Goal: Transaction & Acquisition: Purchase product/service

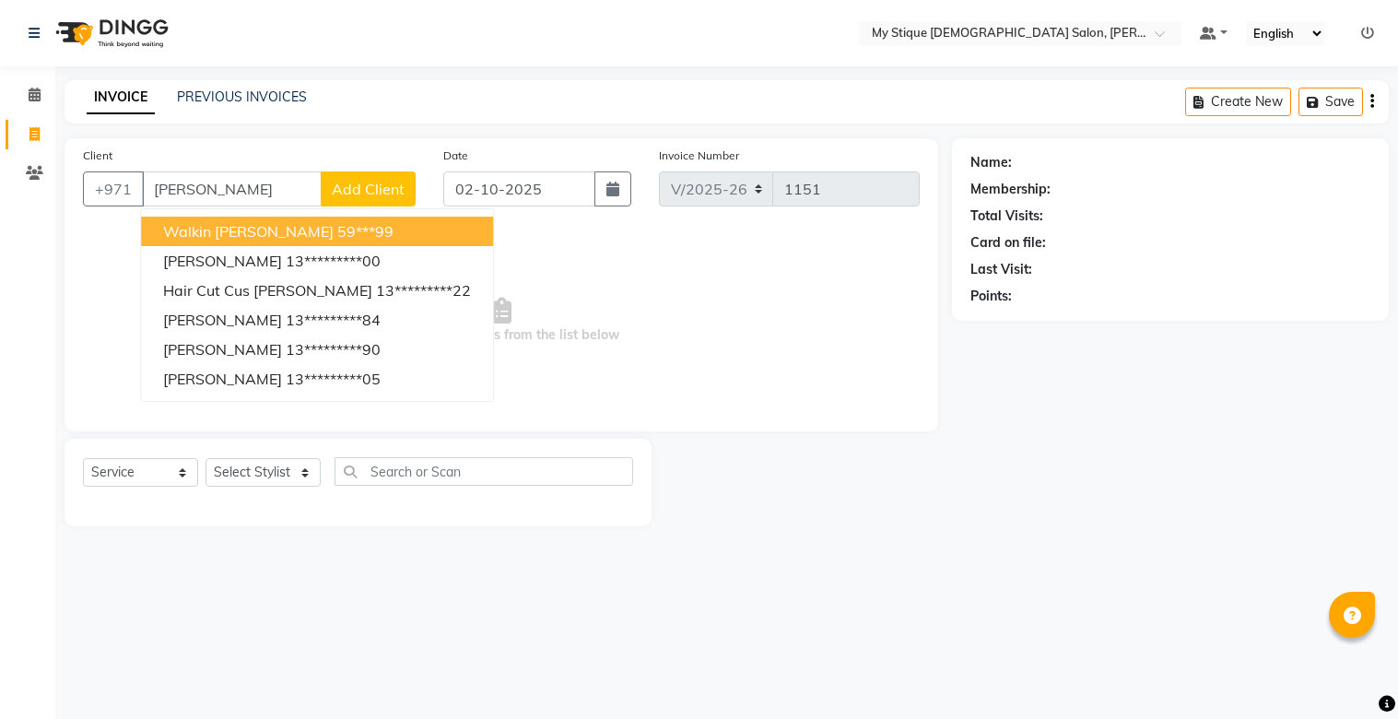
select select "7457"
select select "service"
click at [223, 88] on div "PREVIOUS INVOICES" at bounding box center [242, 97] width 130 height 19
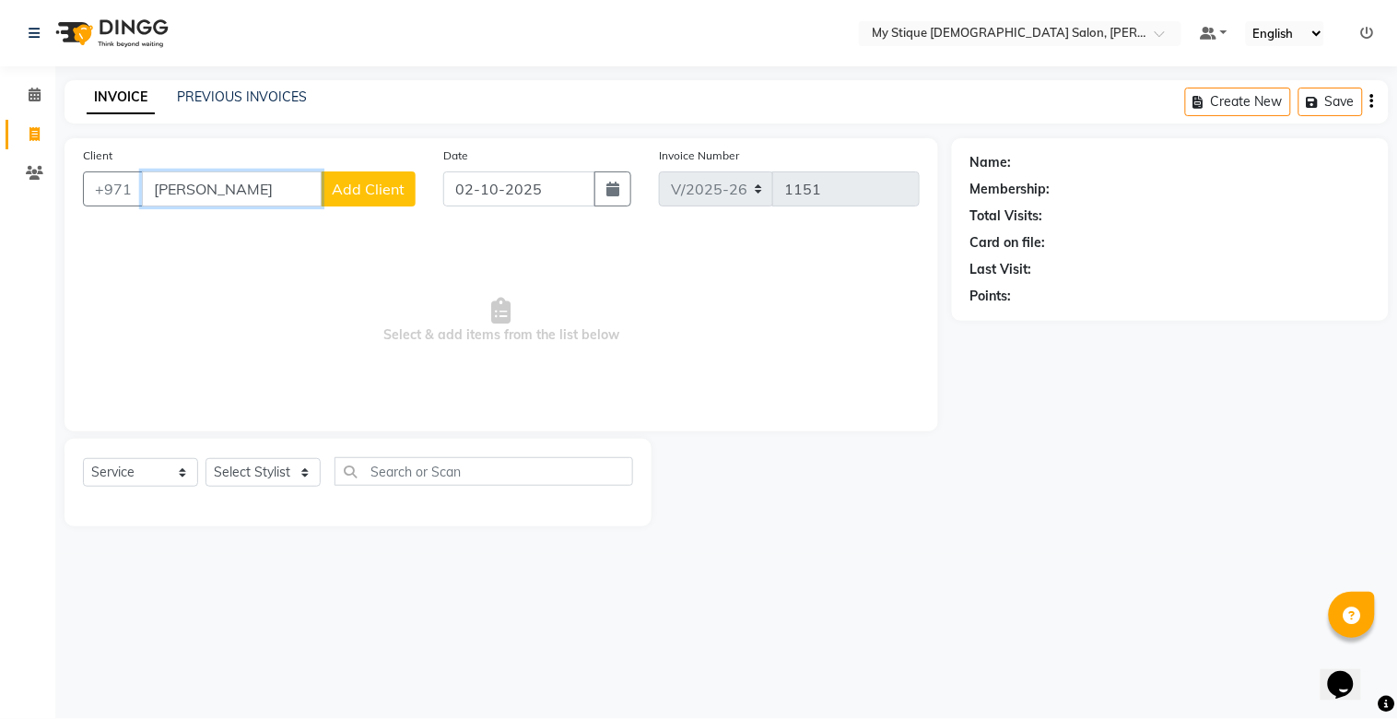
click at [225, 196] on input "[PERSON_NAME]" at bounding box center [232, 188] width 180 height 35
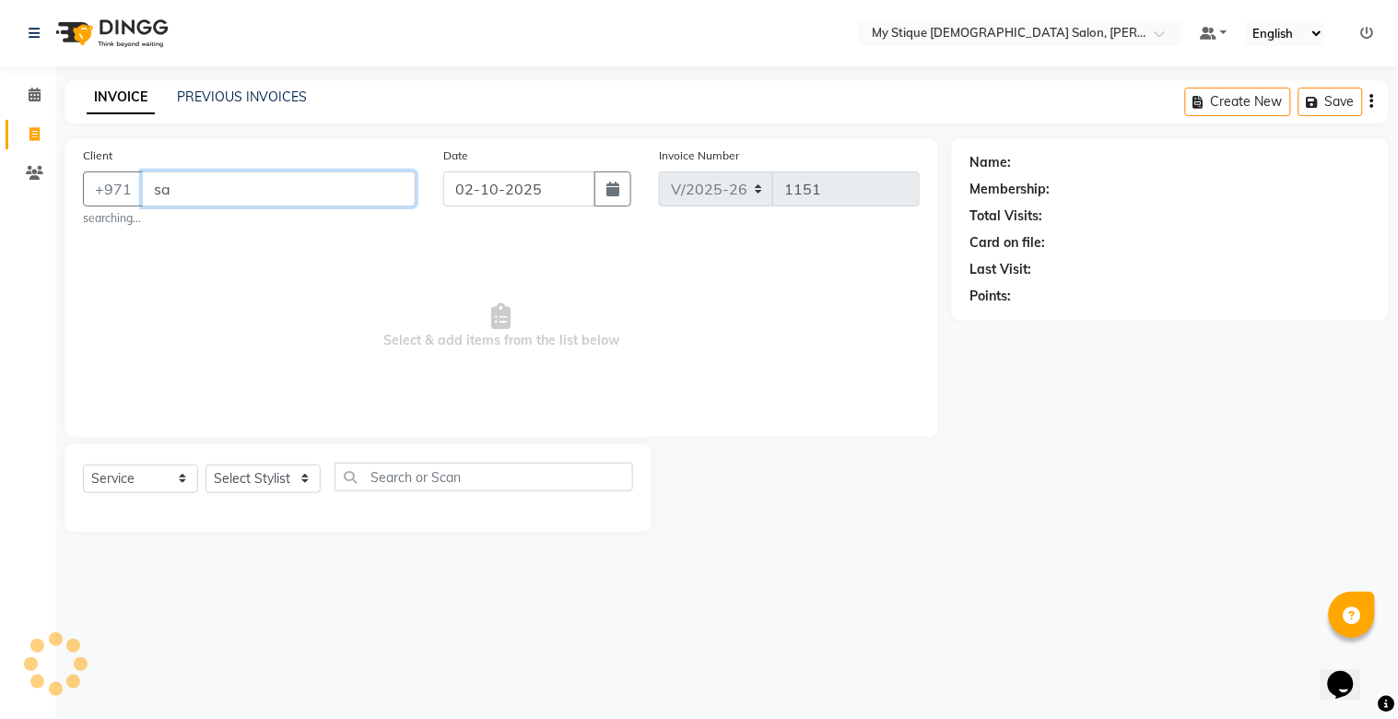
type input "s"
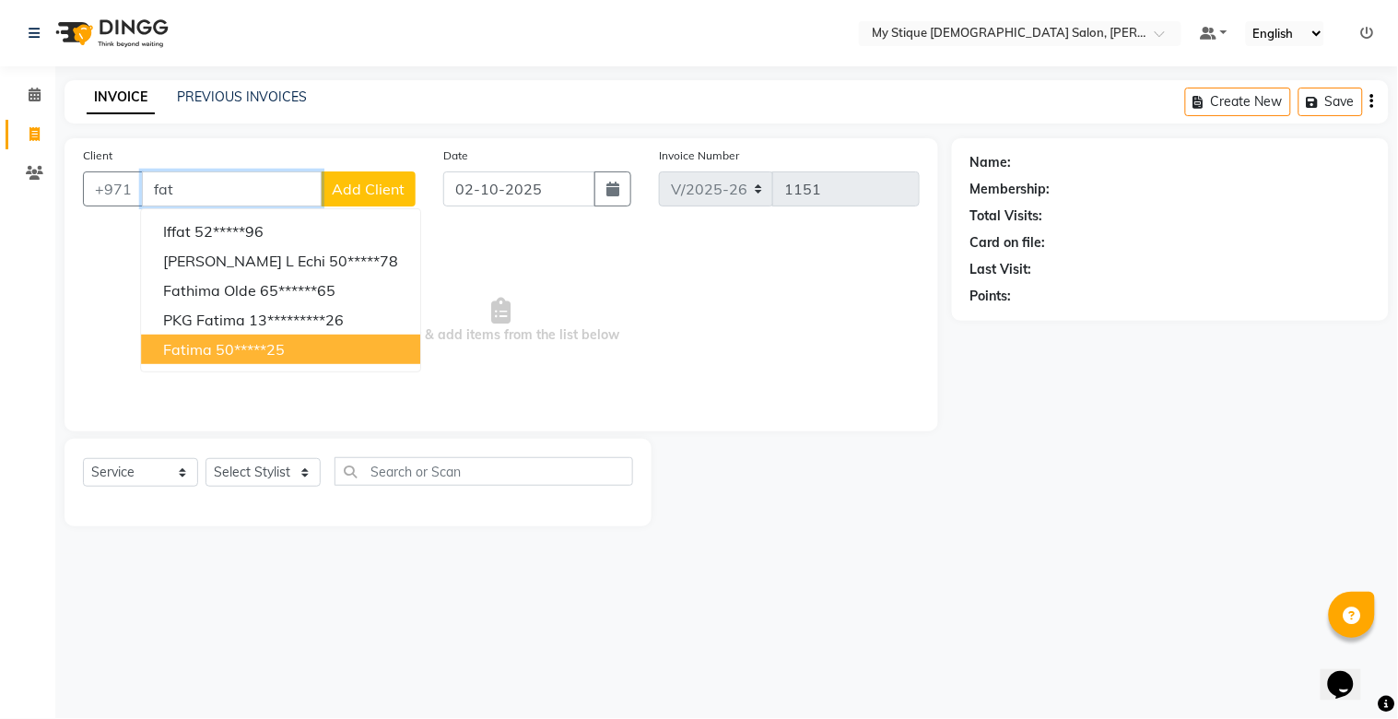
click at [204, 347] on span "Fatima" at bounding box center [187, 349] width 49 height 18
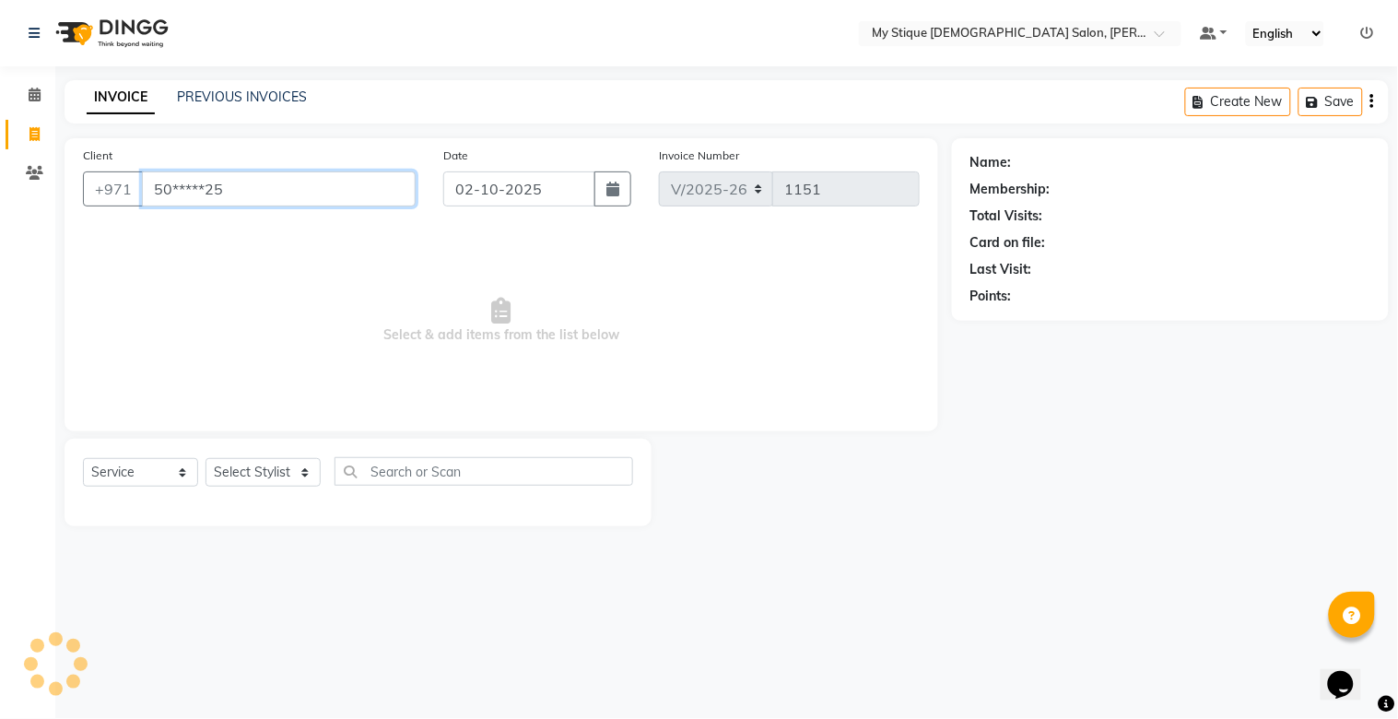
type input "50*****25"
click at [142, 465] on select "Select Service Product Membership Package Voucher Prepaid Gift Card" at bounding box center [140, 472] width 115 height 29
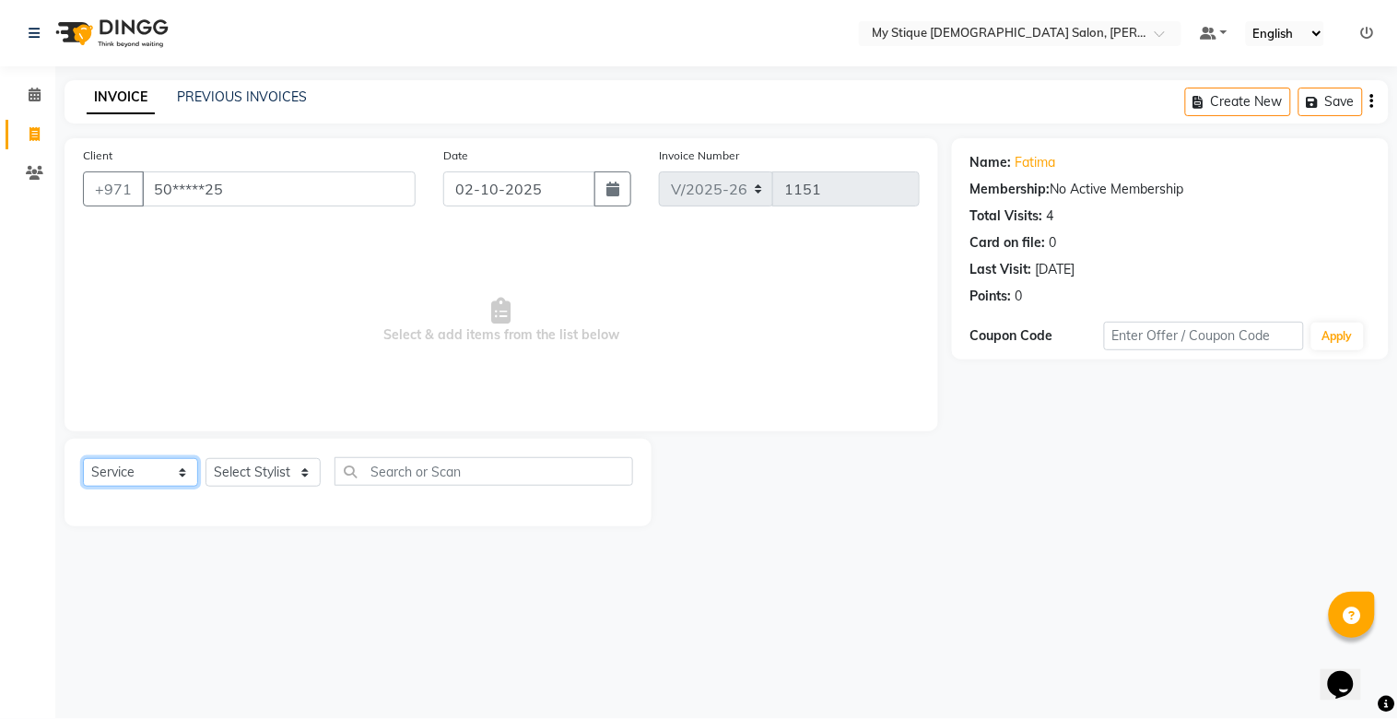
click at [83, 459] on select "Select Service Product Membership Package Voucher Prepaid Gift Card" at bounding box center [140, 472] width 115 height 29
click at [228, 471] on select "Select Stylist [PERSON_NAME] Reshma [PERSON_NAME] Sales [PERSON_NAME] TEMP STAFF" at bounding box center [263, 472] width 115 height 29
select select "83492"
click at [206, 459] on select "Select Stylist [PERSON_NAME] Reshma [PERSON_NAME] Sales [PERSON_NAME] TEMP STAFF" at bounding box center [263, 472] width 115 height 29
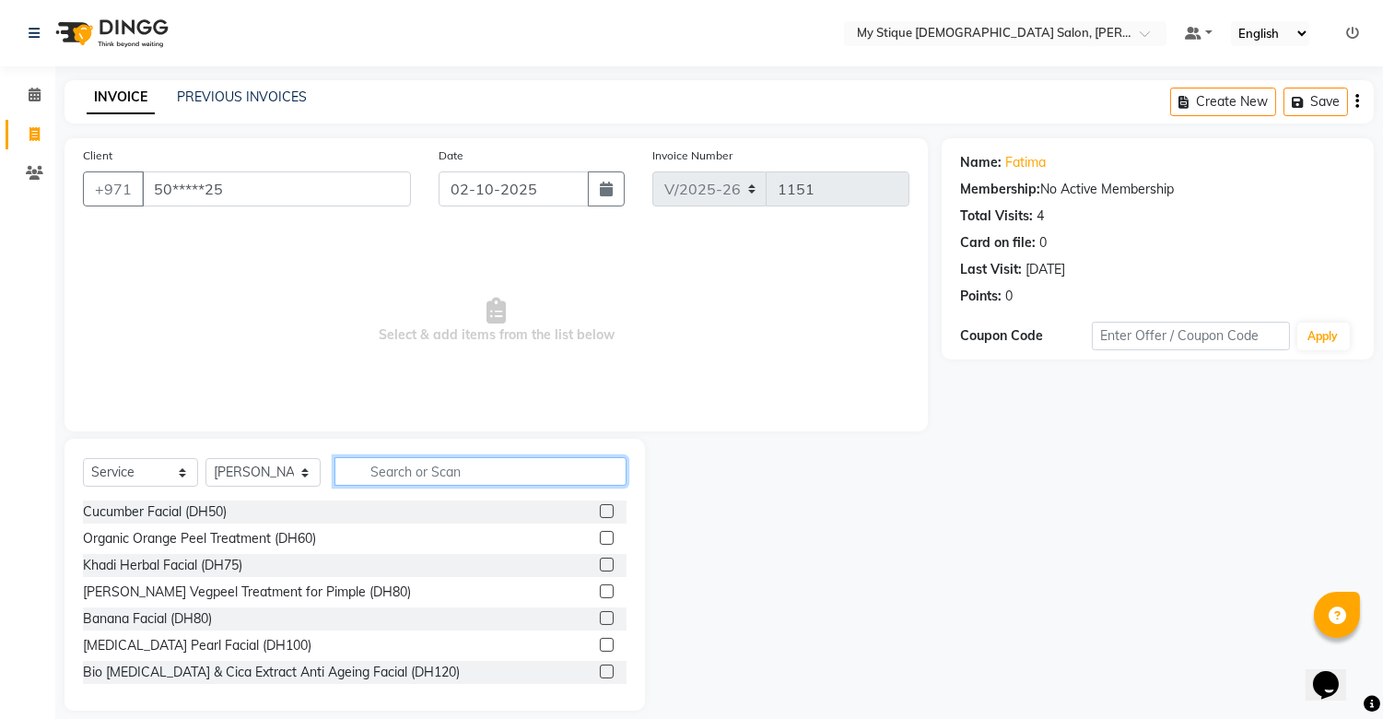
click at [391, 474] on input "text" at bounding box center [481, 471] width 292 height 29
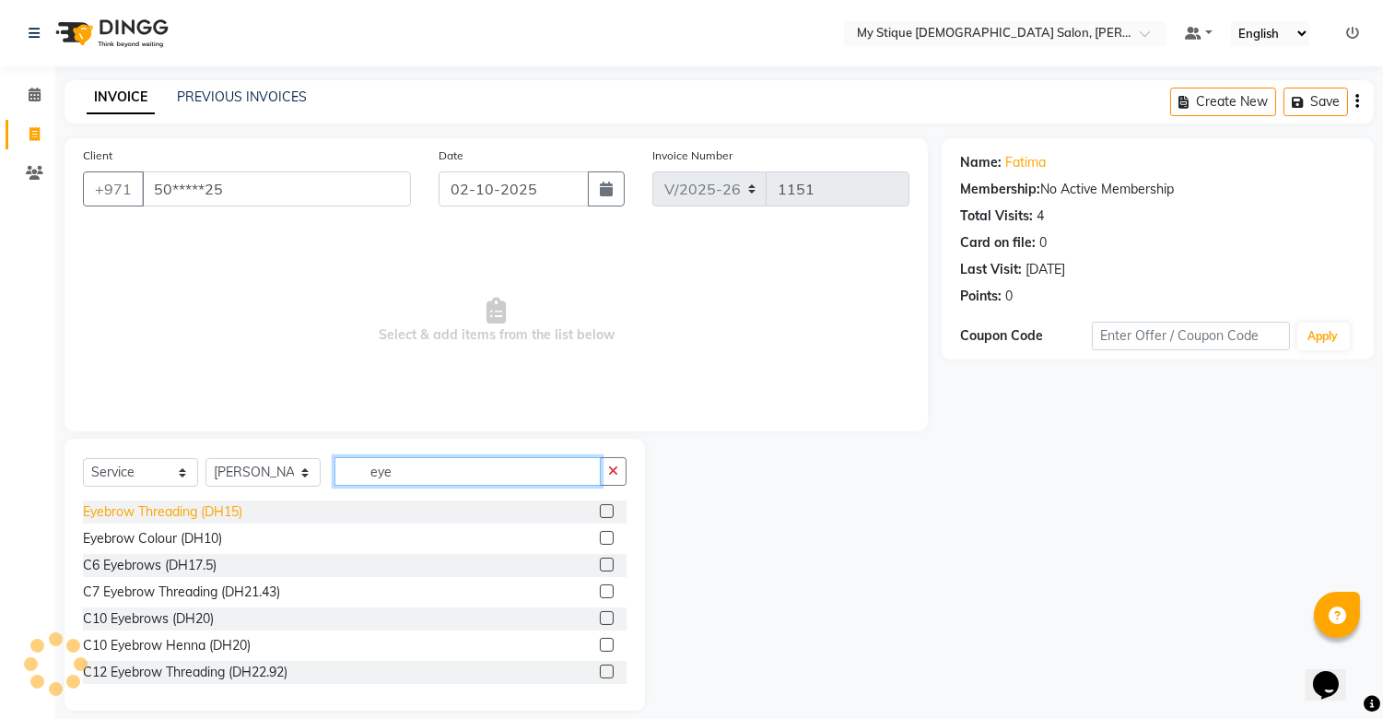
type input "eye"
click at [218, 517] on div "Eyebrow Threading (DH15)" at bounding box center [162, 511] width 159 height 19
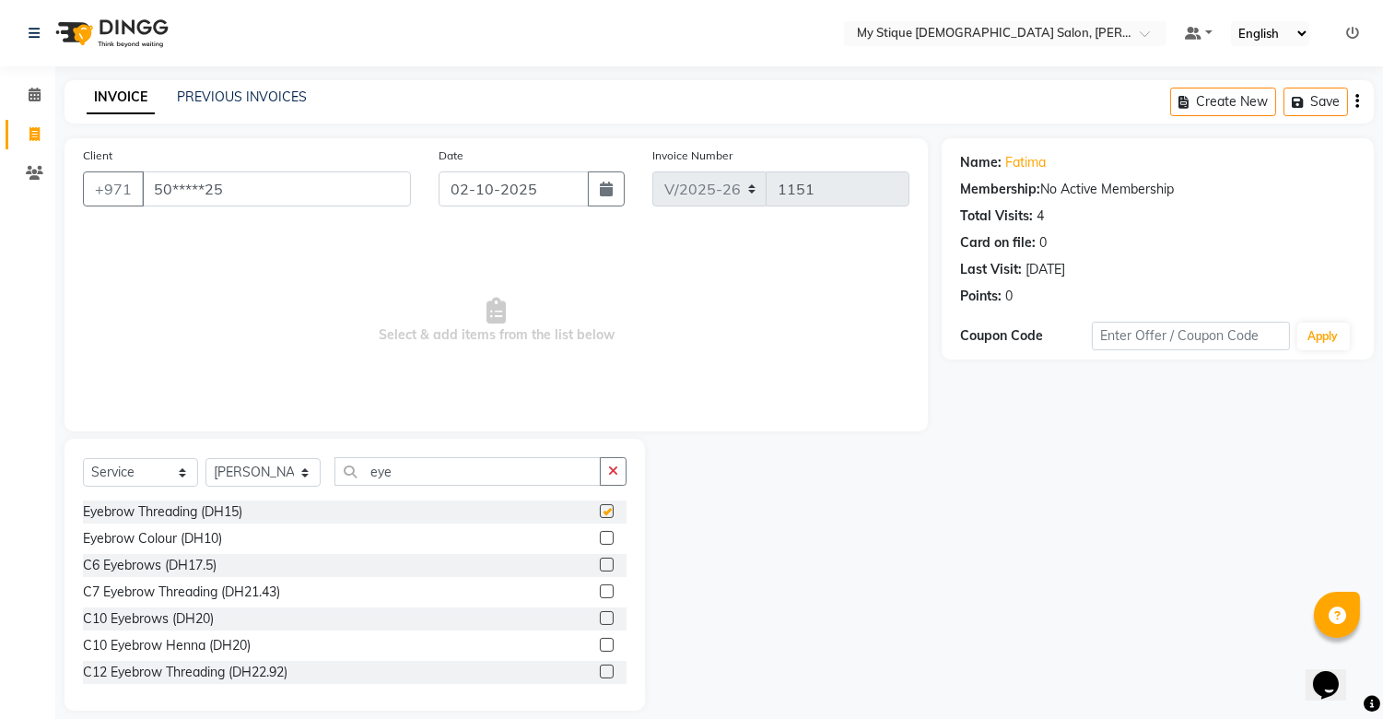
checkbox input "false"
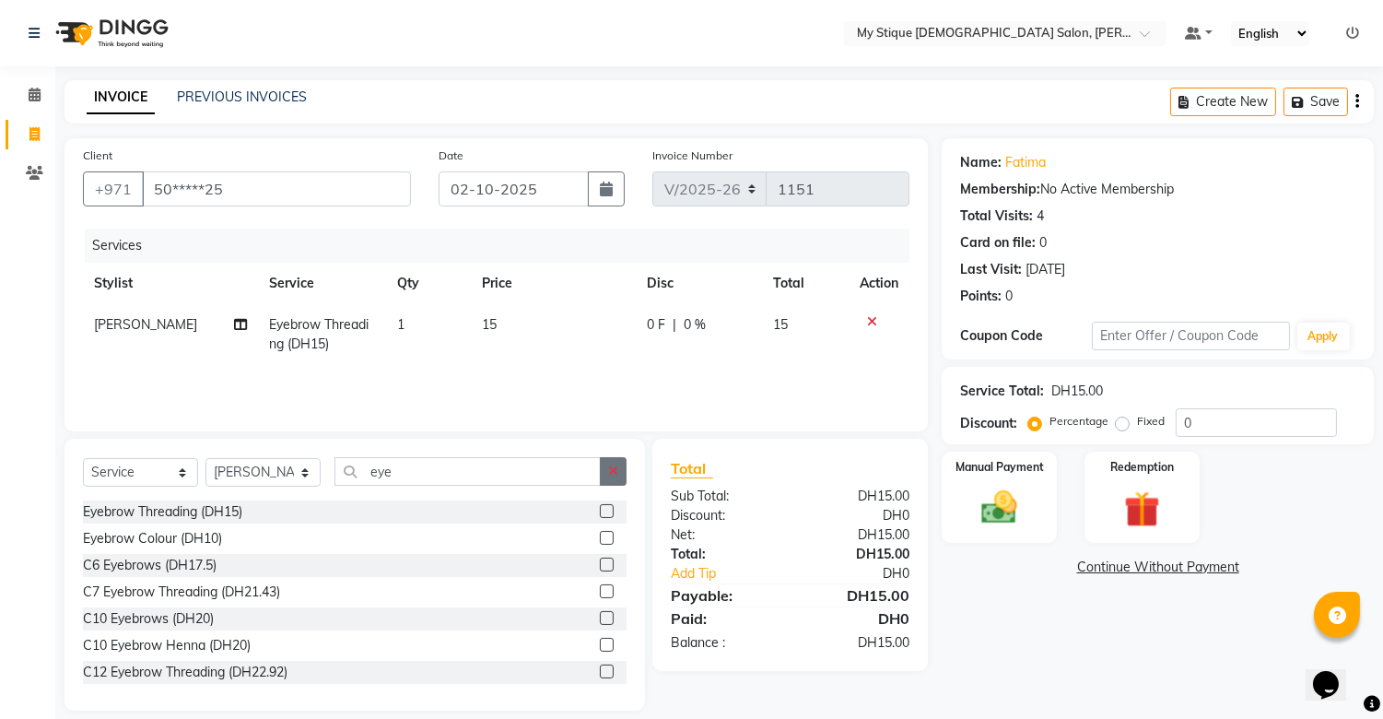
click at [617, 468] on icon "button" at bounding box center [613, 470] width 10 height 13
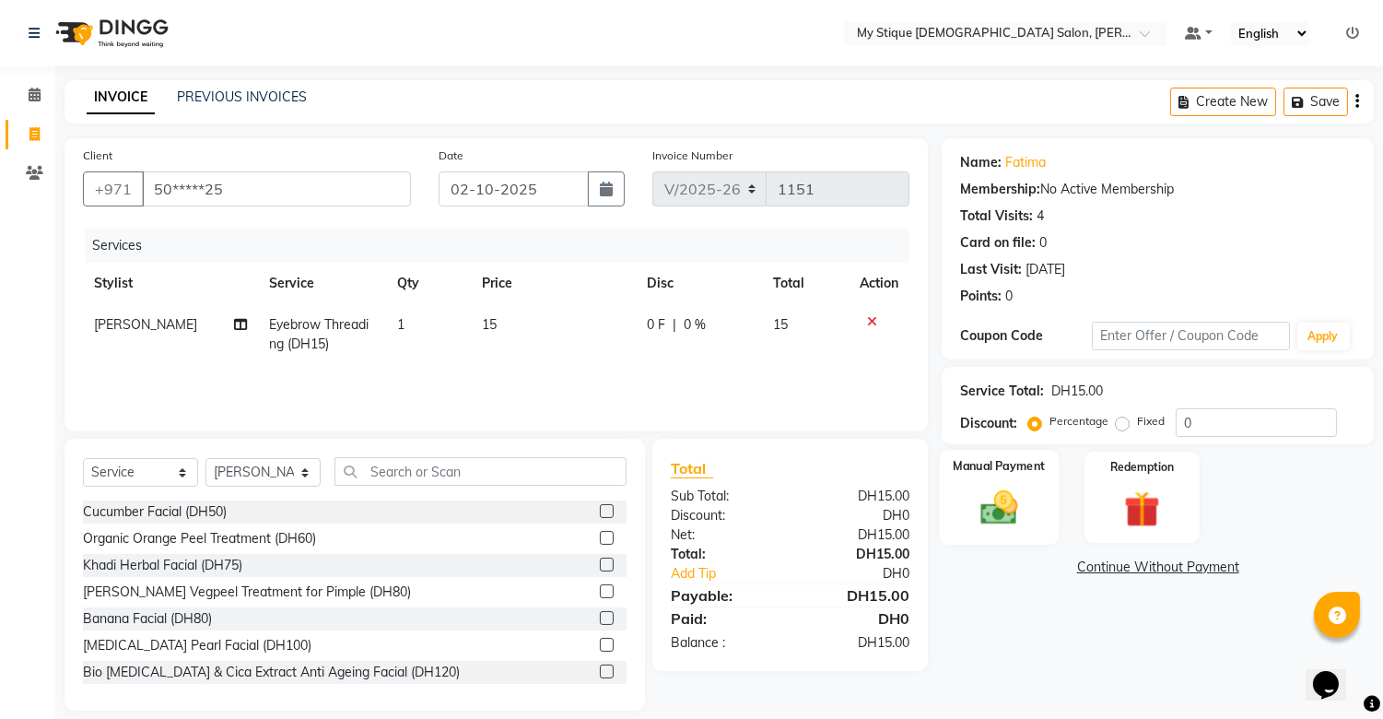
click at [1009, 496] on img at bounding box center [999, 508] width 61 height 43
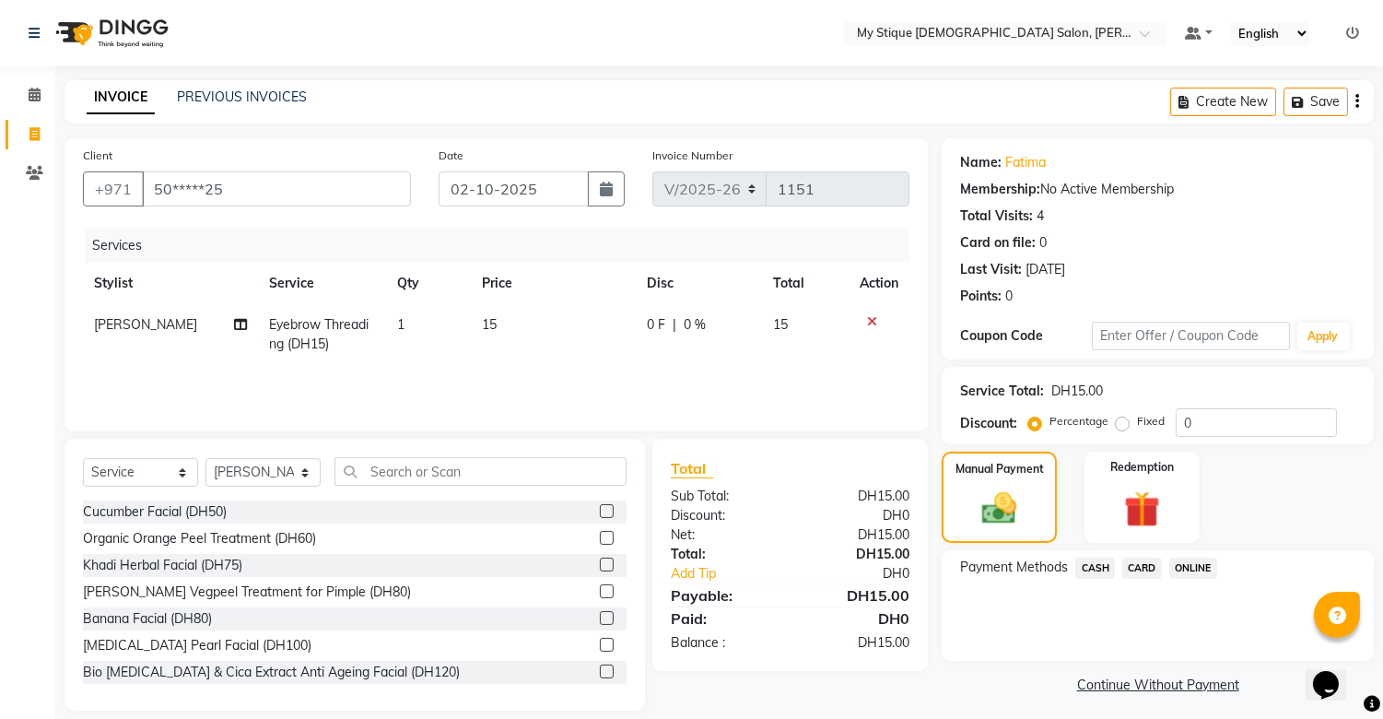
click at [1098, 573] on span "CASH" at bounding box center [1095, 568] width 40 height 21
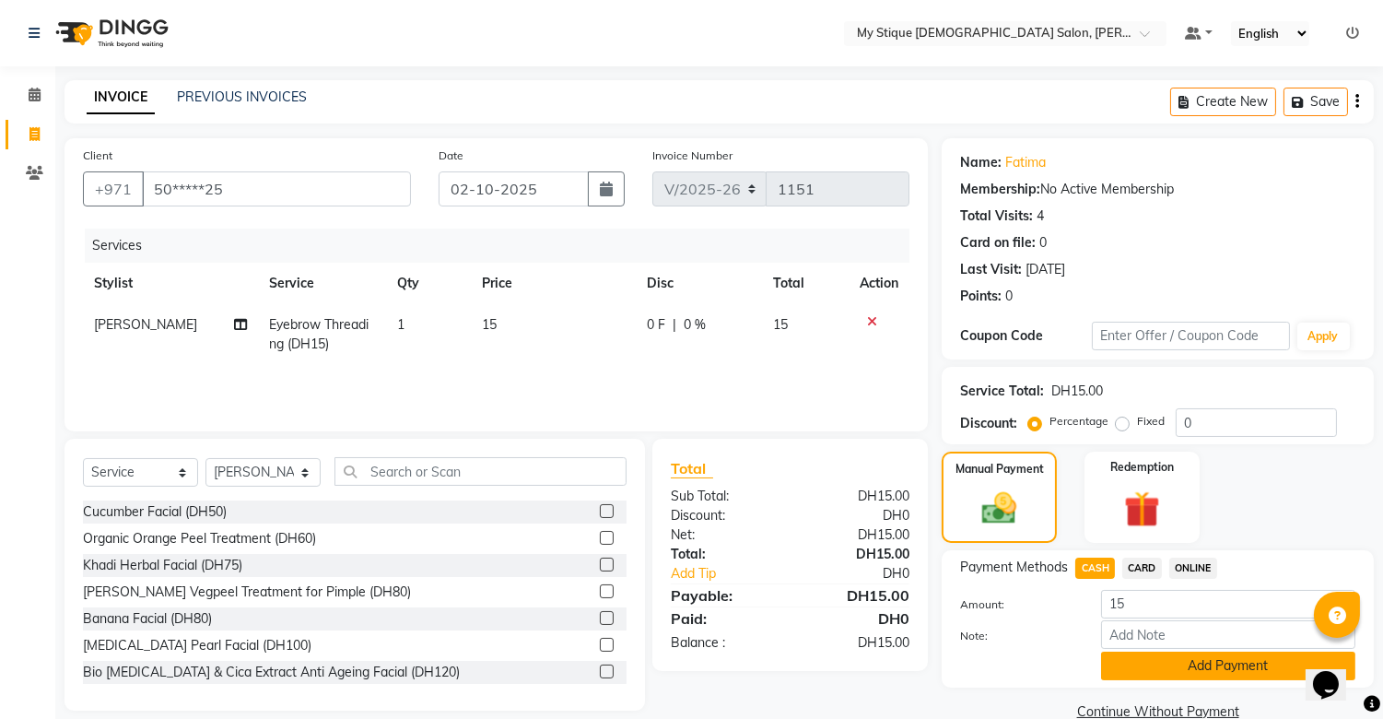
click at [1183, 665] on button "Add Payment" at bounding box center [1228, 666] width 254 height 29
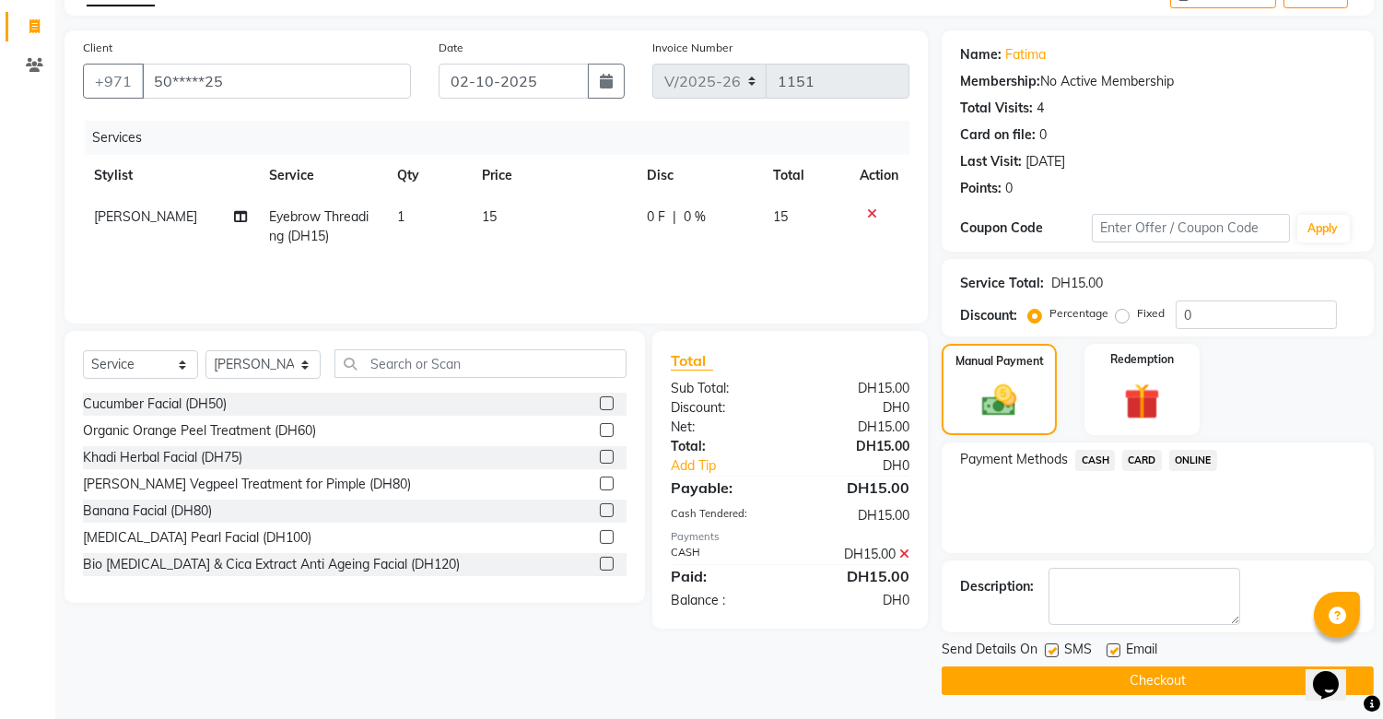
scroll to position [111, 0]
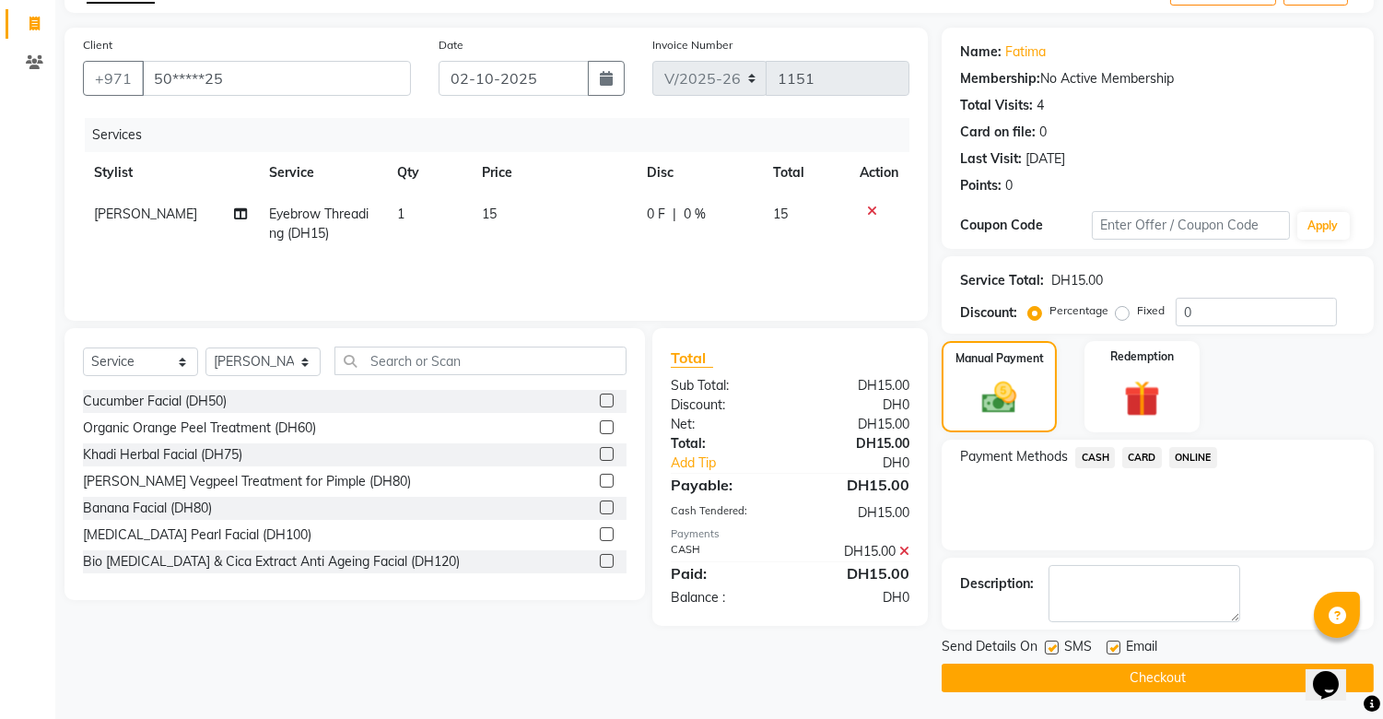
click at [1153, 680] on button "Checkout" at bounding box center [1158, 678] width 432 height 29
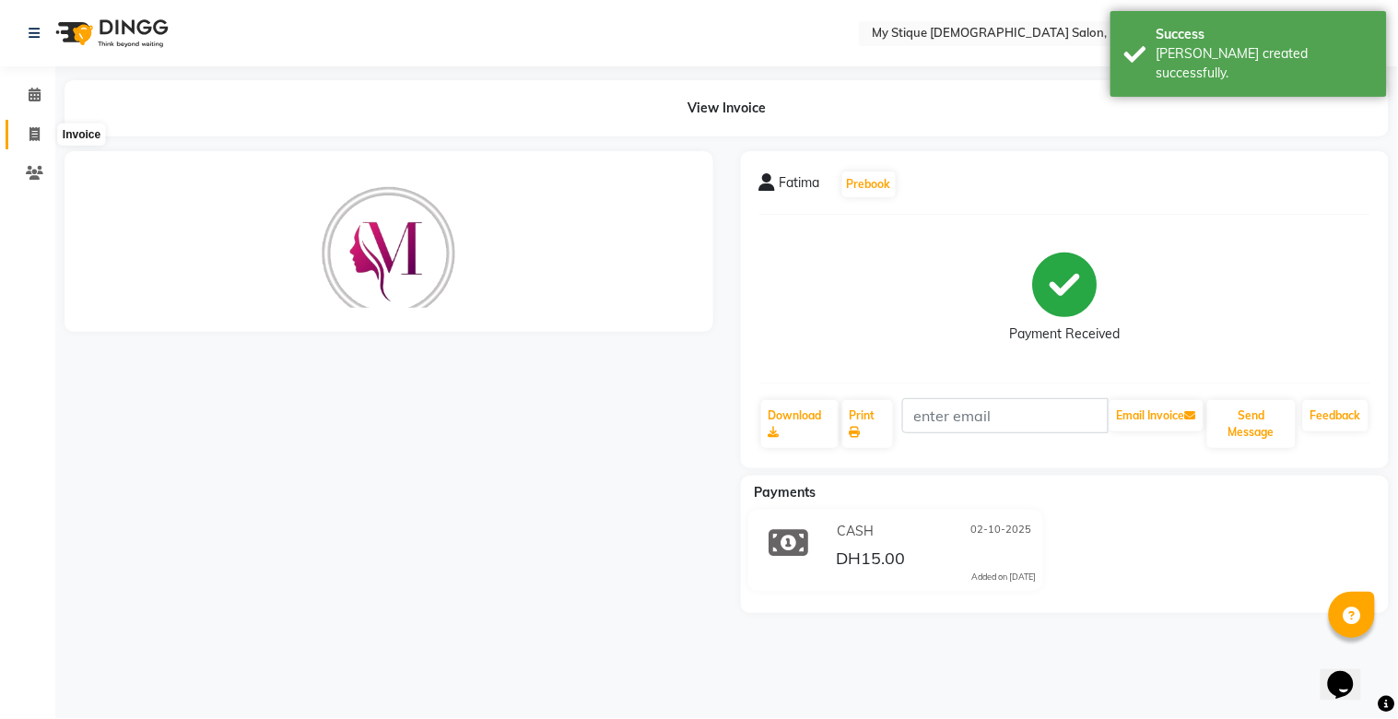
click at [32, 124] on span at bounding box center [34, 134] width 32 height 21
select select "service"
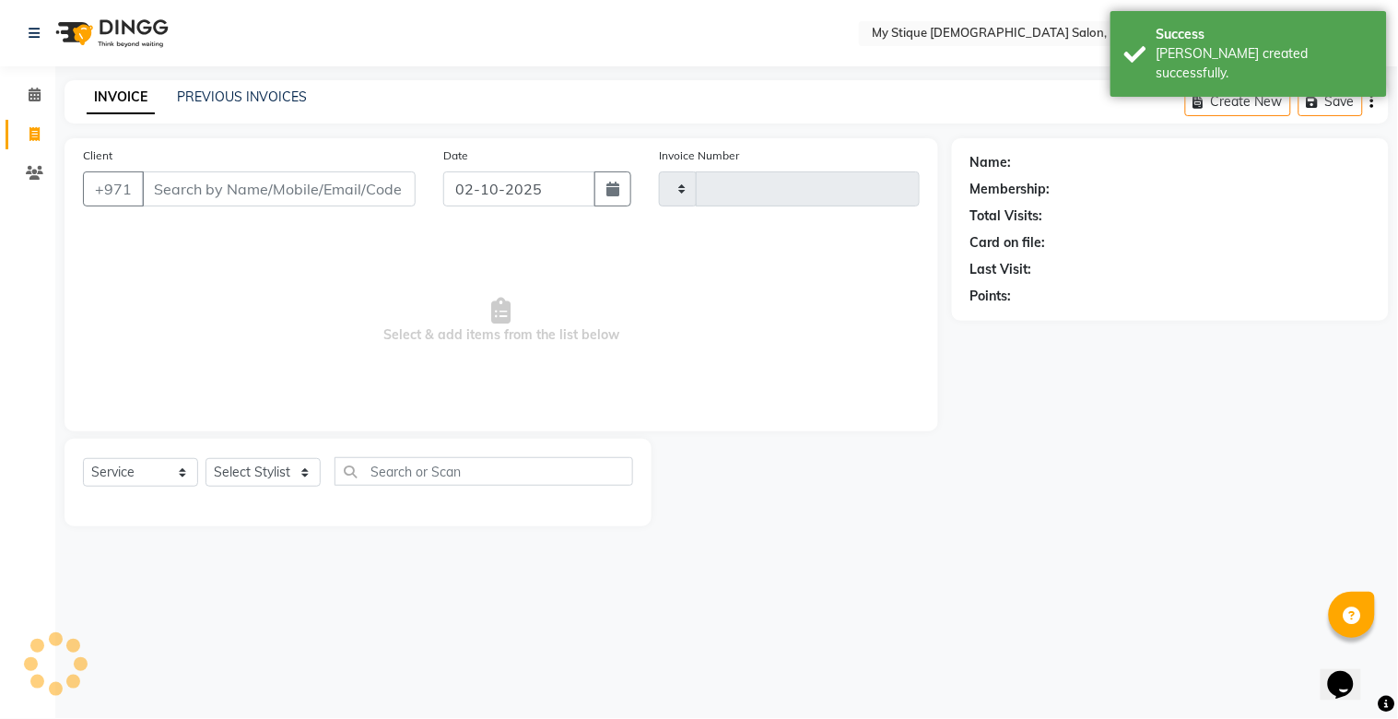
type input "1152"
select select "7457"
click at [279, 192] on input "Client" at bounding box center [279, 188] width 274 height 35
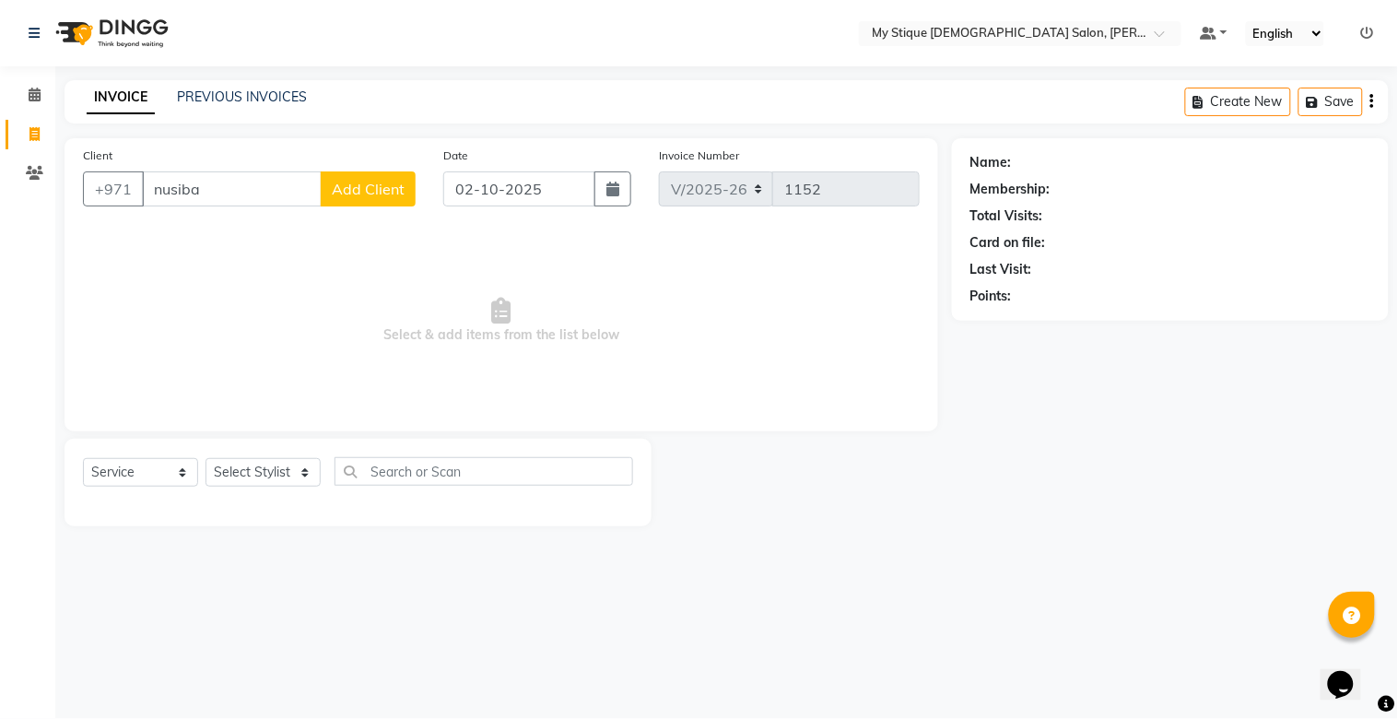
click at [291, 186] on input "nusiba" at bounding box center [232, 188] width 180 height 35
type input "nusiba"
click at [375, 198] on button "Add Client" at bounding box center [368, 188] width 95 height 35
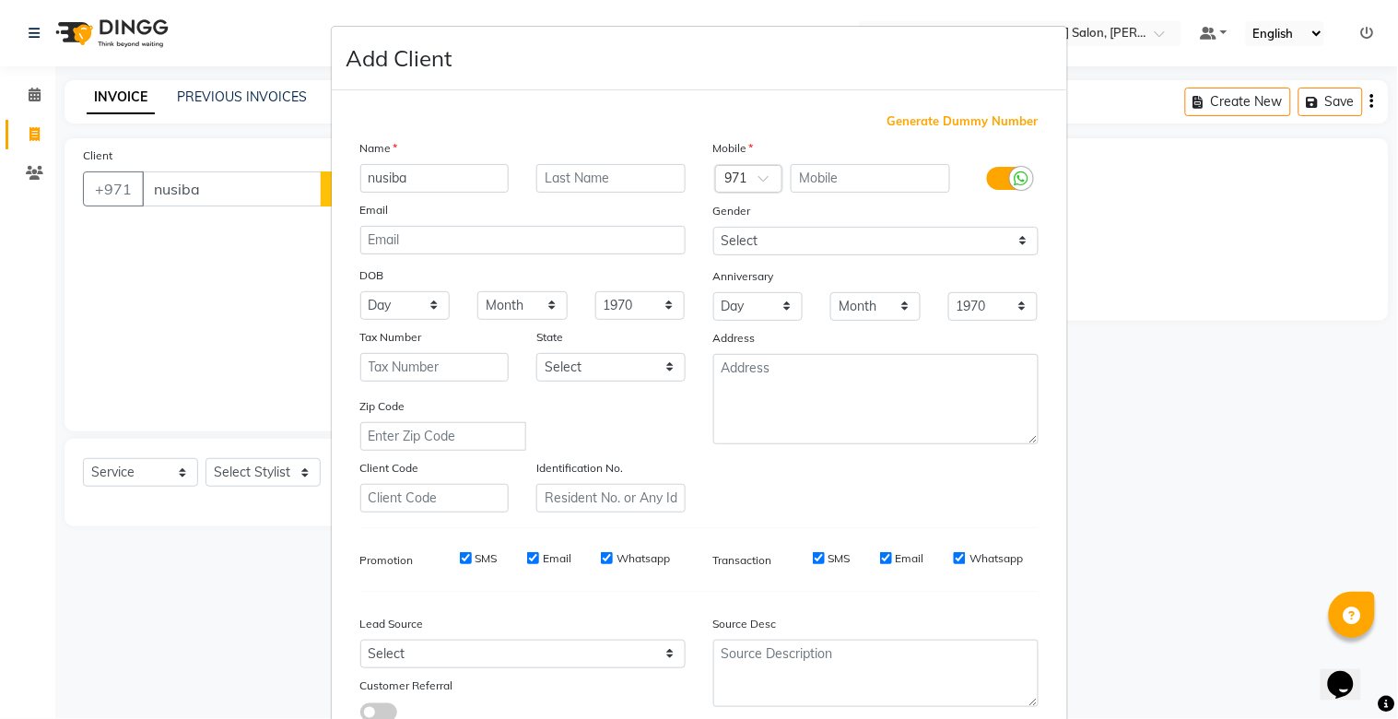
click at [887, 122] on span "Generate Dummy Number" at bounding box center [962, 121] width 151 height 18
type input "1329400000416"
checkbox input "false"
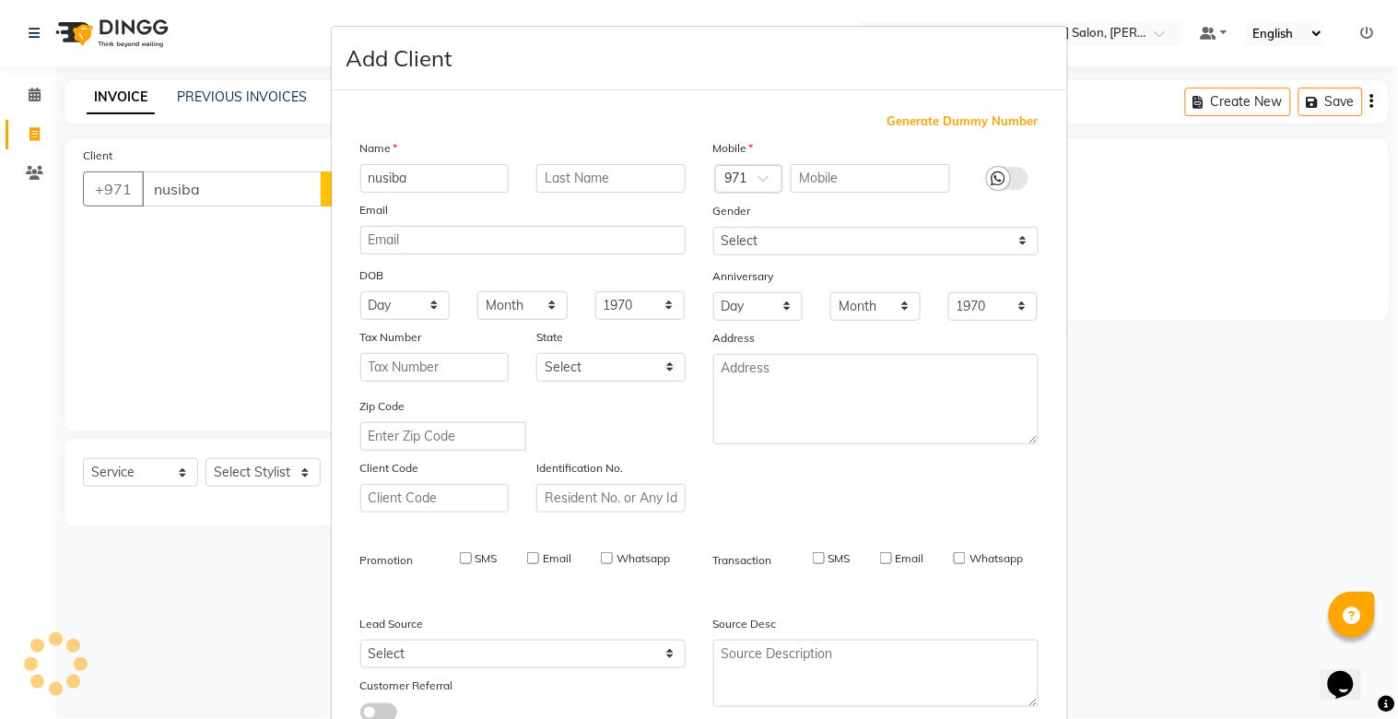
checkbox input "false"
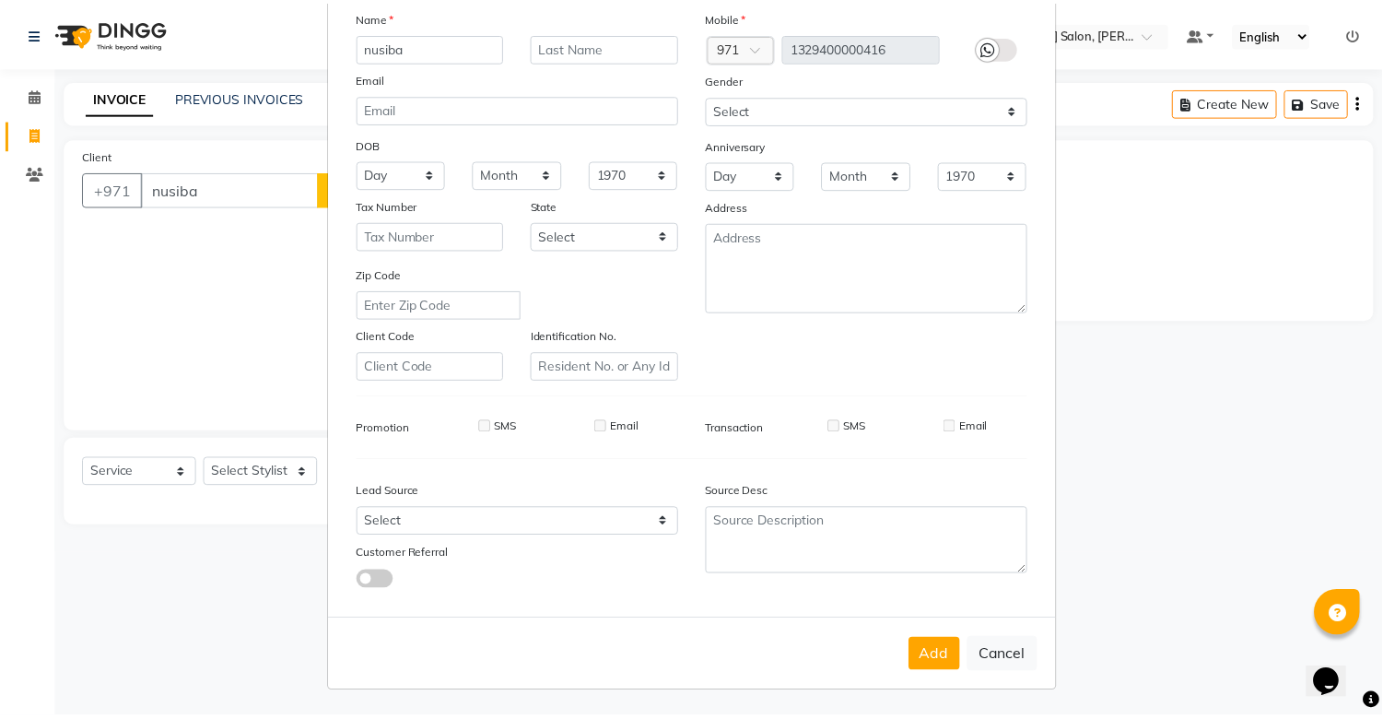
scroll to position [133, 0]
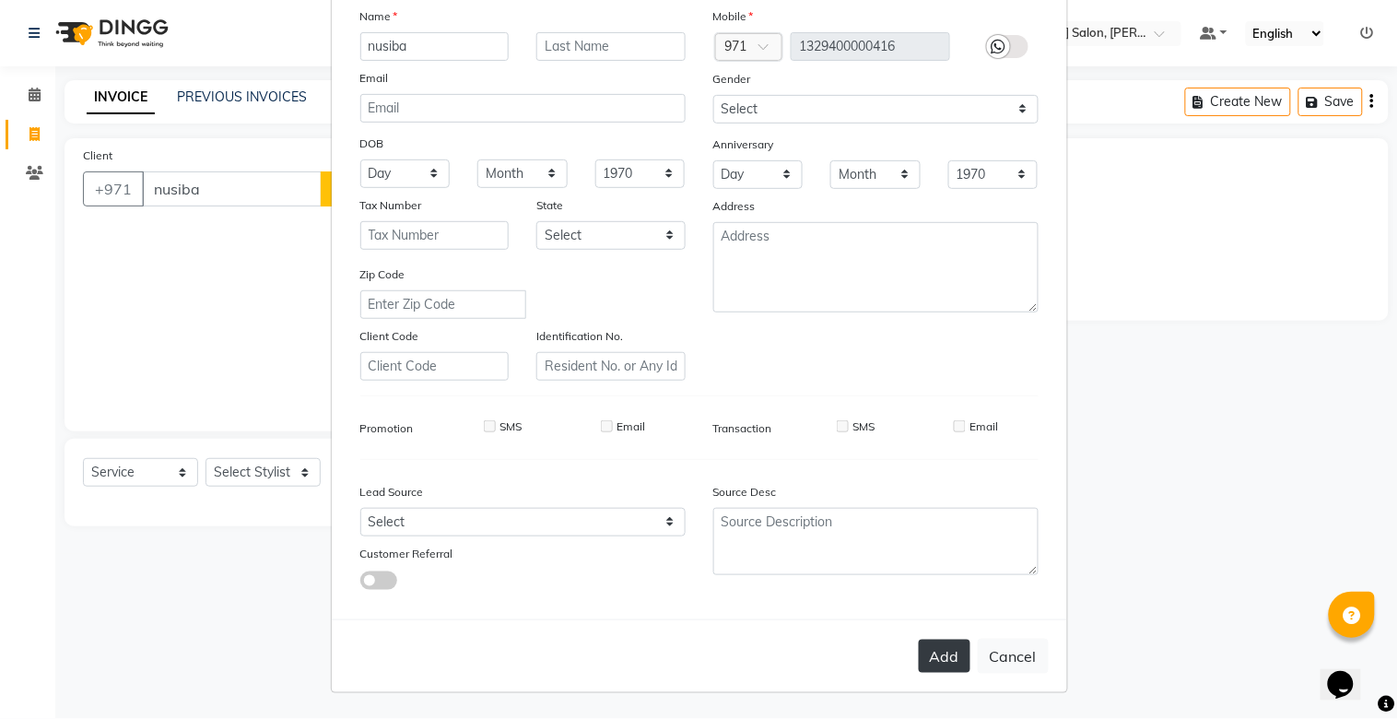
click at [919, 662] on button "Add" at bounding box center [945, 656] width 52 height 33
type input "13*********16"
select select
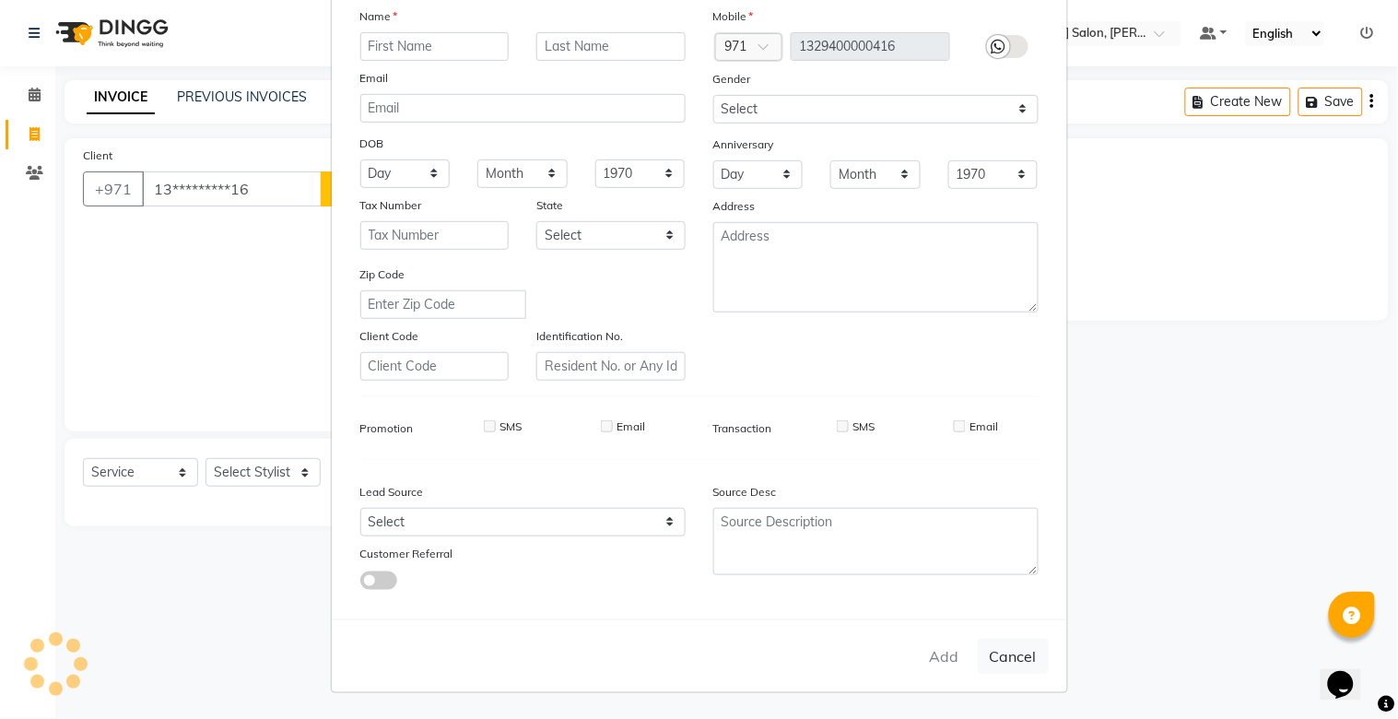
select select
checkbox input "false"
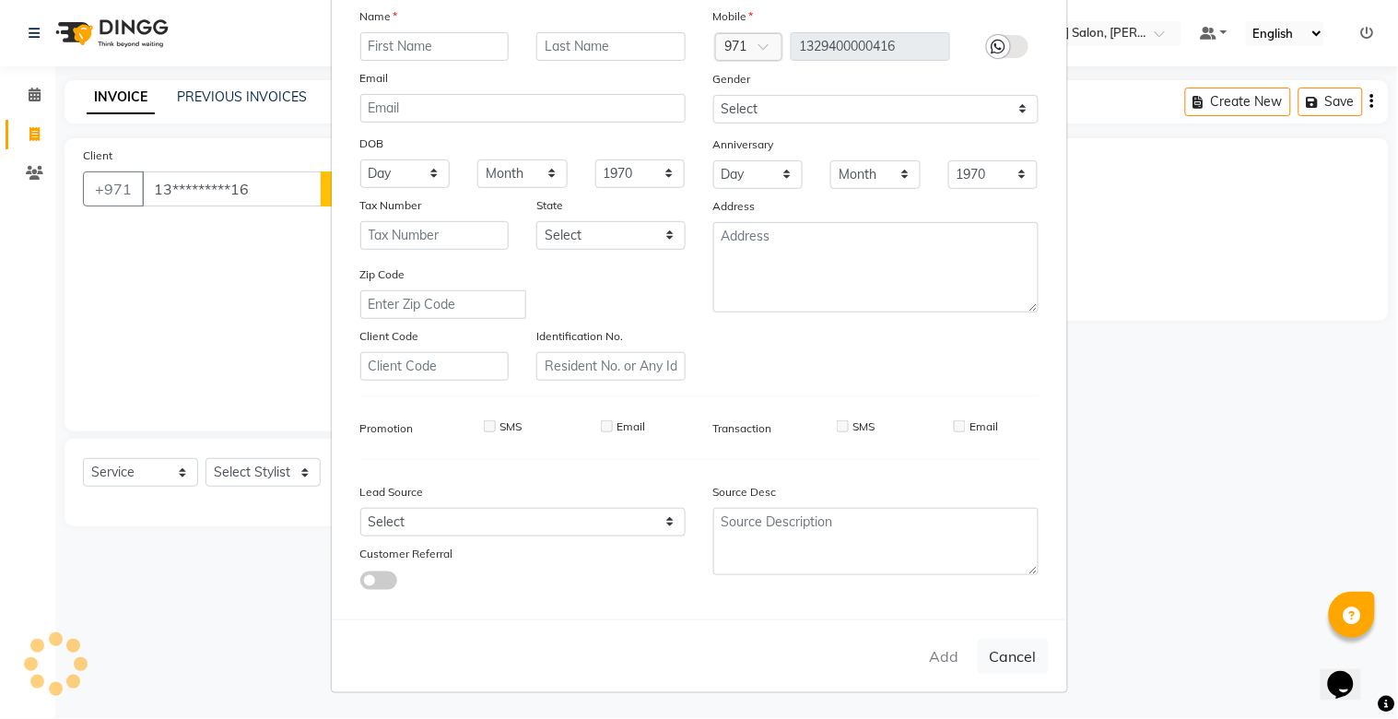
checkbox input "false"
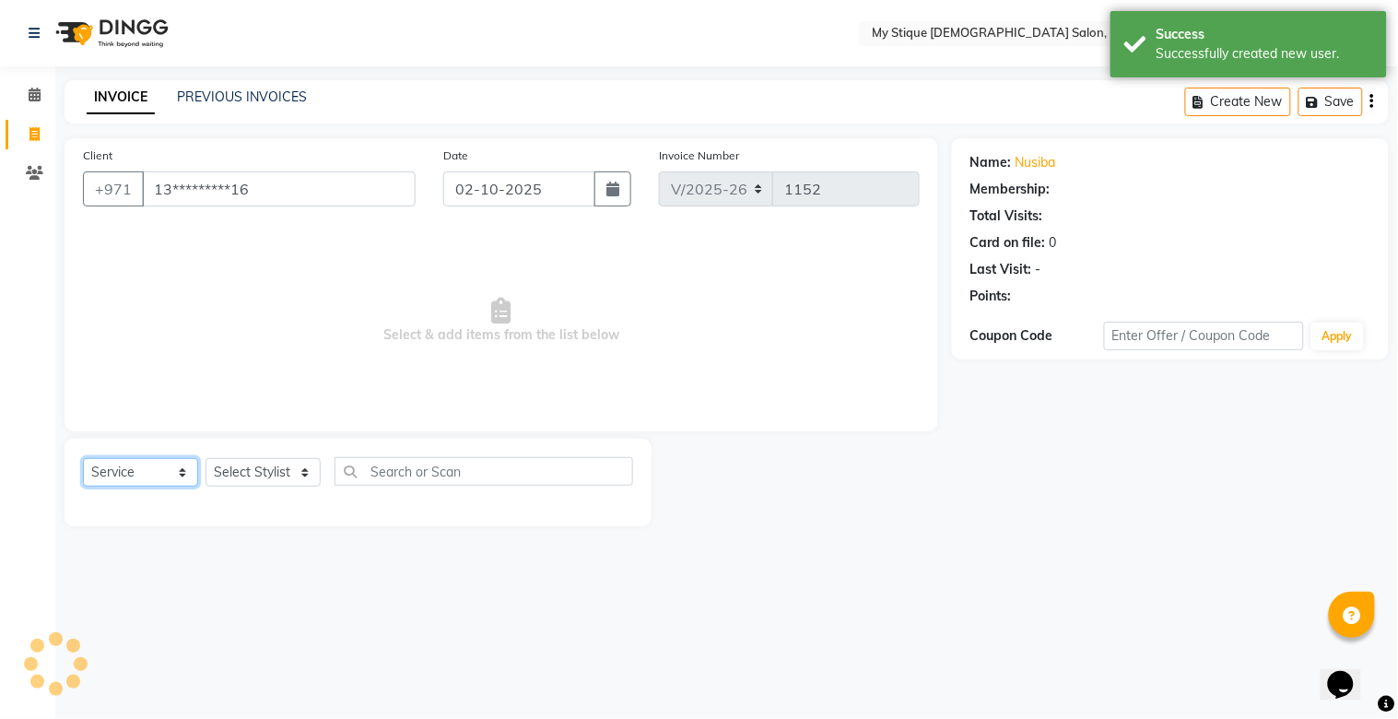
click at [118, 474] on select "Select Service Product Membership Package Voucher Prepaid Gift Card" at bounding box center [140, 472] width 115 height 29
click at [83, 459] on select "Select Service Product Membership Package Voucher Prepaid Gift Card" at bounding box center [140, 472] width 115 height 29
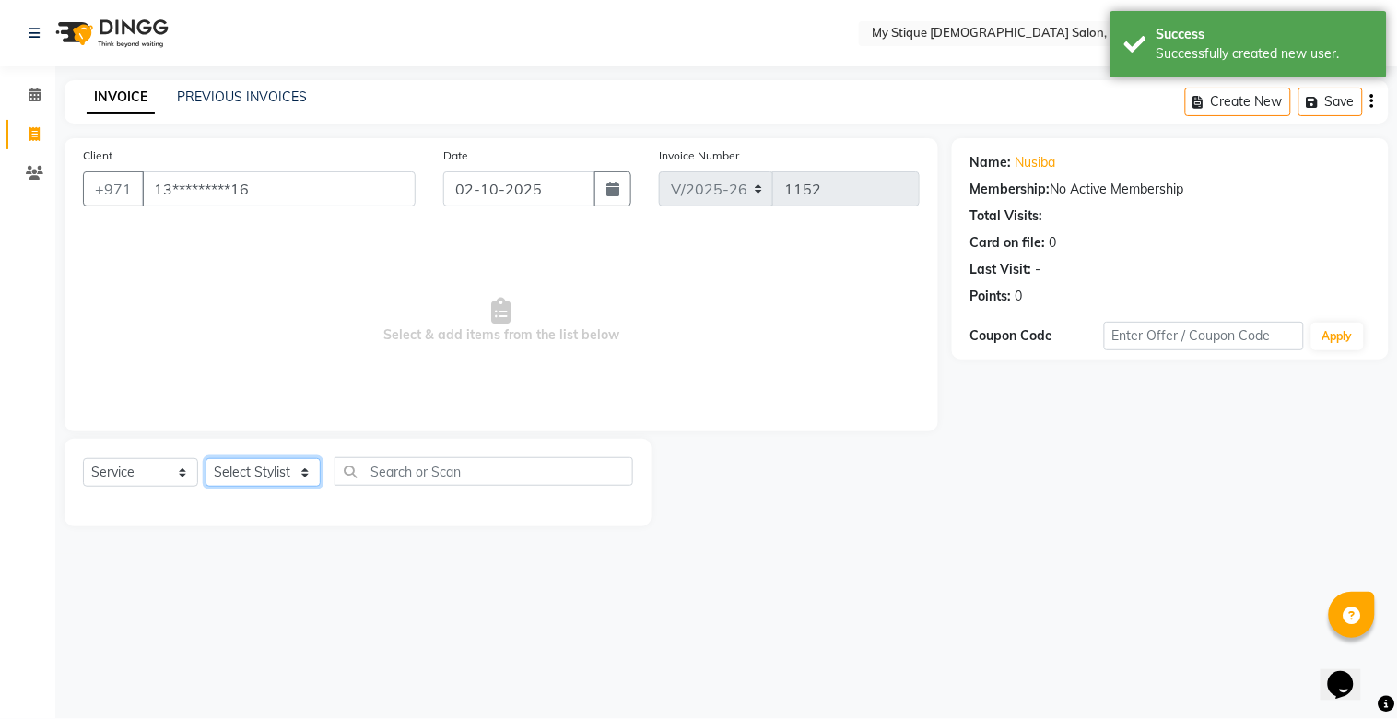
click at [260, 476] on select "Select Stylist [PERSON_NAME] Reshma [PERSON_NAME] Sales [PERSON_NAME] TEMP STAFF" at bounding box center [263, 472] width 115 height 29
click at [250, 689] on div "Select Location × My Stique [DEMOGRAPHIC_DATA] Salon, [PERSON_NAME] Default Pan…" at bounding box center [699, 359] width 1398 height 719
click at [108, 458] on select "Select Service Product Membership Package Voucher Prepaid Gift Card" at bounding box center [140, 472] width 115 height 29
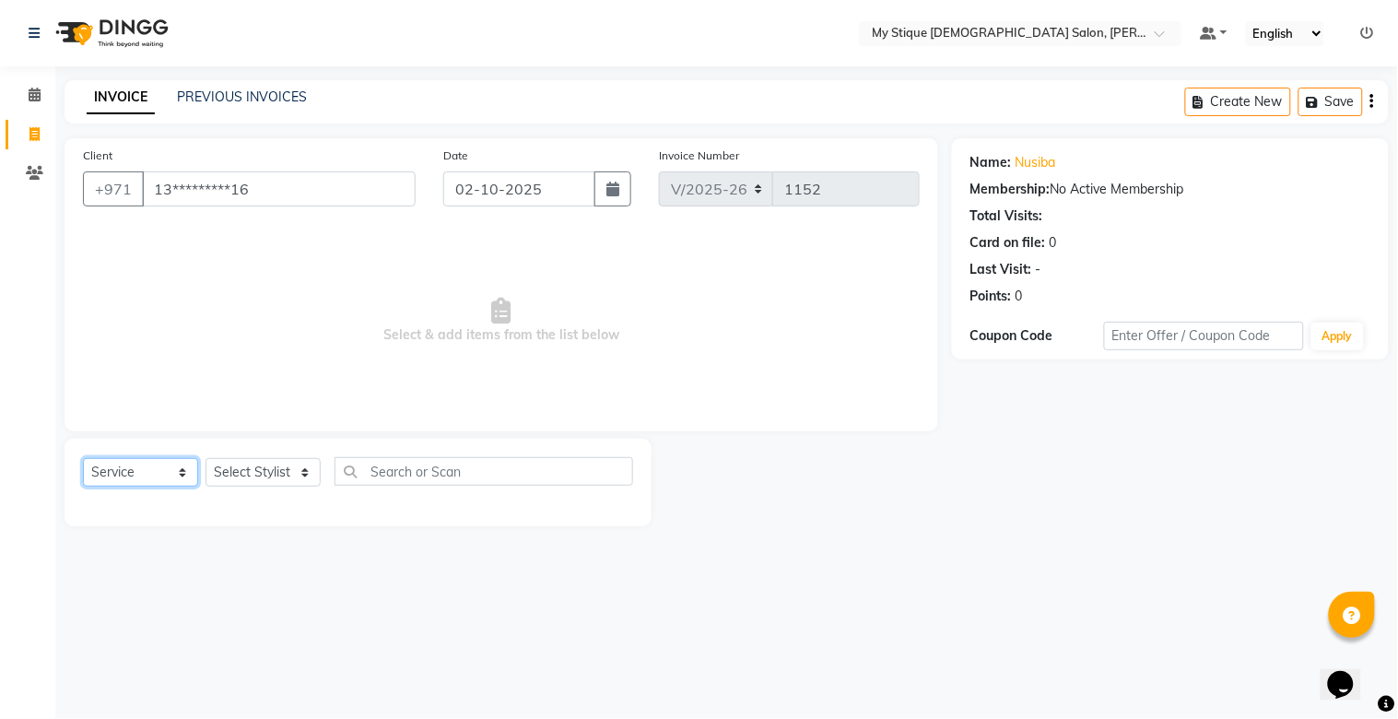
select select "package"
click at [83, 459] on select "Select Service Product Membership Package Voucher Prepaid Gift Card" at bounding box center [140, 472] width 115 height 29
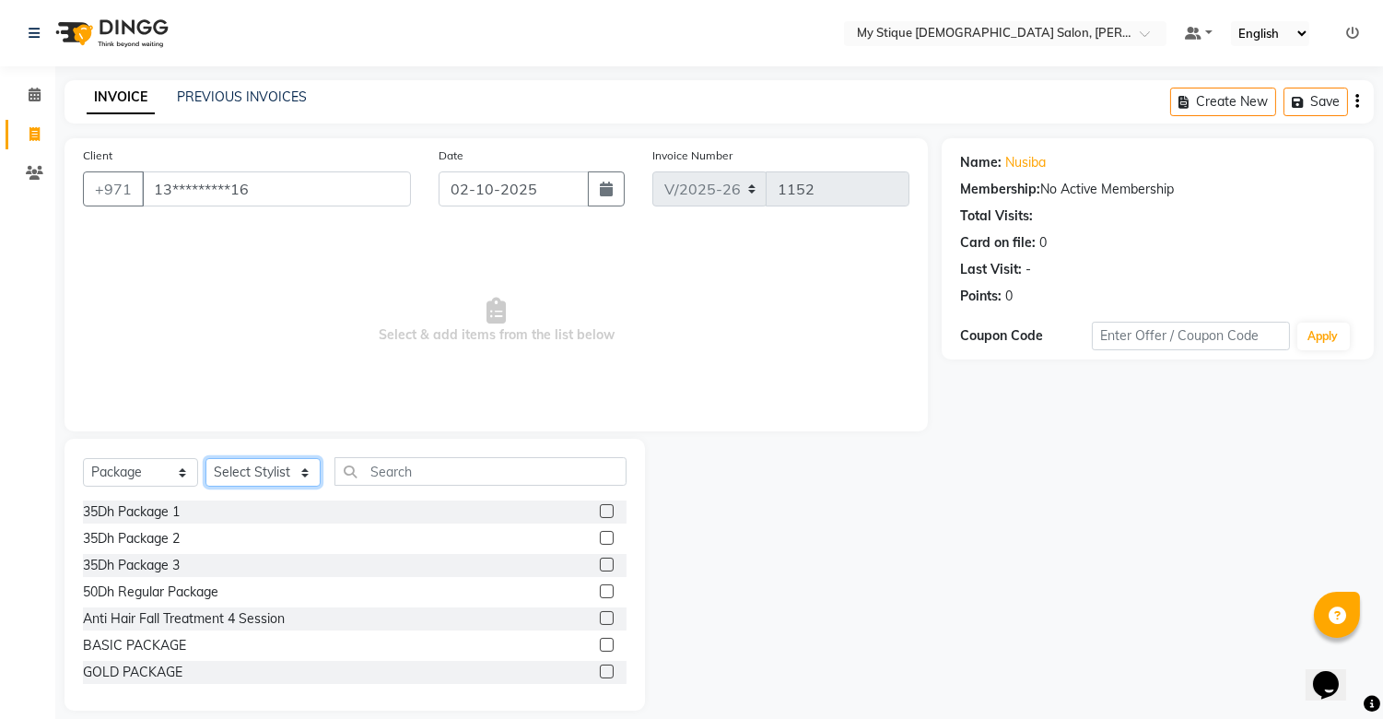
click at [246, 477] on select "Select Stylist [PERSON_NAME] Reshma [PERSON_NAME] Sales [PERSON_NAME] TEMP STAFF" at bounding box center [263, 472] width 115 height 29
select select "83495"
click at [206, 459] on select "Select Stylist [PERSON_NAME] Reshma [PERSON_NAME] Sales [PERSON_NAME] TEMP STAFF" at bounding box center [263, 472] width 115 height 29
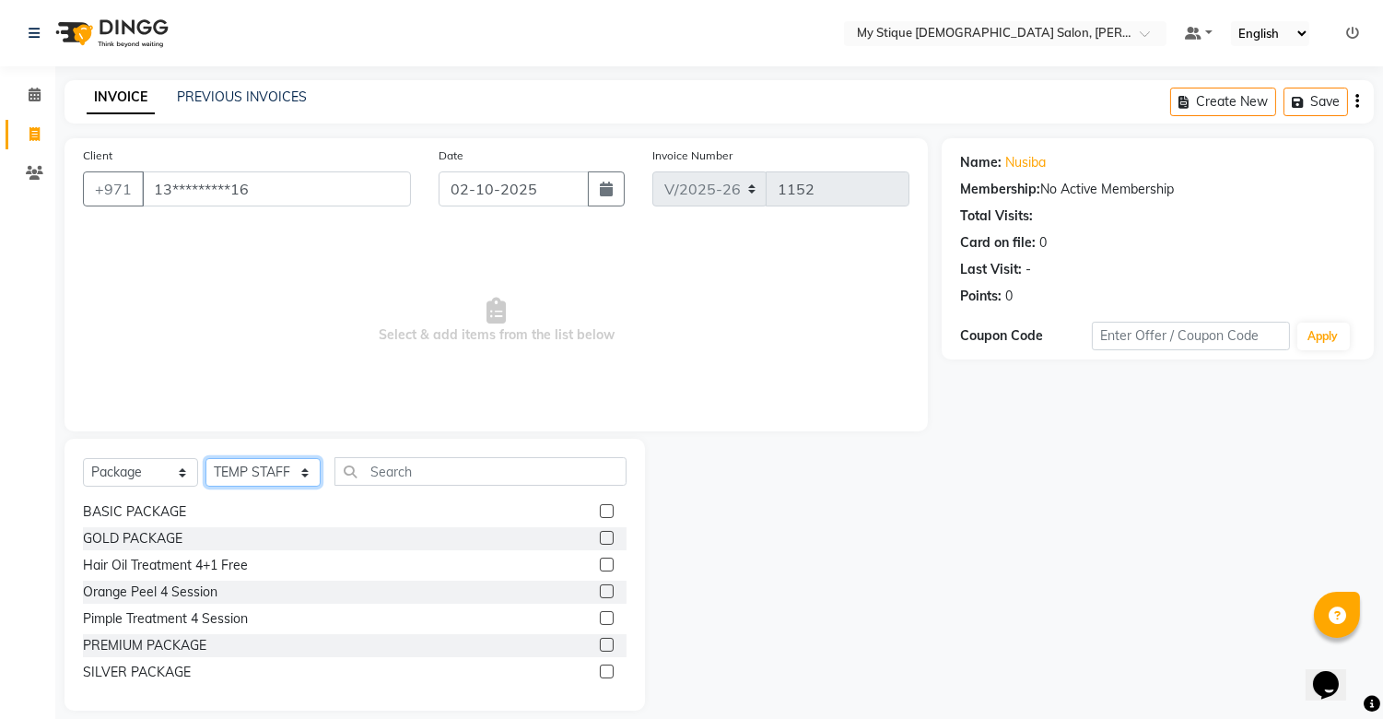
scroll to position [135, 0]
click at [212, 664] on div "SILVER PACKAGE" at bounding box center [355, 670] width 544 height 23
click at [127, 678] on div "SILVER PACKAGE" at bounding box center [137, 670] width 108 height 19
checkbox input "false"
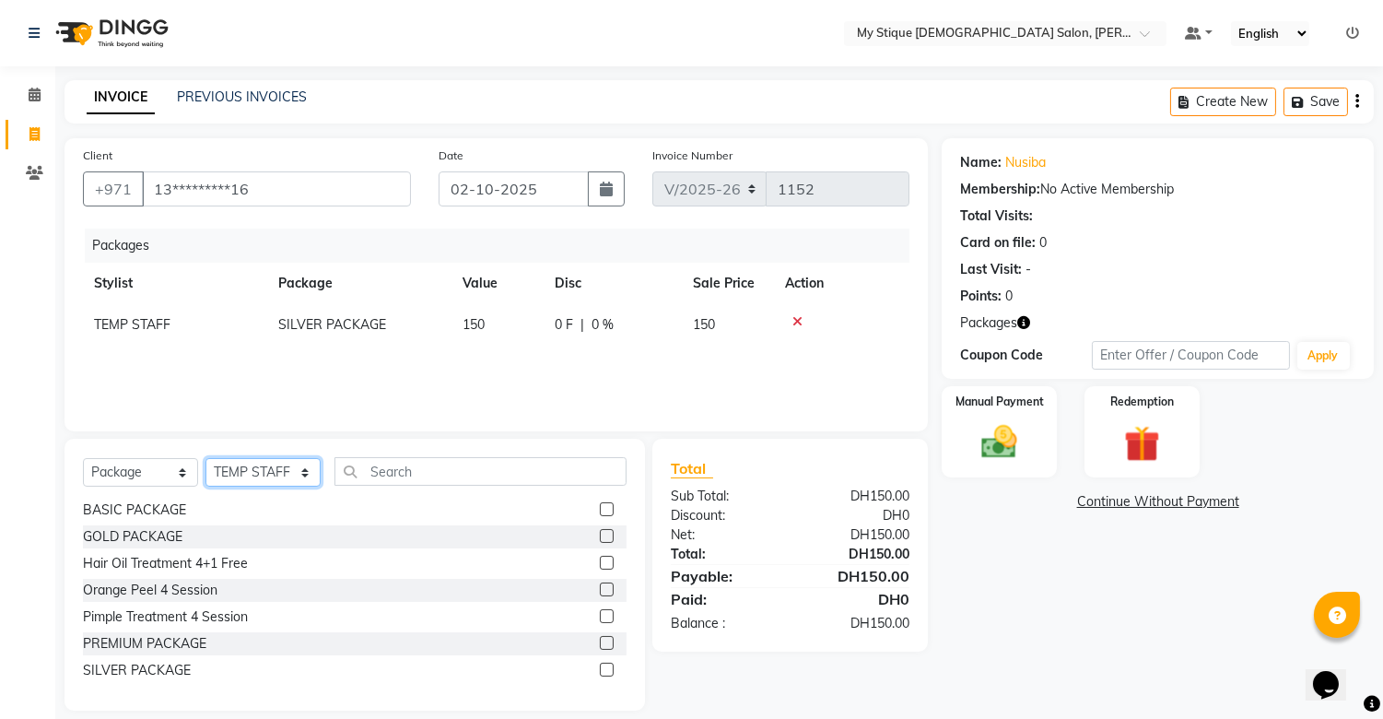
click at [242, 474] on select "Select Stylist [PERSON_NAME] Reshma [PERSON_NAME] Sales [PERSON_NAME] TEMP STAFF" at bounding box center [263, 472] width 115 height 29
select select "65420"
click at [206, 459] on select "Select Stylist [PERSON_NAME] Reshma [PERSON_NAME] Sales [PERSON_NAME] TEMP STAFF" at bounding box center [263, 472] width 115 height 29
click at [139, 476] on select "Select Service Product Membership Package Voucher Prepaid Gift Card" at bounding box center [140, 472] width 115 height 29
select select "service"
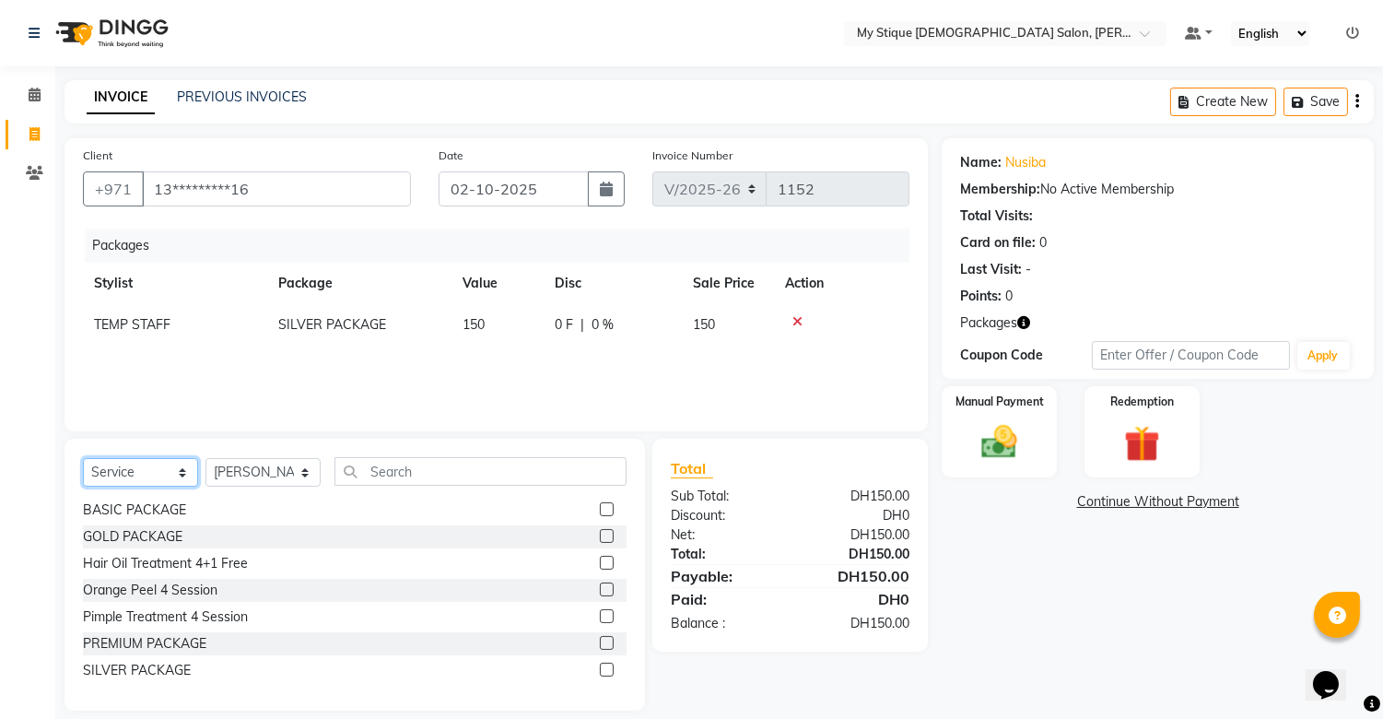
click at [83, 459] on select "Select Service Product Membership Package Voucher Prepaid Gift Card" at bounding box center [140, 472] width 115 height 29
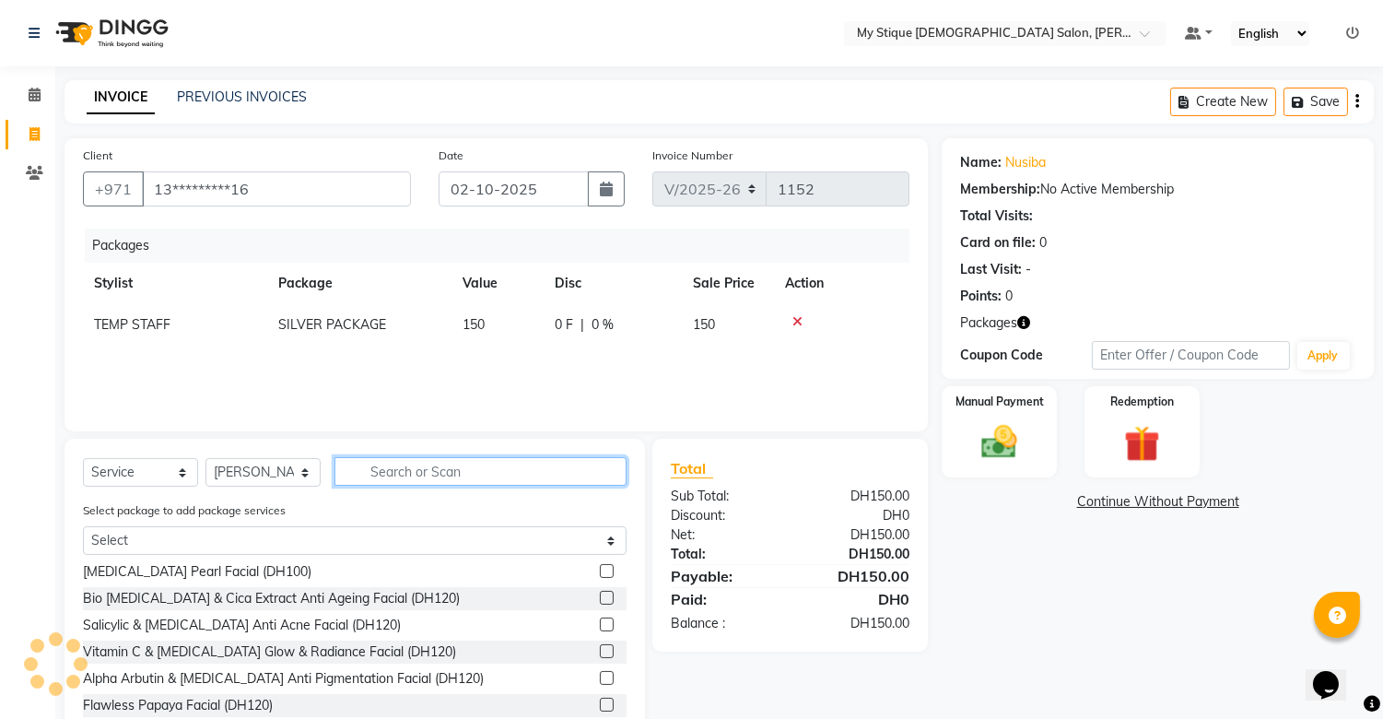
click at [429, 472] on input "text" at bounding box center [481, 471] width 292 height 29
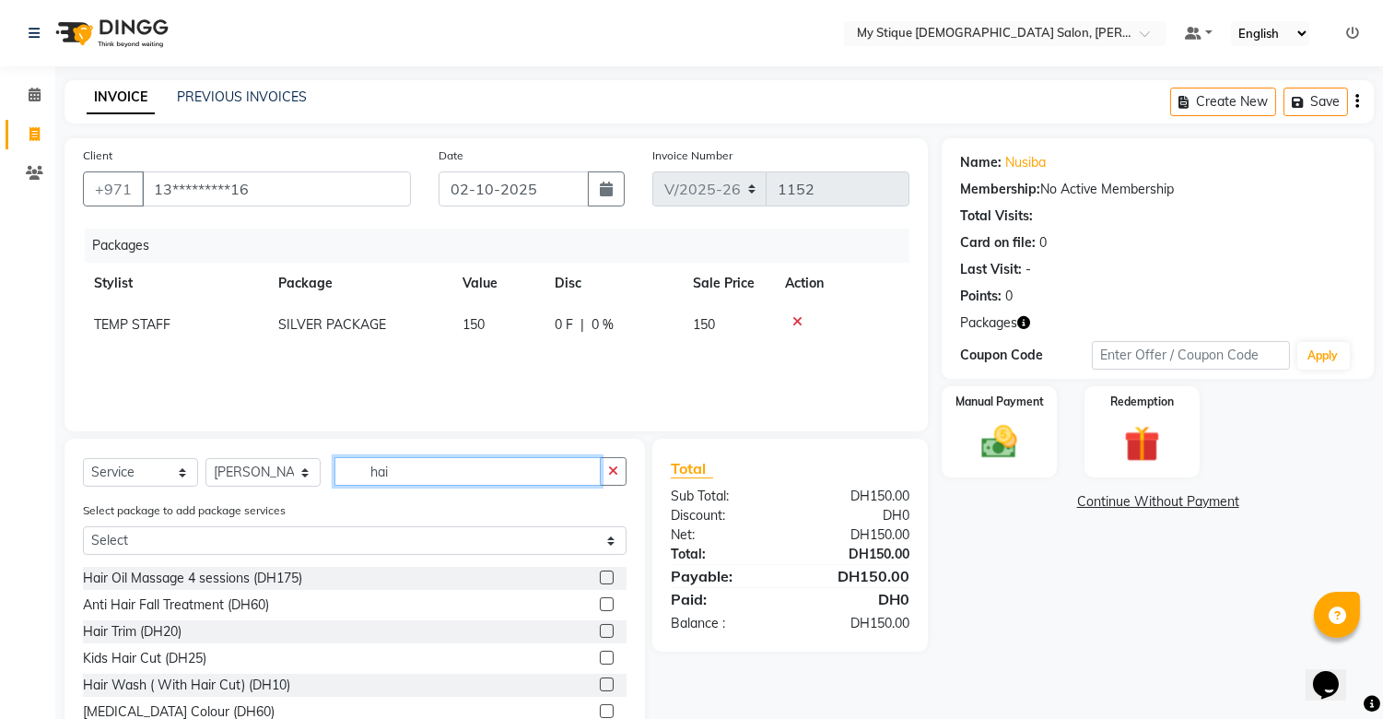
scroll to position [0, 0]
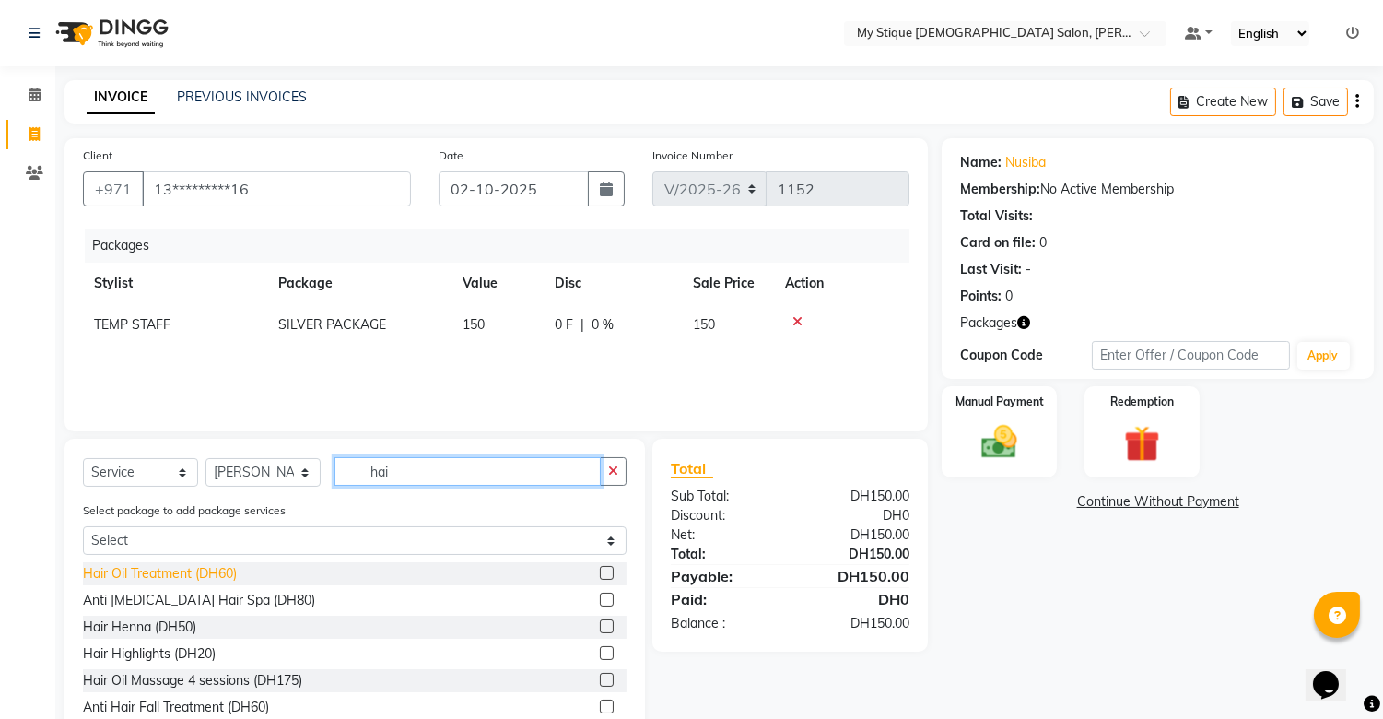
type input "hai"
click at [150, 569] on div "Hair Oil Treatment (DH60)" at bounding box center [160, 573] width 154 height 19
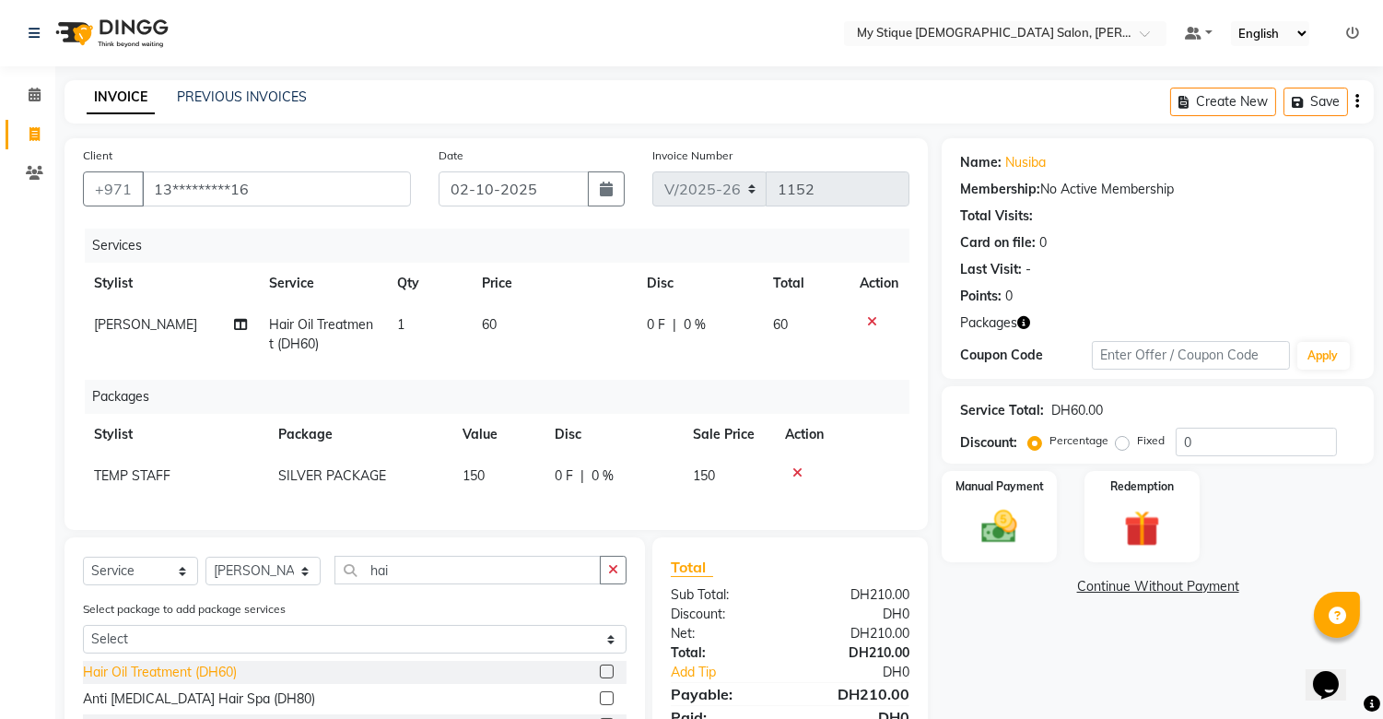
click at [150, 569] on div "Select Service Product Membership Package Voucher Prepaid Gift Card Select Styl…" at bounding box center [355, 704] width 581 height 334
click at [217, 682] on div "Hair Oil Treatment (DH60)" at bounding box center [160, 672] width 154 height 19
checkbox input "false"
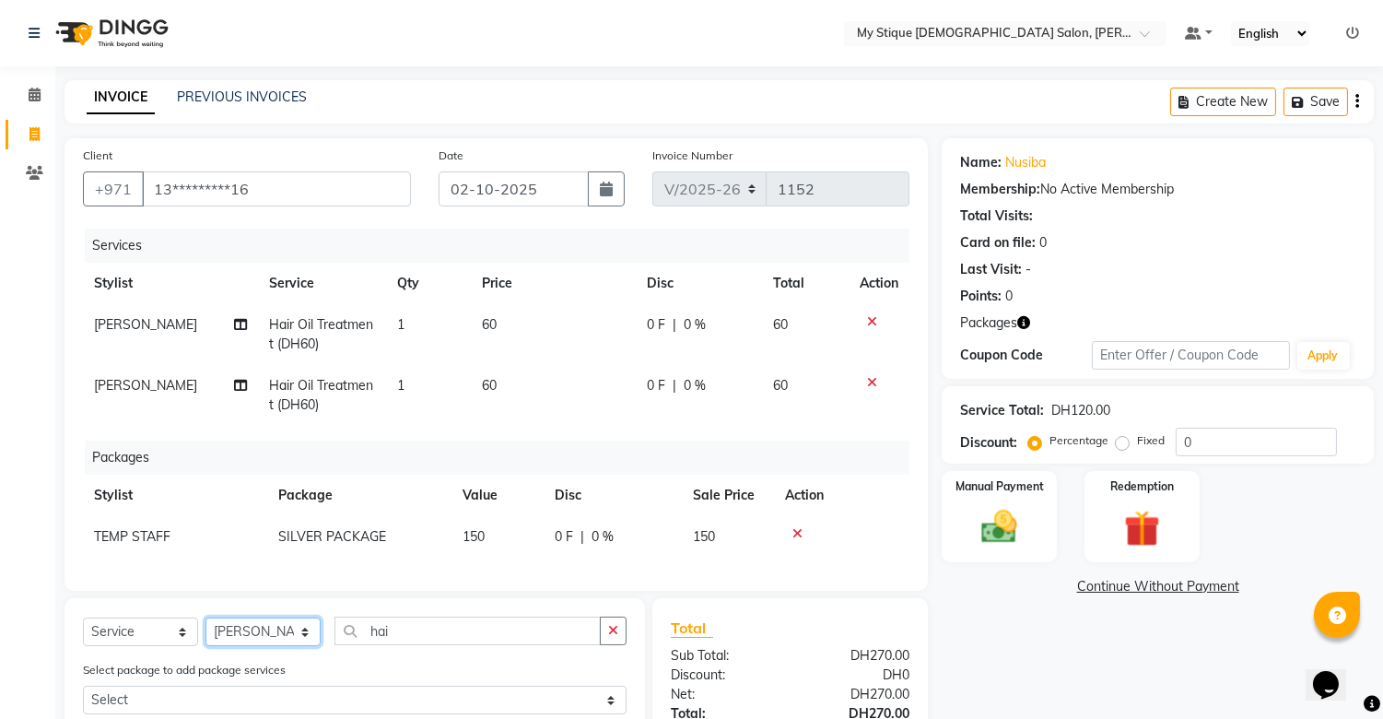
click at [277, 642] on select "Select Stylist [PERSON_NAME] Reshma [PERSON_NAME] Sales [PERSON_NAME] TEMP STAFF" at bounding box center [263, 631] width 115 height 29
select select "83492"
click at [206, 633] on select "Select Stylist [PERSON_NAME] Reshma [PERSON_NAME] Sales [PERSON_NAME] TEMP STAFF" at bounding box center [263, 631] width 115 height 29
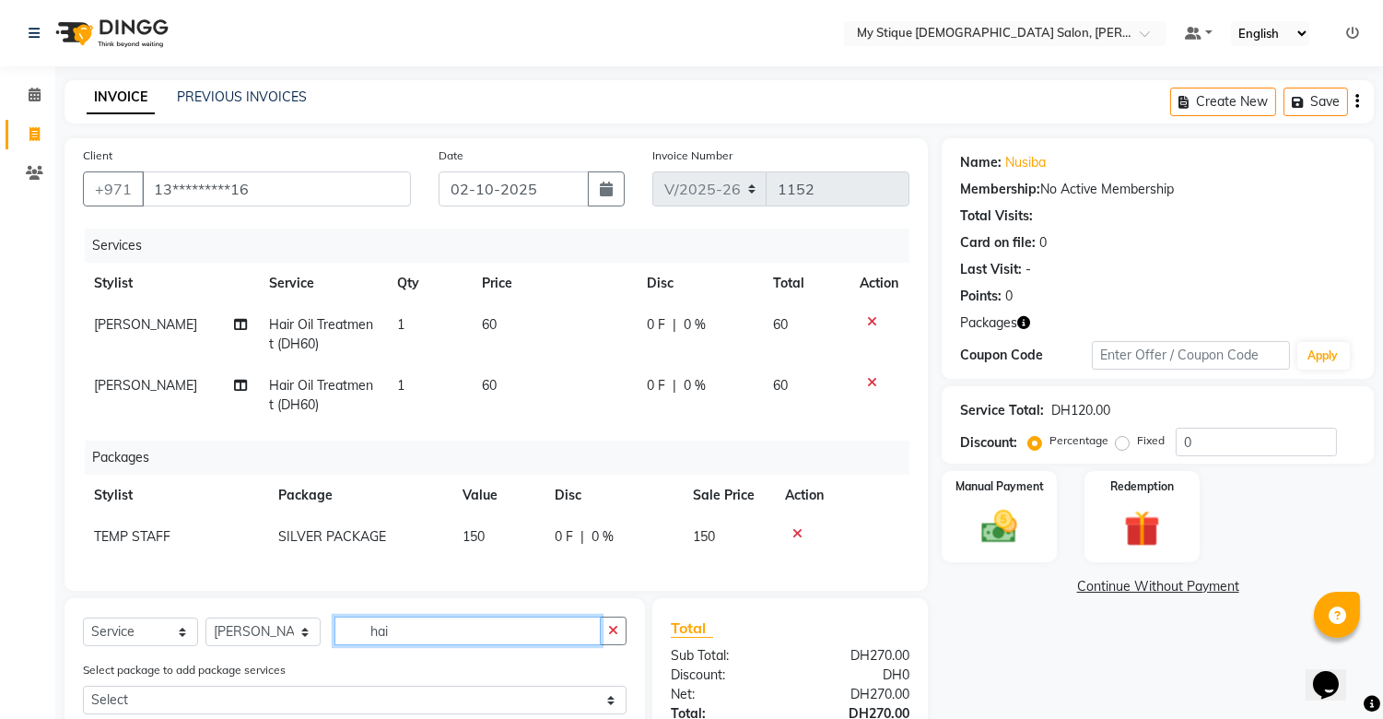
click at [446, 645] on input "hai" at bounding box center [468, 631] width 266 height 29
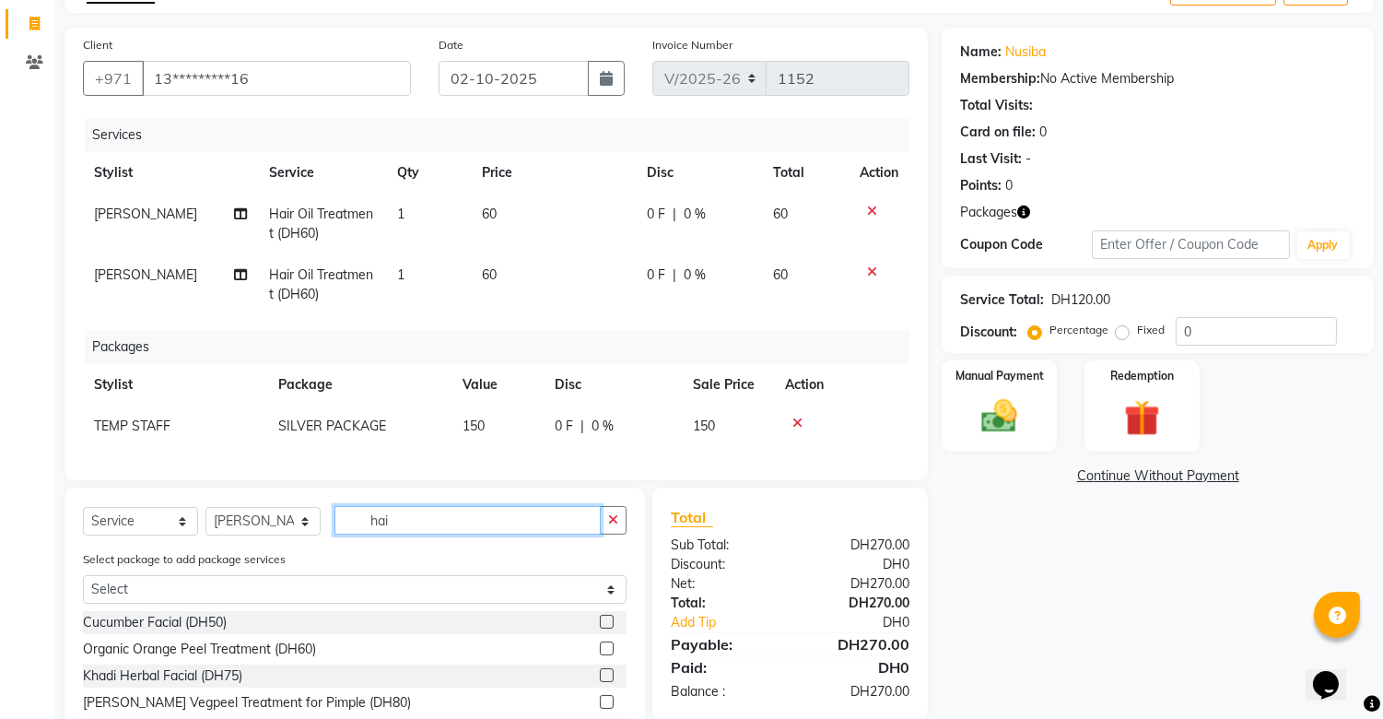
scroll to position [255, 0]
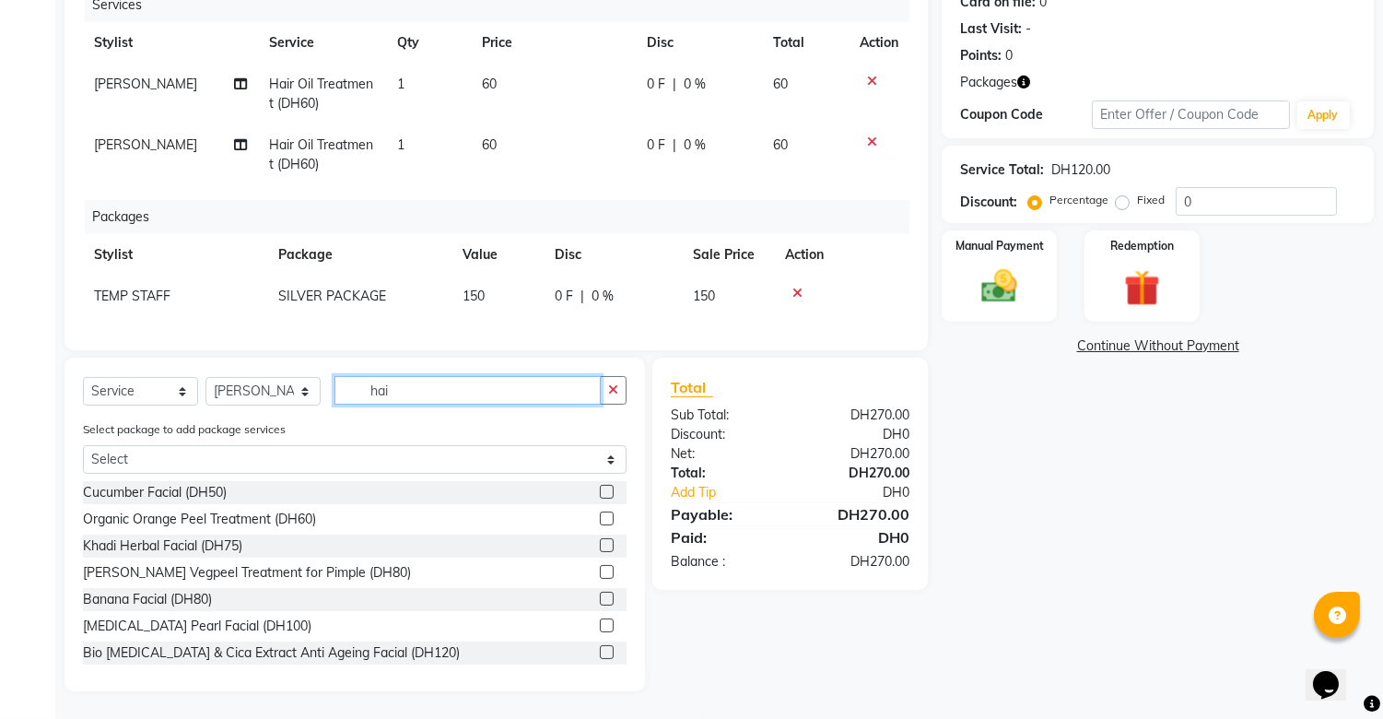
click at [532, 400] on input "hai" at bounding box center [468, 390] width 266 height 29
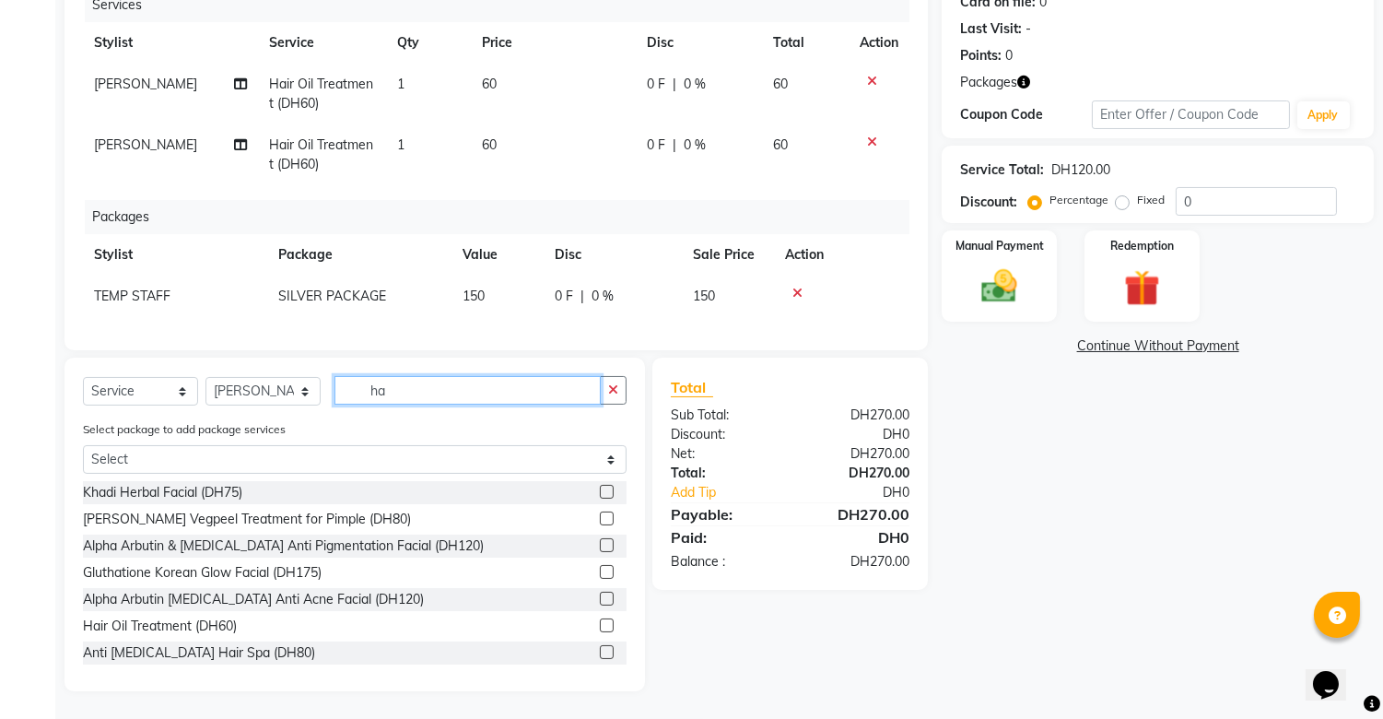
type input "h"
type input "hai"
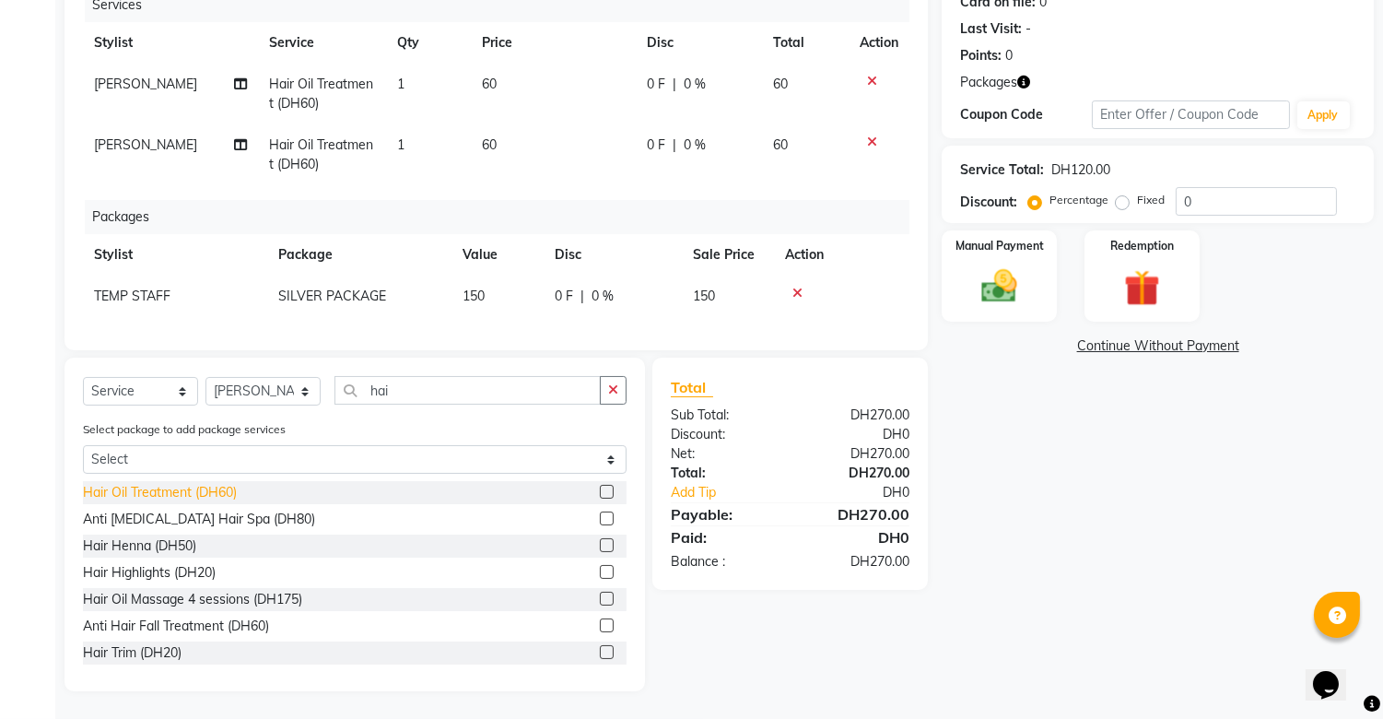
click at [216, 490] on div "Hair Oil Treatment (DH60)" at bounding box center [160, 492] width 154 height 19
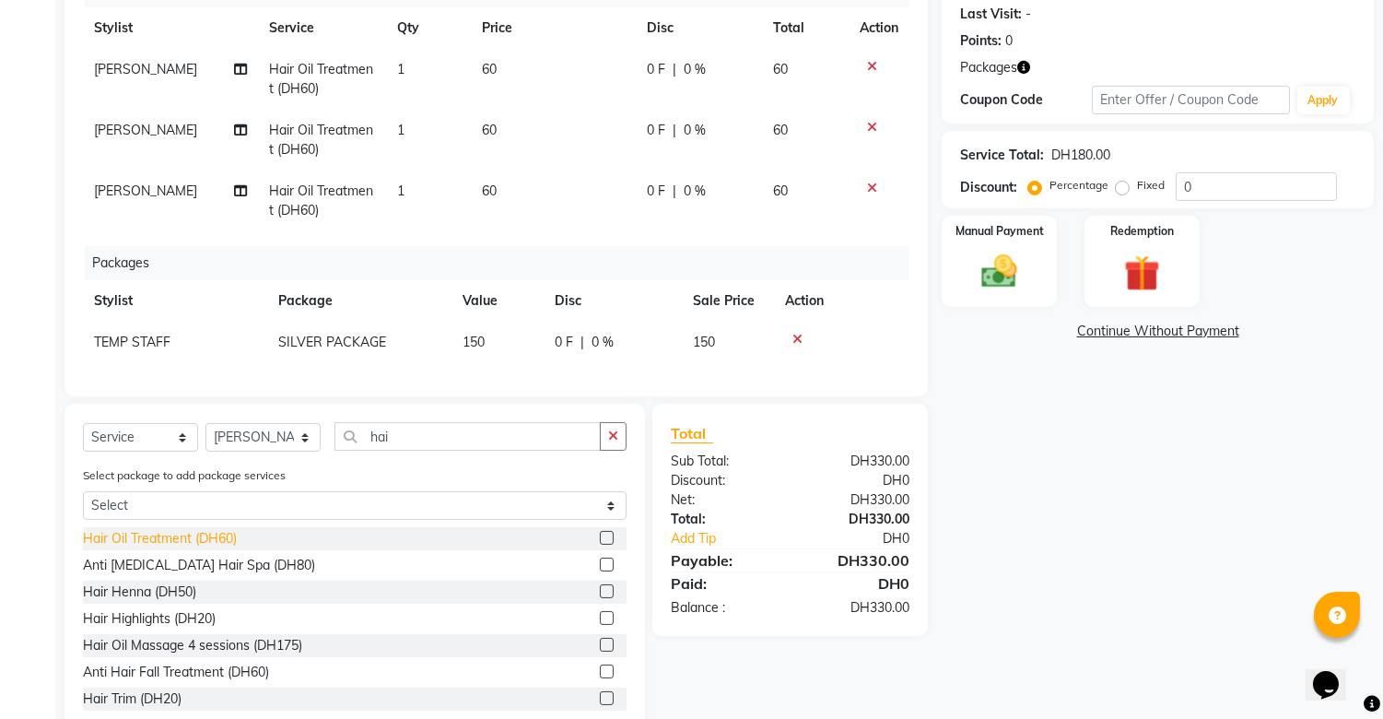
click at [217, 548] on div "Hair Oil Treatment (DH60)" at bounding box center [160, 538] width 154 height 19
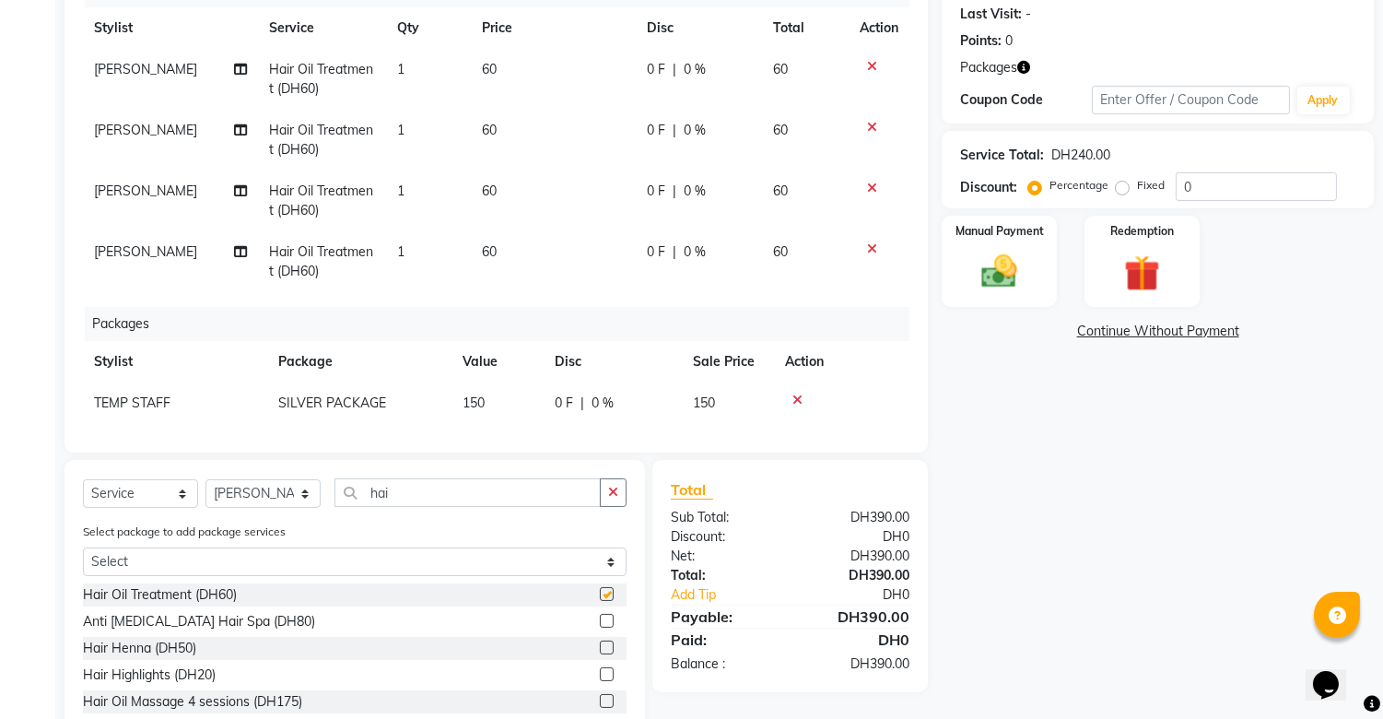
checkbox input "false"
click at [508, 253] on td "60" at bounding box center [553, 261] width 165 height 61
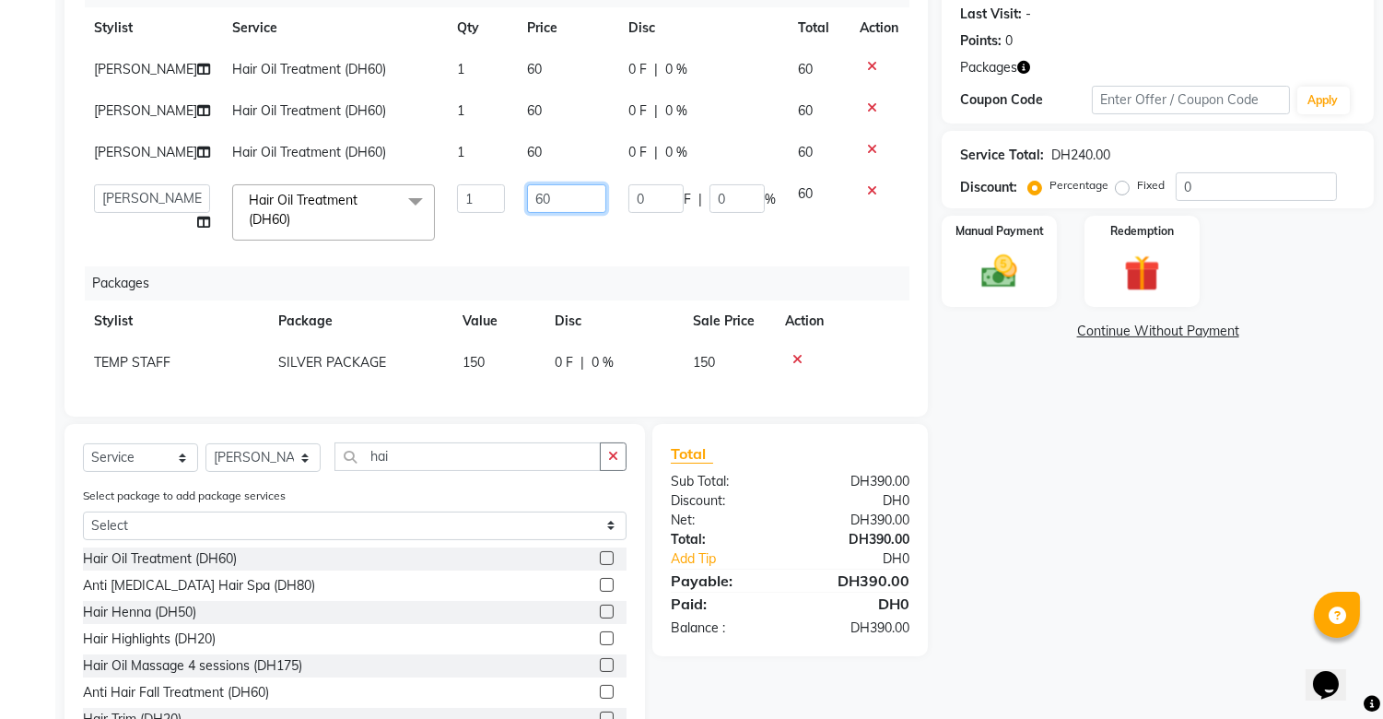
click at [547, 189] on input "60" at bounding box center [566, 198] width 79 height 29
type input "6"
type input "2"
type input "35"
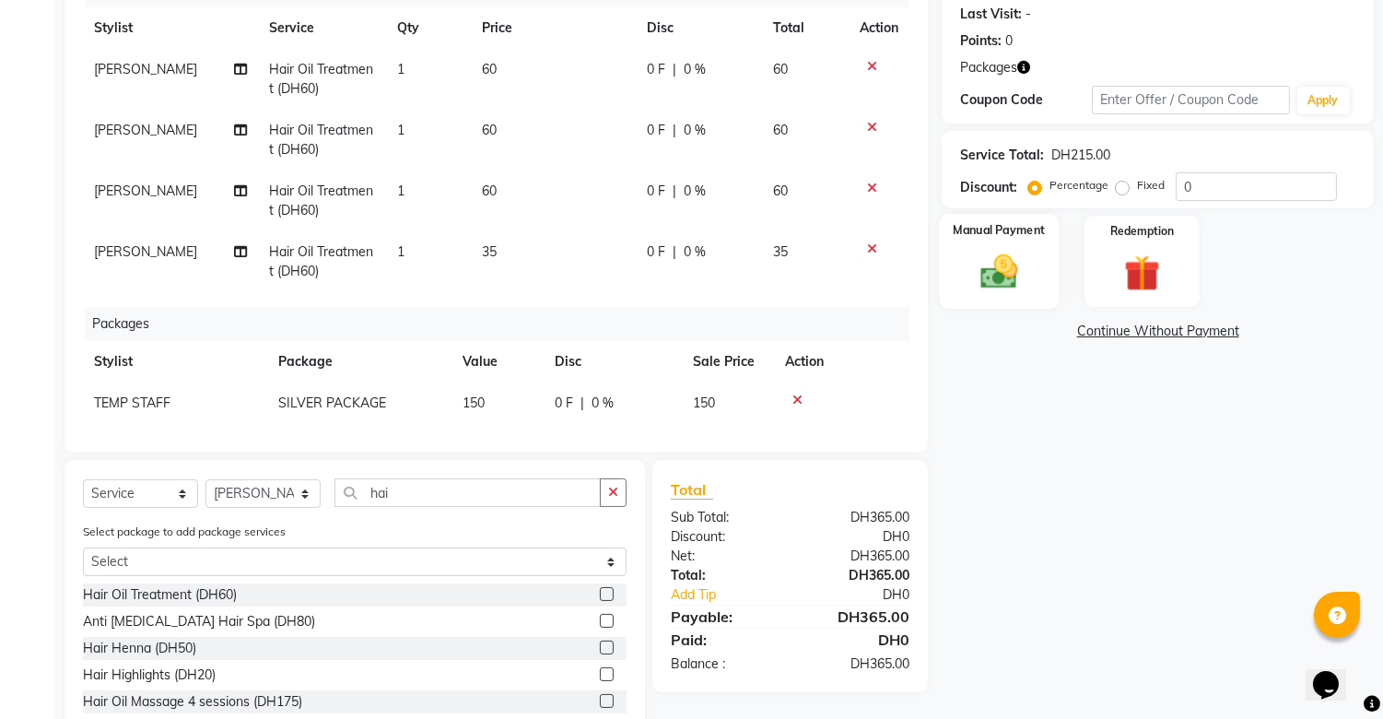
click at [1024, 272] on img at bounding box center [999, 272] width 61 height 43
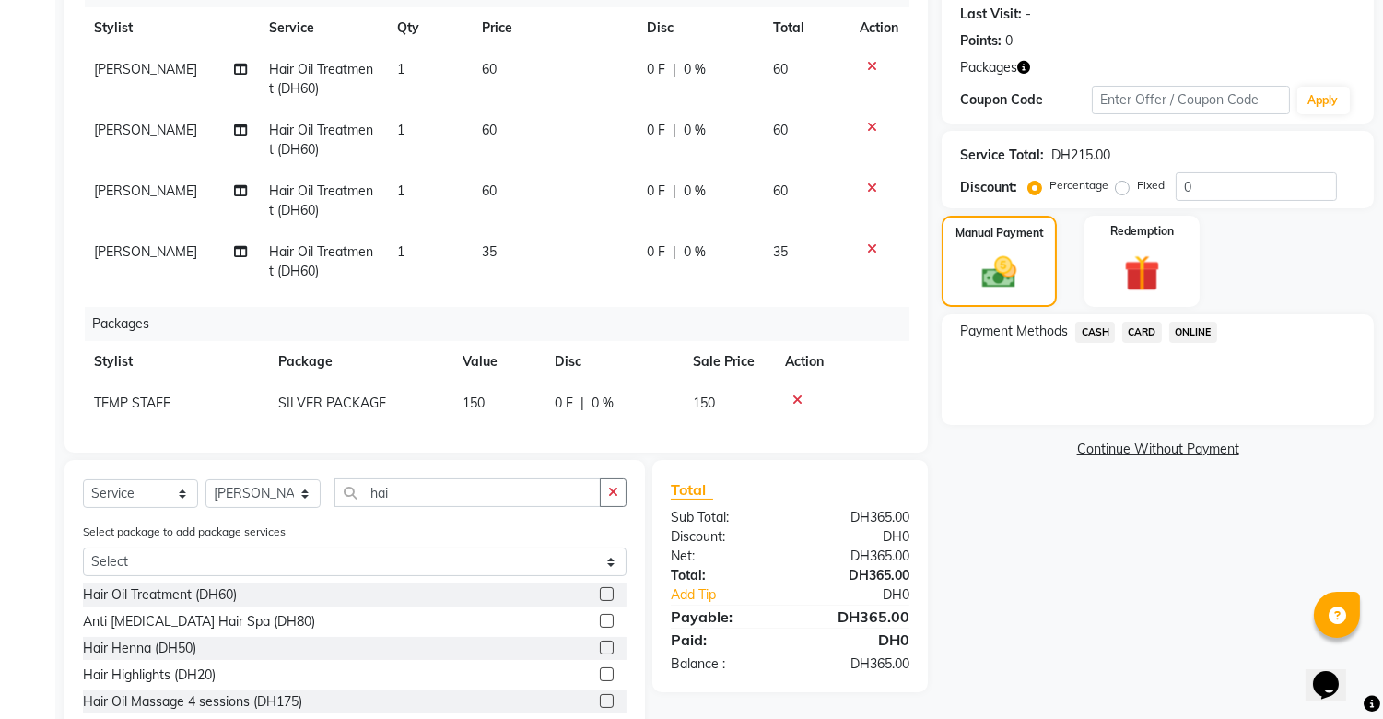
click at [1093, 332] on span "CASH" at bounding box center [1095, 332] width 40 height 21
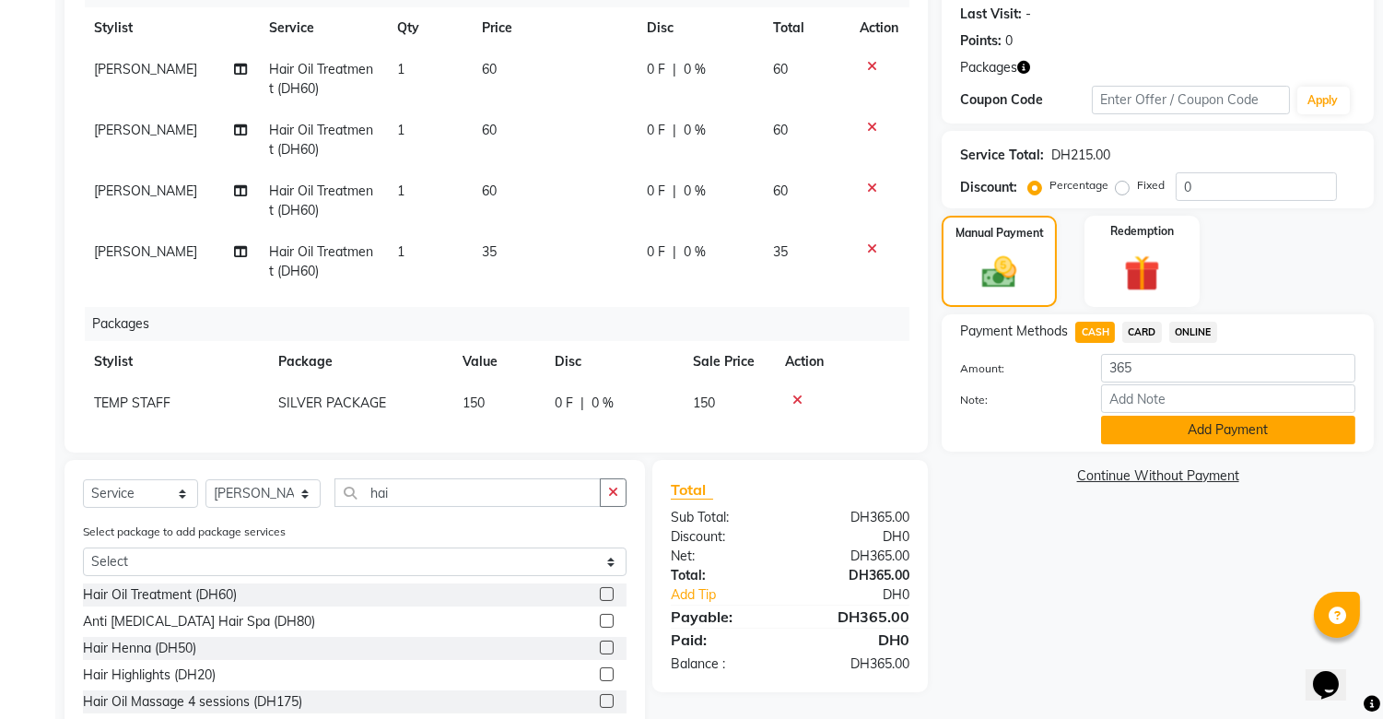
click at [1170, 436] on button "Add Payment" at bounding box center [1228, 430] width 254 height 29
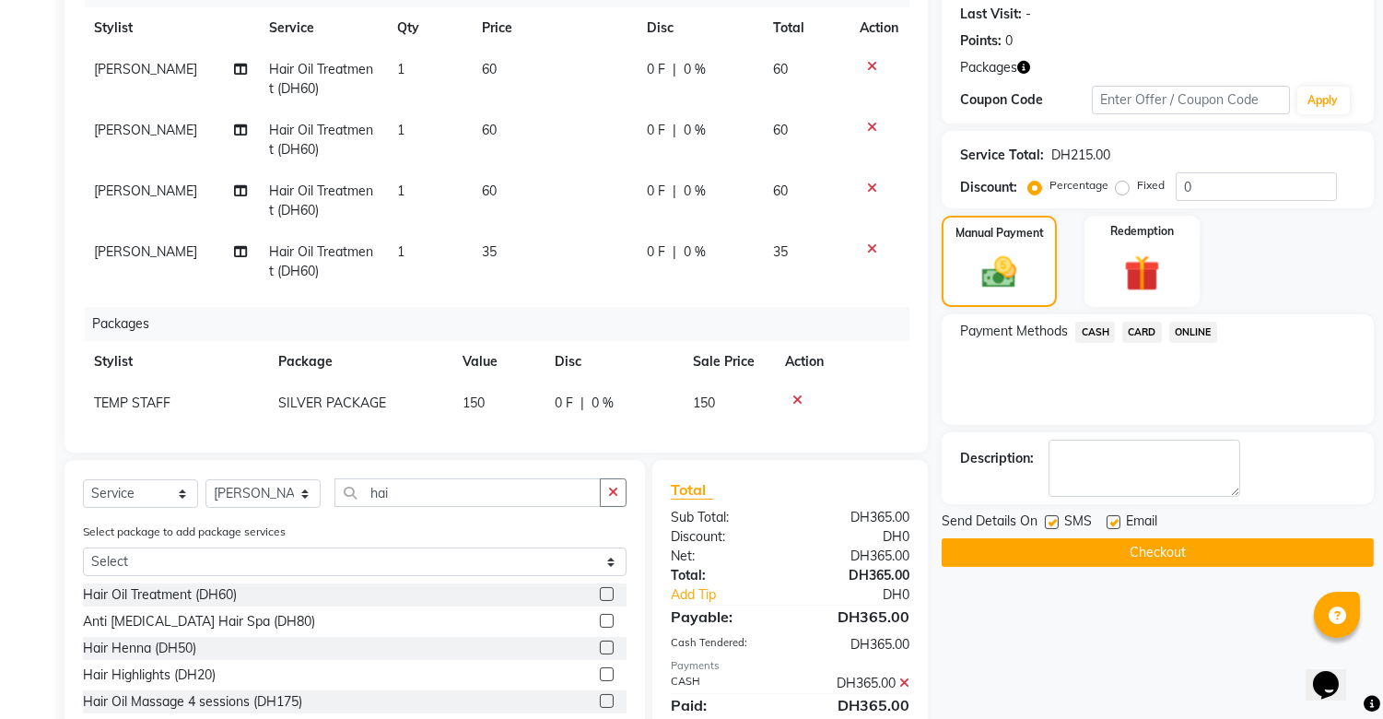
click at [1186, 551] on button "Checkout" at bounding box center [1158, 552] width 432 height 29
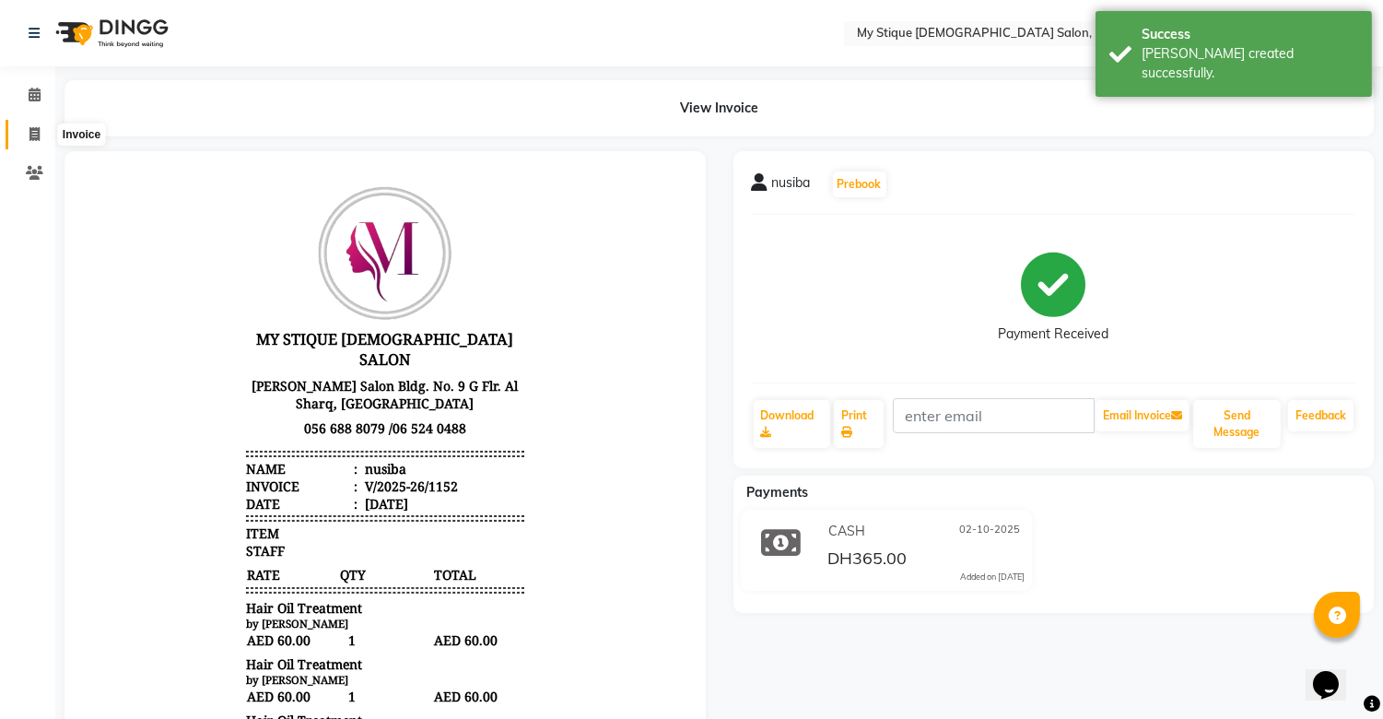
click at [41, 130] on span at bounding box center [34, 134] width 32 height 21
select select "service"
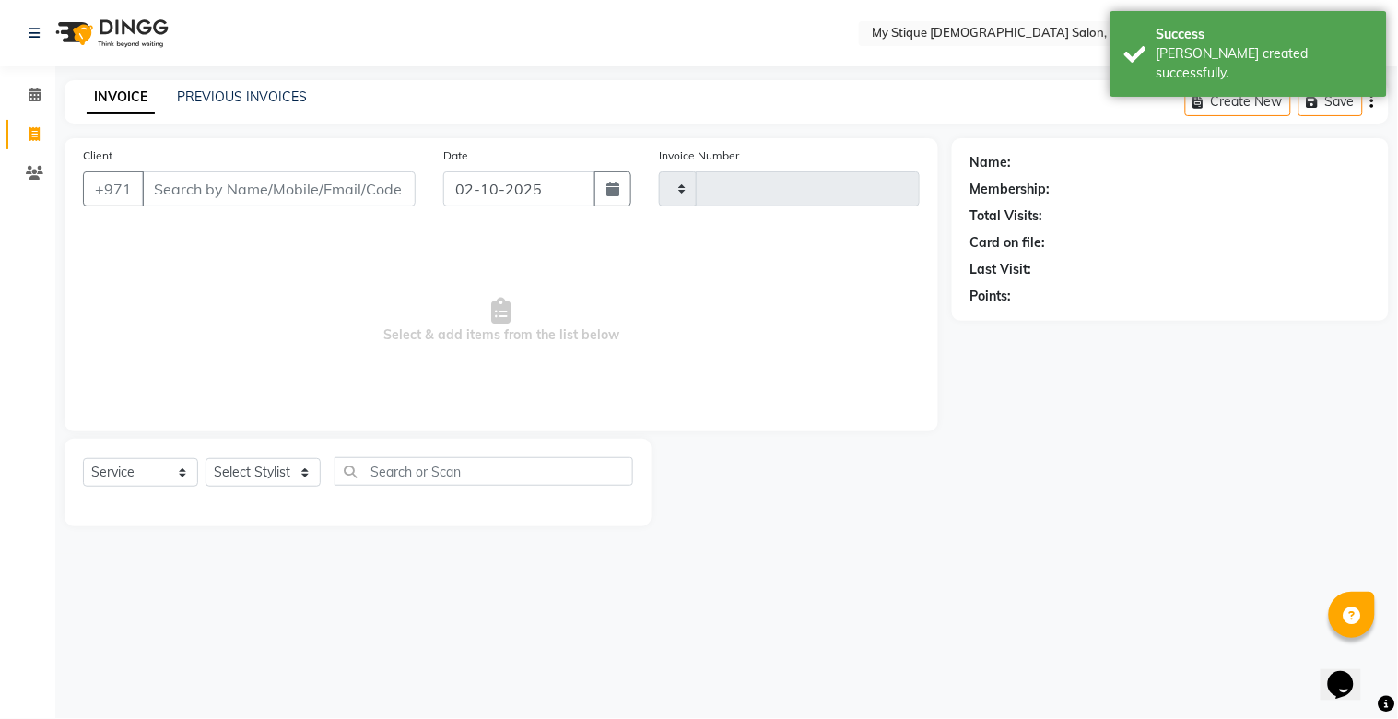
type input "1153"
select select "7457"
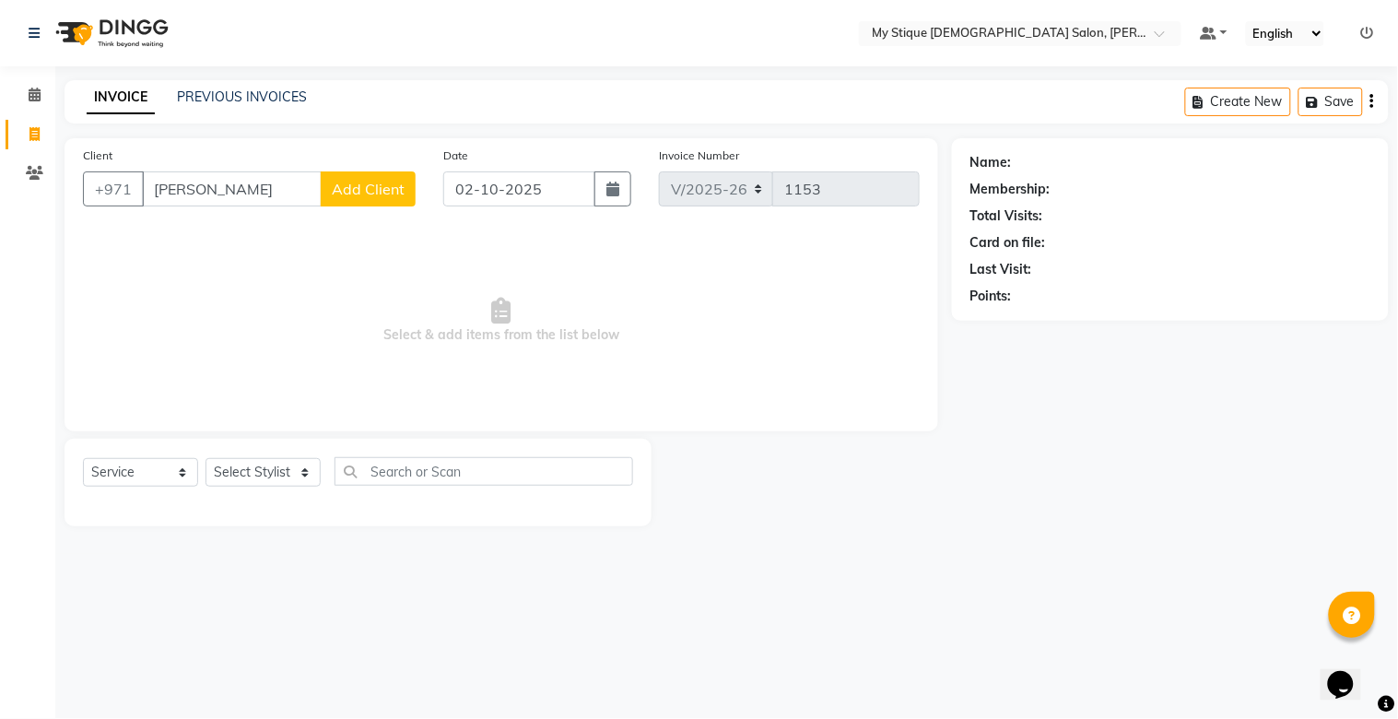
type input "[PERSON_NAME]"
click at [346, 182] on span "Add Client" at bounding box center [368, 189] width 73 height 18
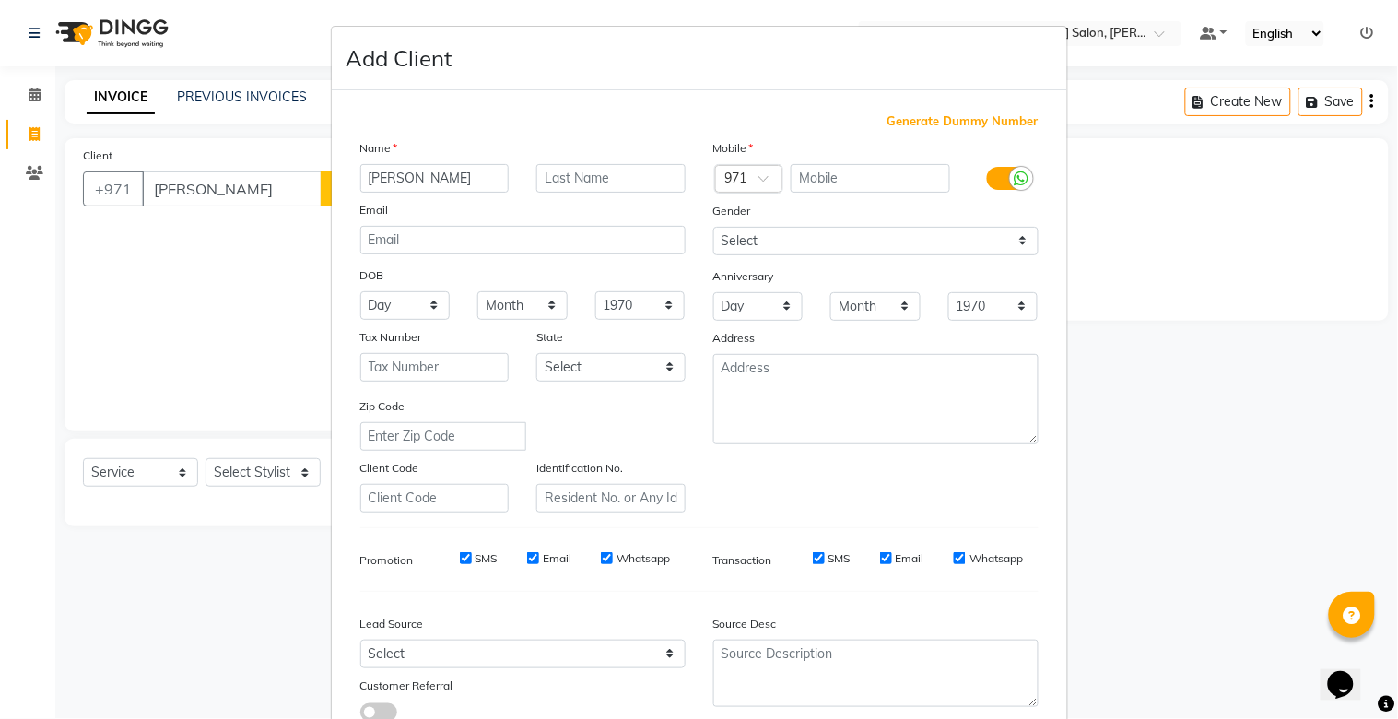
click at [903, 114] on span "Generate Dummy Number" at bounding box center [962, 121] width 151 height 18
type input "1329400000417"
checkbox input "false"
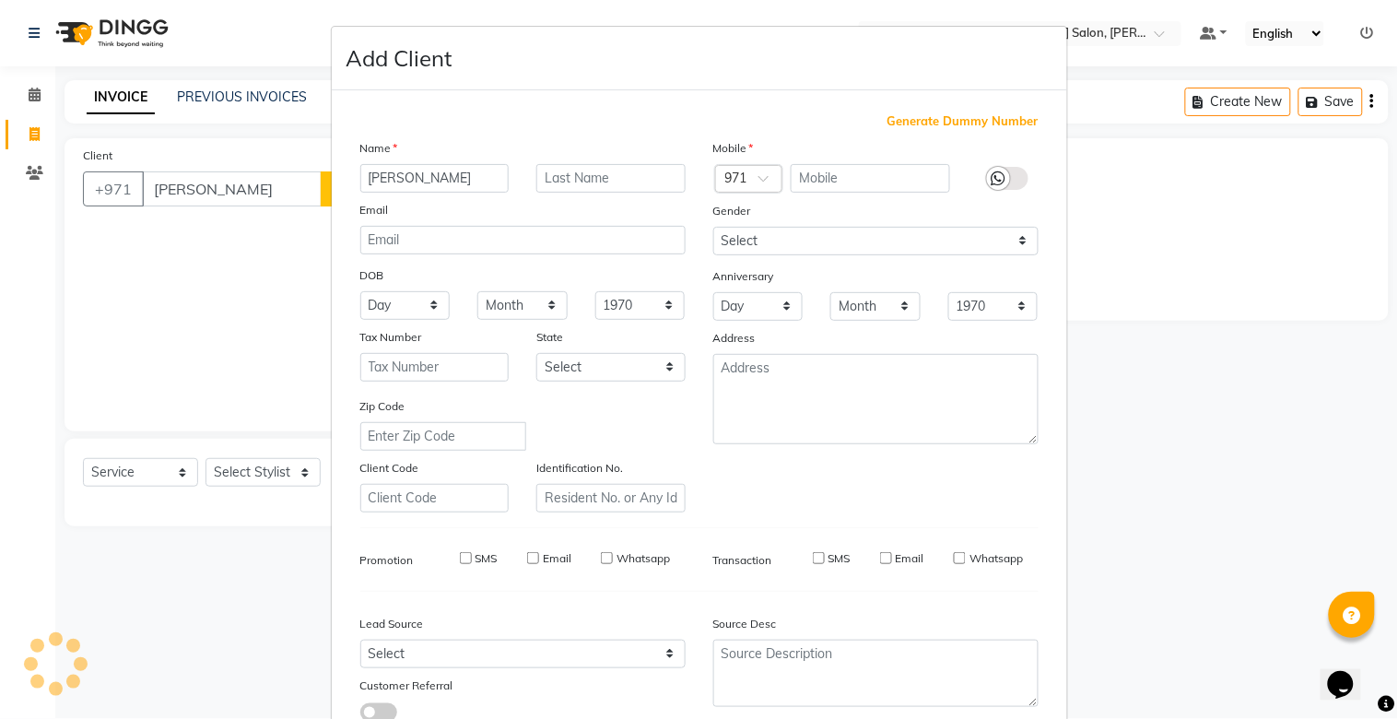
checkbox input "false"
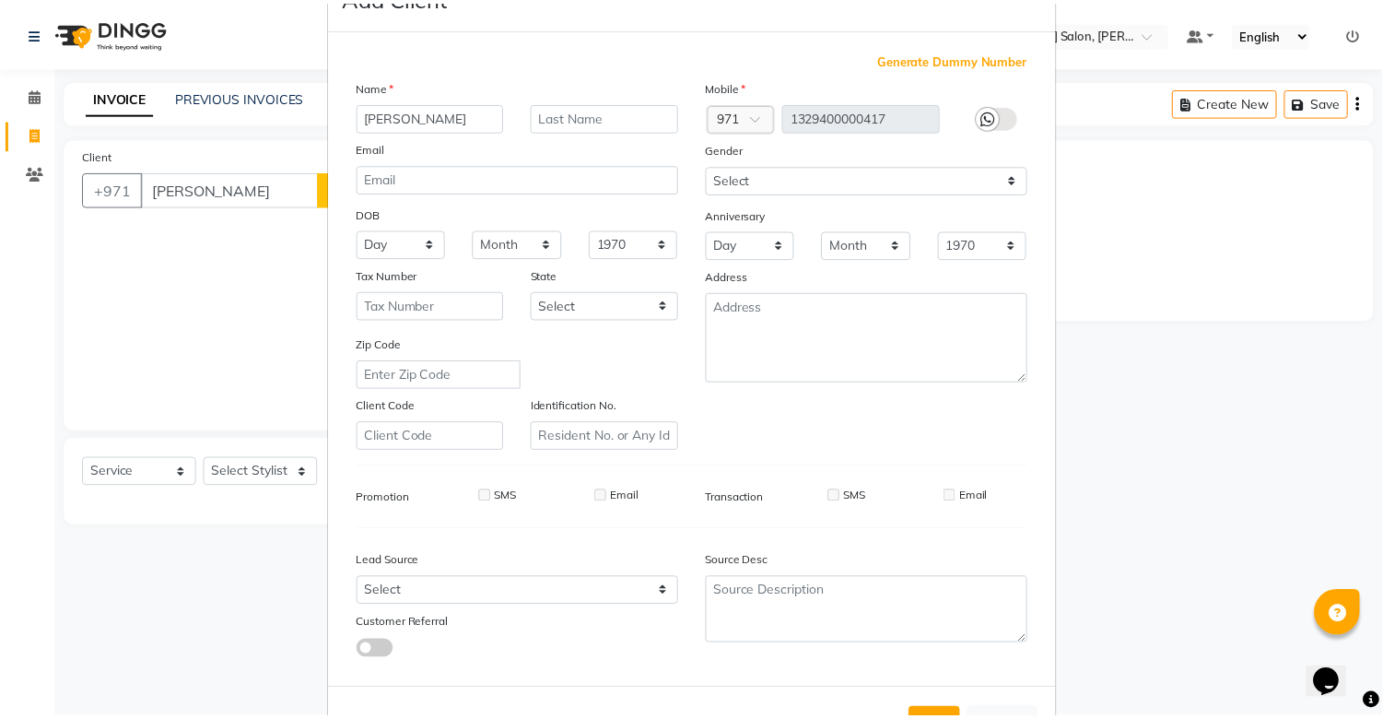
scroll to position [133, 0]
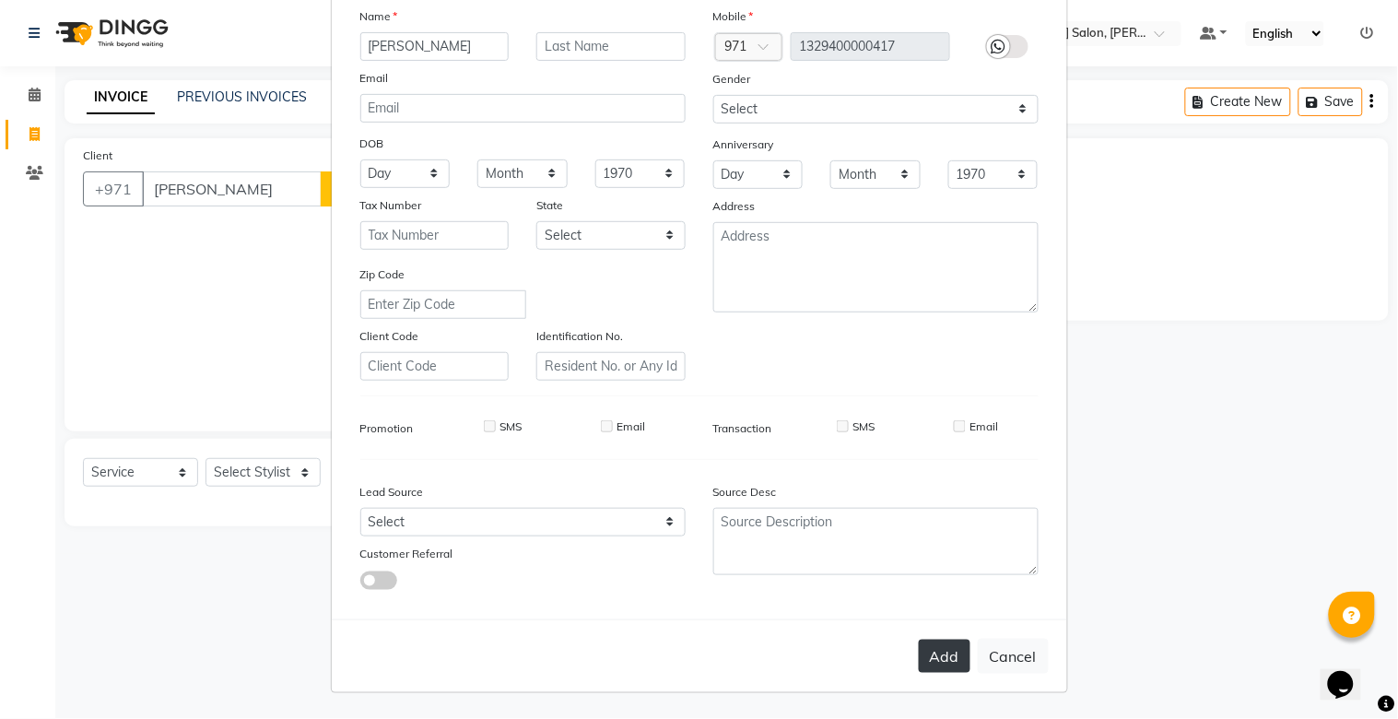
click at [945, 661] on button "Add" at bounding box center [945, 656] width 52 height 33
type input "13*********17"
select select
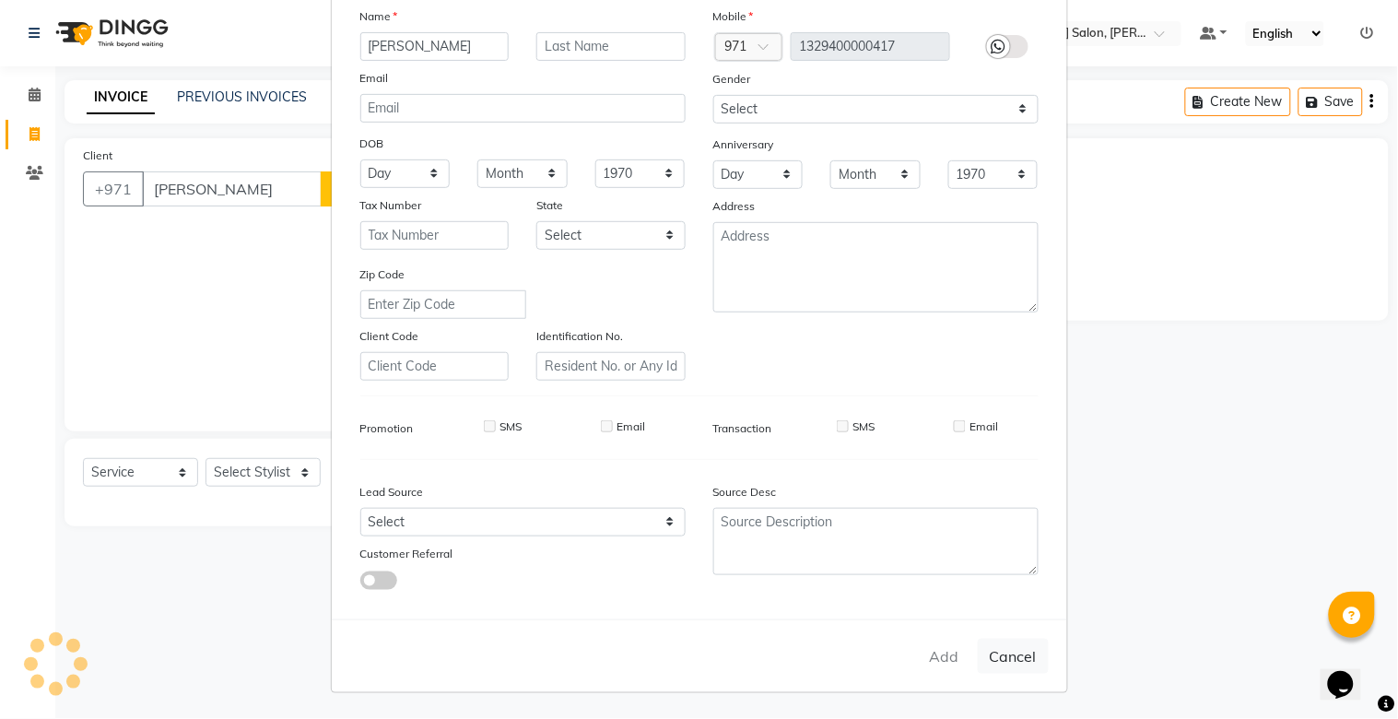
select select
checkbox input "false"
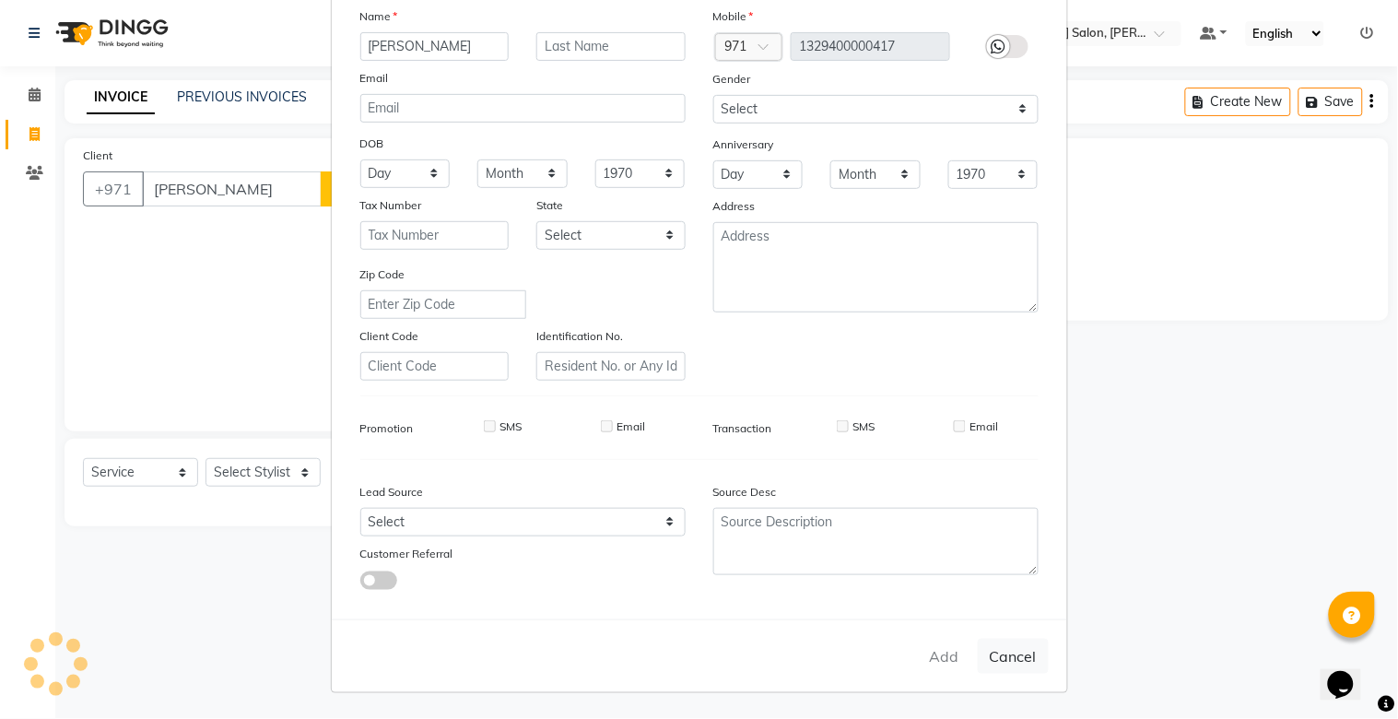
checkbox input "false"
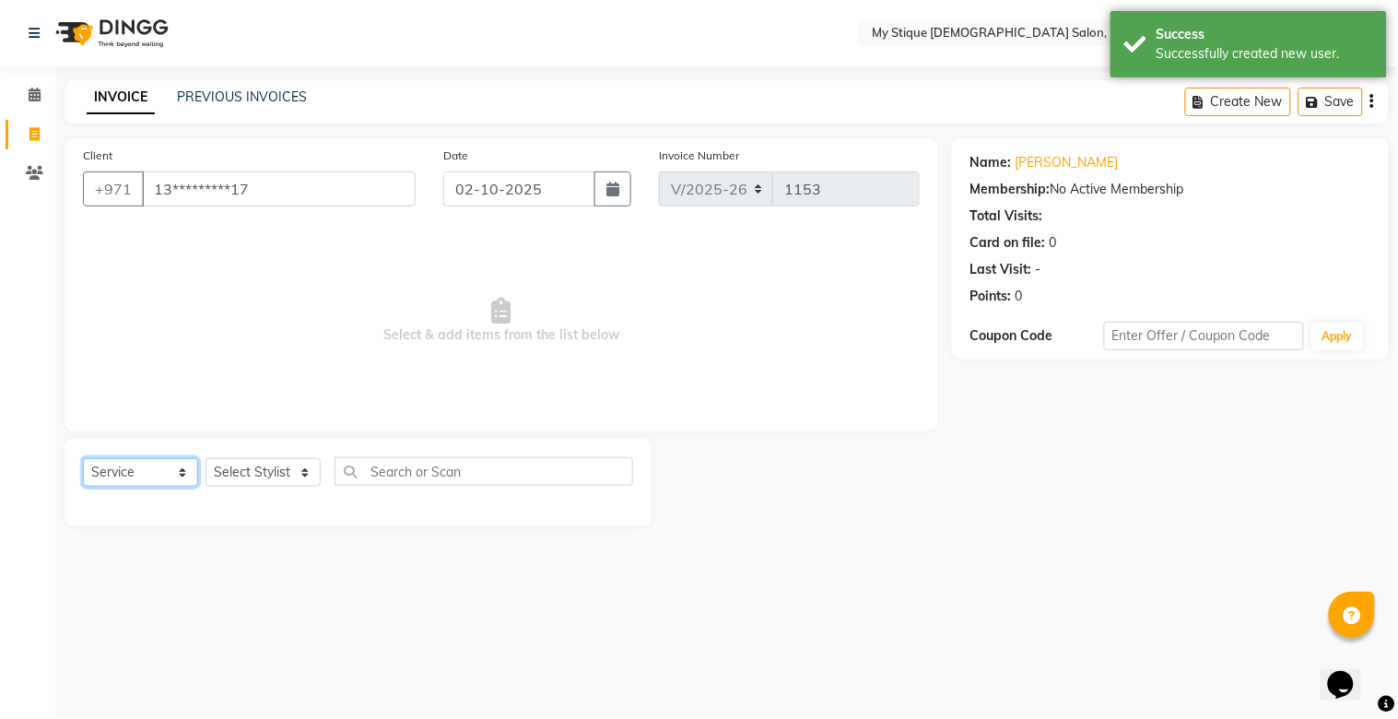
click at [149, 464] on select "Select Service Product Membership Package Voucher Prepaid Gift Card" at bounding box center [140, 472] width 115 height 29
click at [83, 459] on select "Select Service Product Membership Package Voucher Prepaid Gift Card" at bounding box center [140, 472] width 115 height 29
click at [224, 480] on select "Select Stylist [PERSON_NAME] Reshma [PERSON_NAME] Sales [PERSON_NAME] TEMP STAFF" at bounding box center [263, 472] width 115 height 29
select select "83492"
click at [206, 459] on select "Select Stylist [PERSON_NAME] Reshma [PERSON_NAME] Sales [PERSON_NAME] TEMP STAFF" at bounding box center [263, 472] width 115 height 29
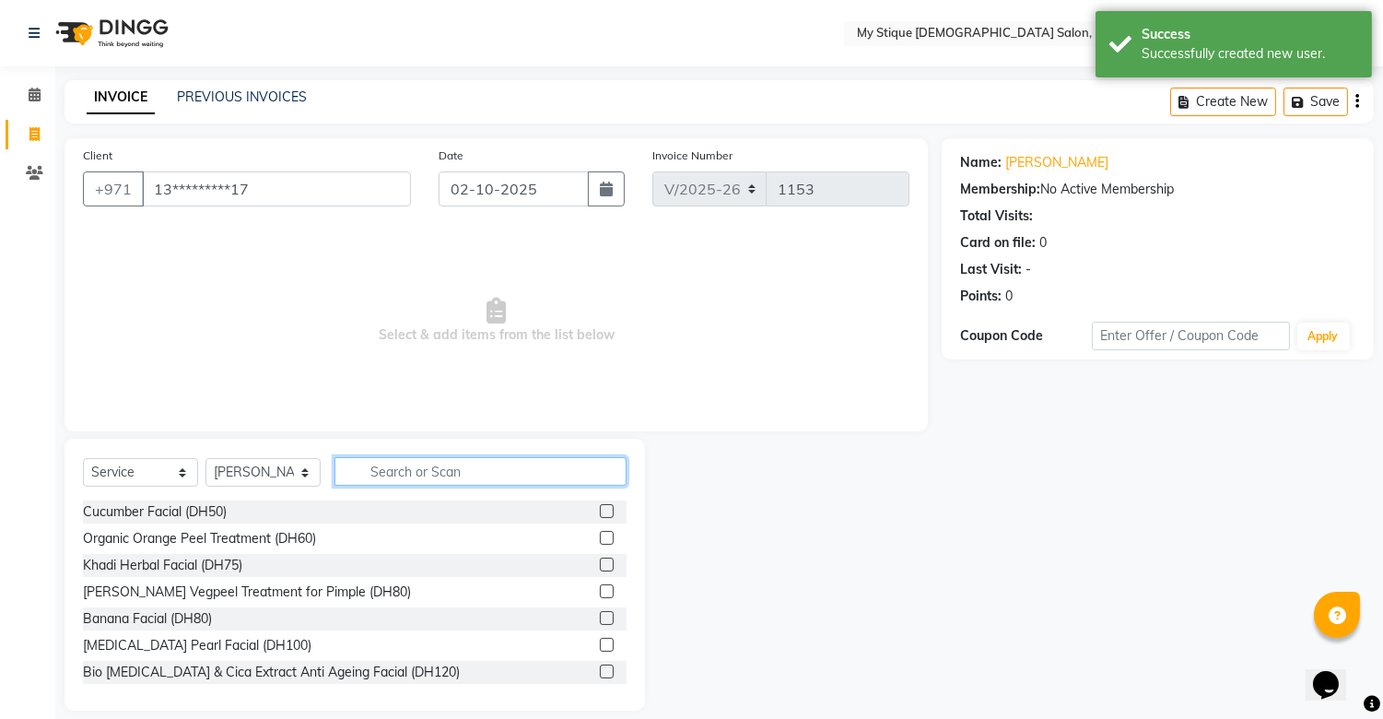
click at [410, 481] on input "text" at bounding box center [481, 471] width 292 height 29
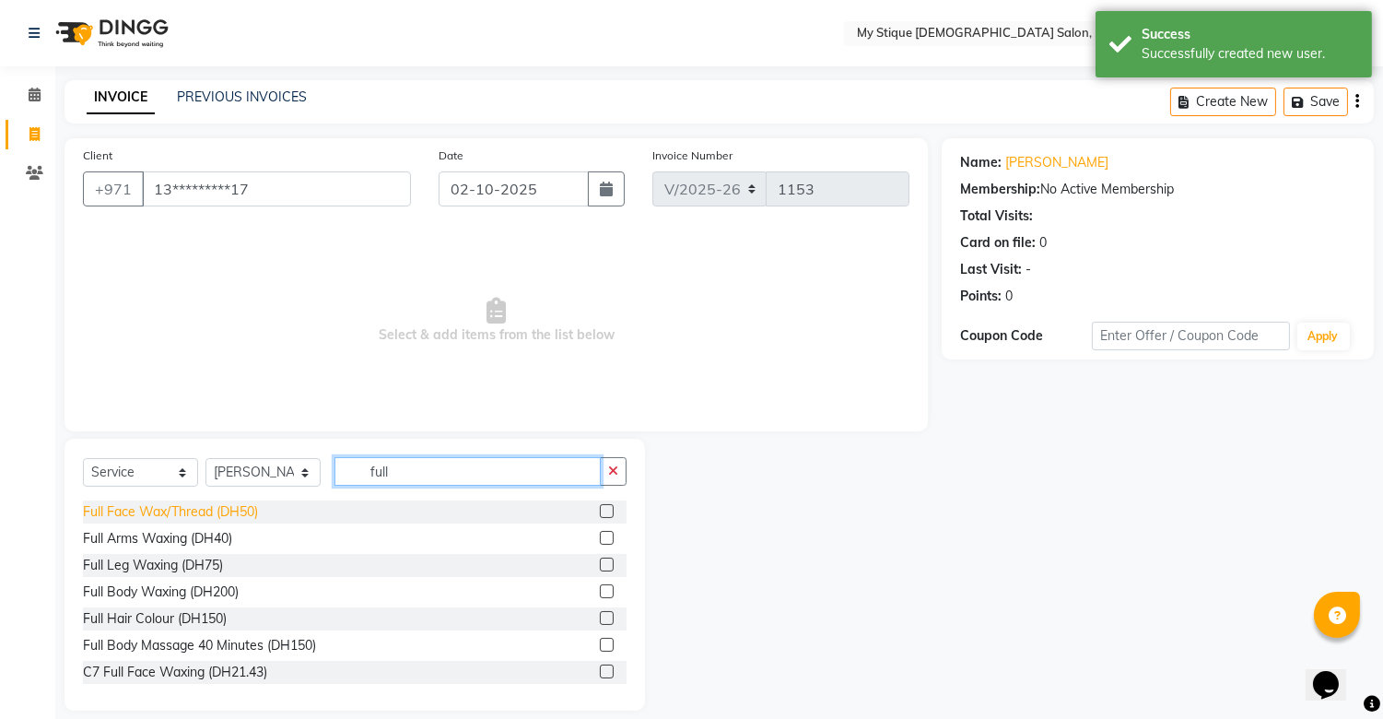
type input "full"
click at [161, 508] on div "Full Face Wax/Thread (DH50)" at bounding box center [170, 511] width 175 height 19
checkbox input "false"
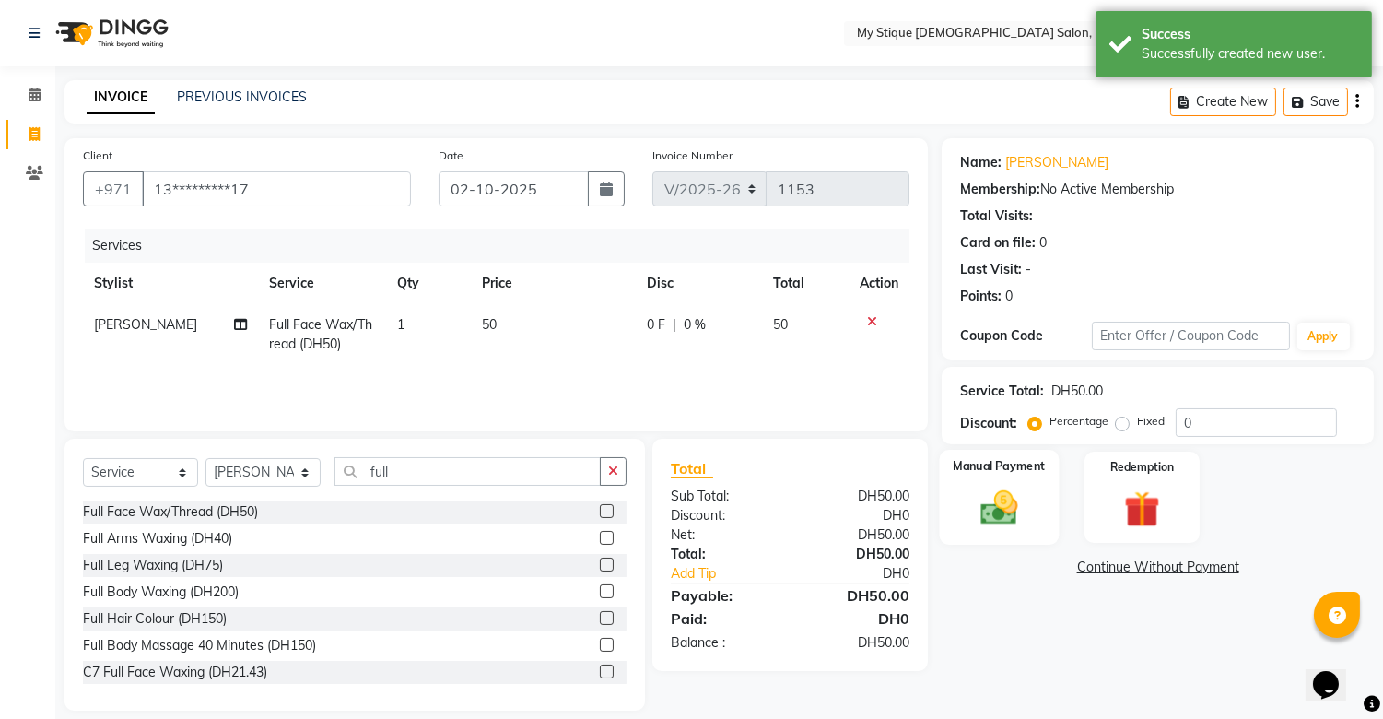
click at [987, 479] on div "Manual Payment" at bounding box center [1000, 497] width 120 height 94
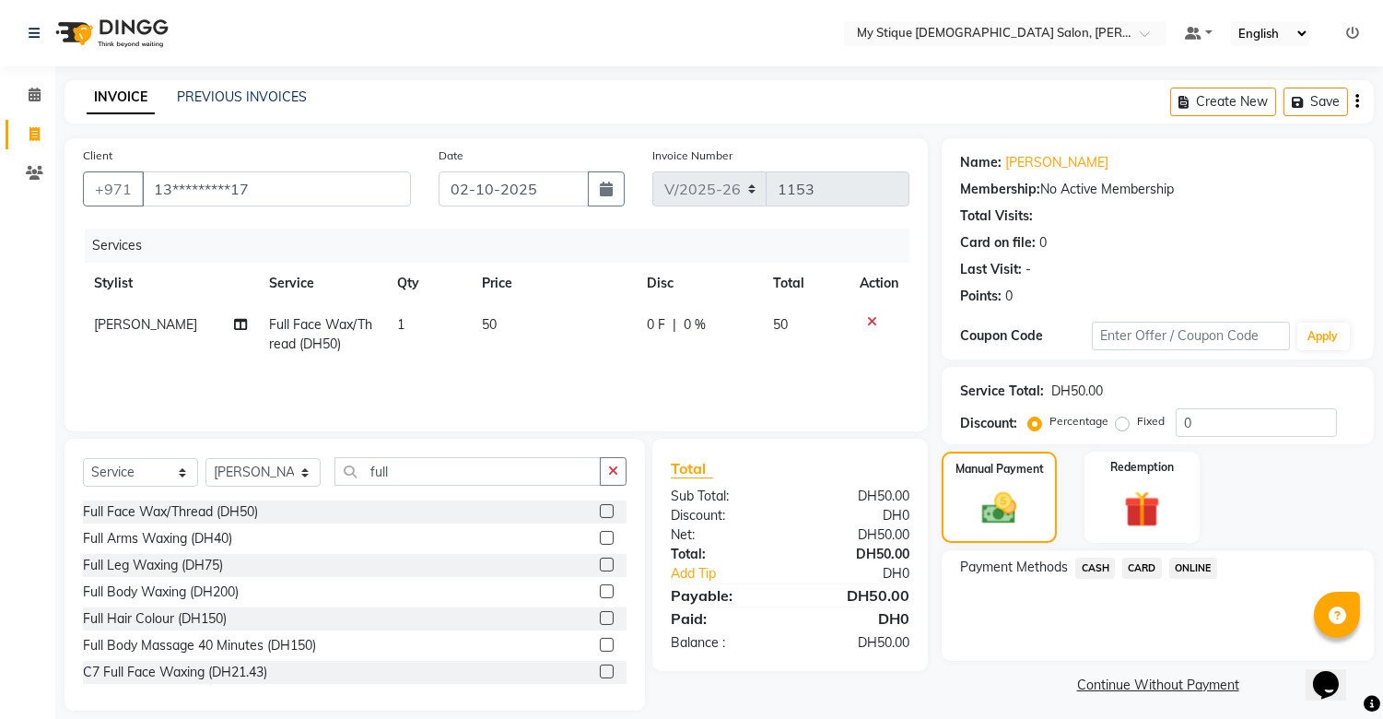
click at [1098, 571] on span "CASH" at bounding box center [1095, 568] width 40 height 21
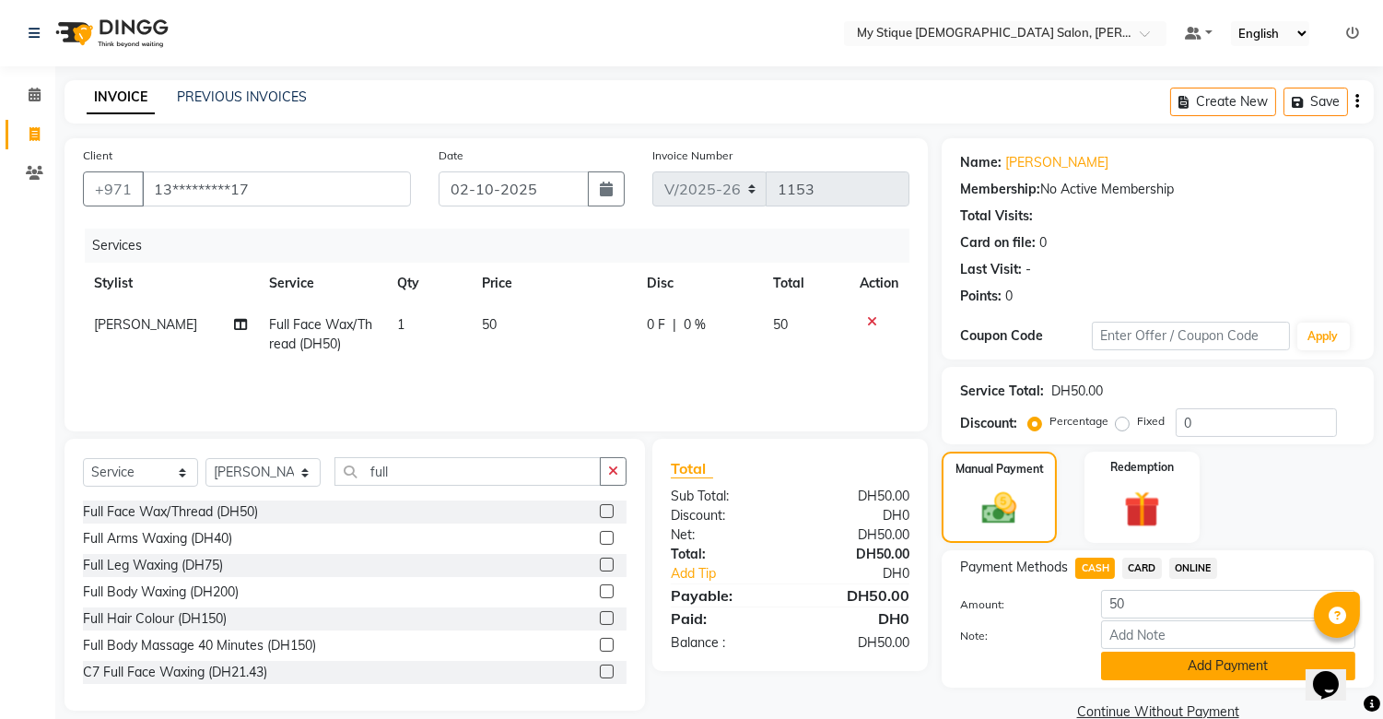
click at [1177, 658] on button "Add Payment" at bounding box center [1228, 666] width 254 height 29
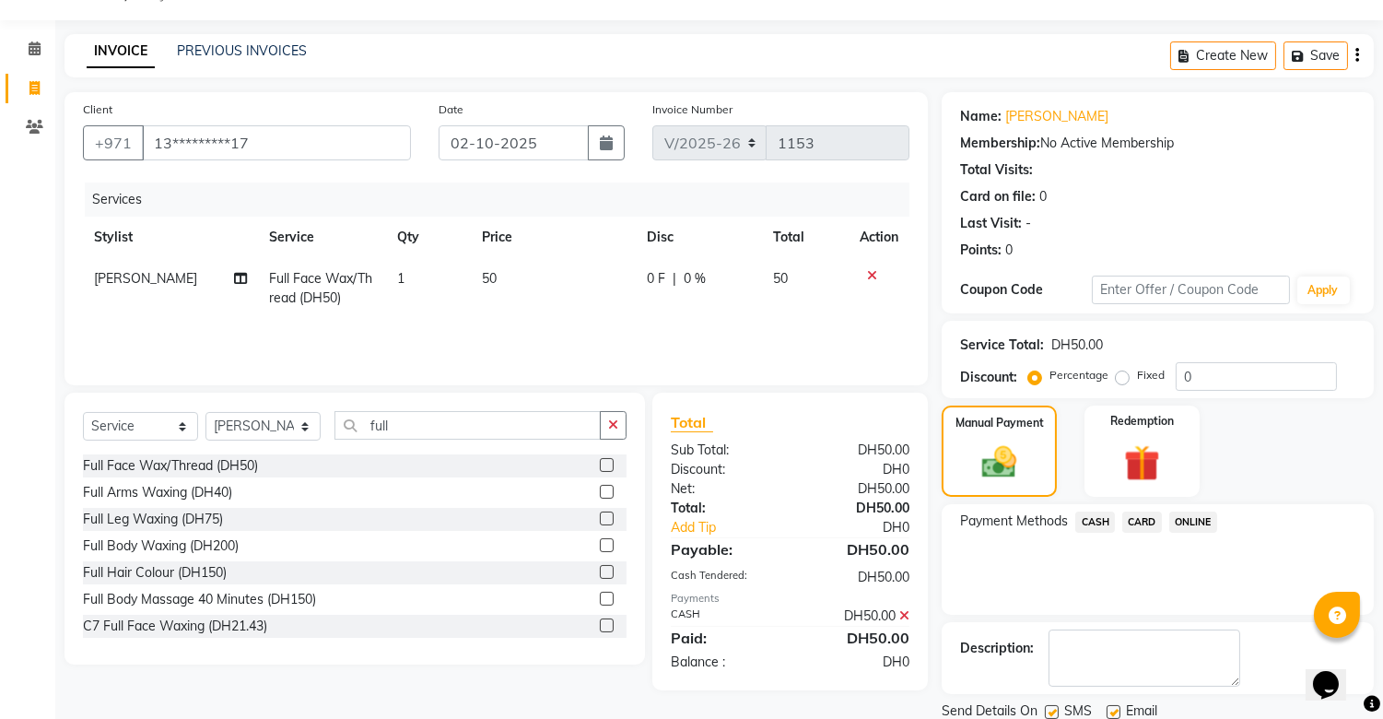
scroll to position [111, 0]
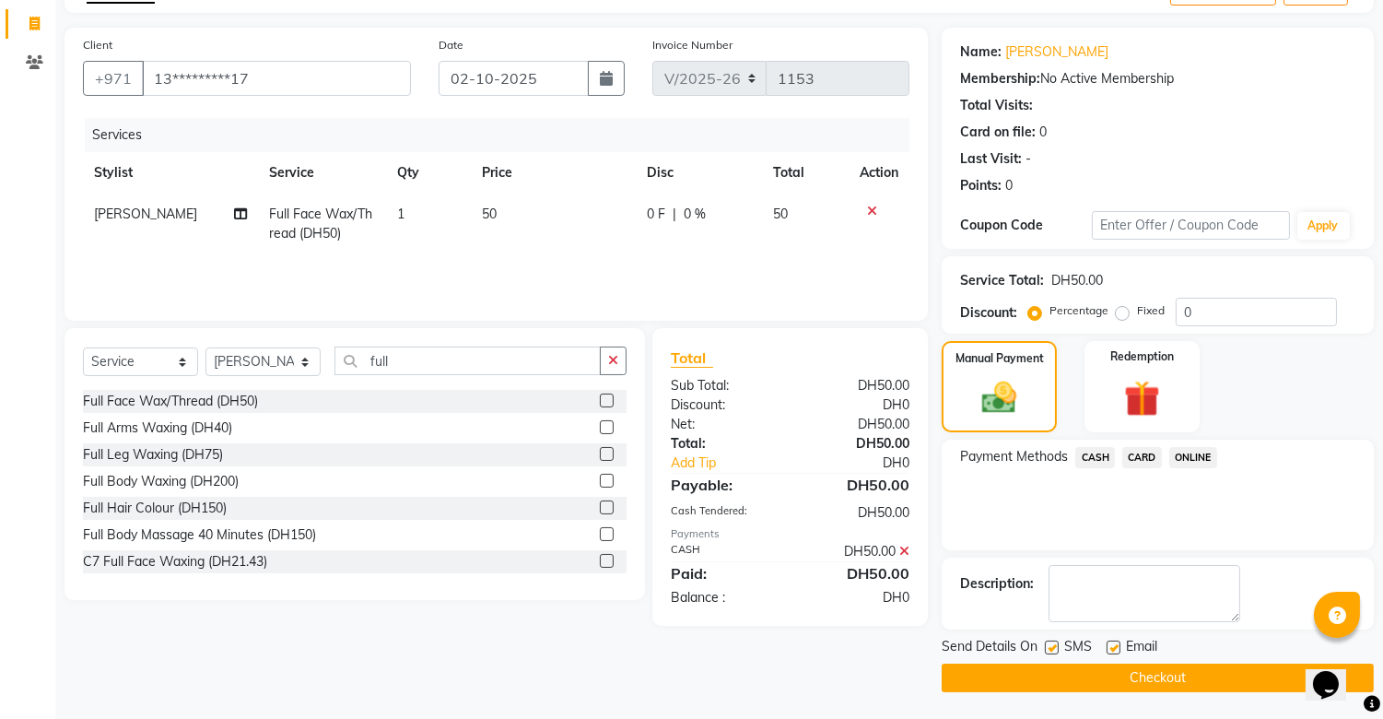
click at [1176, 666] on button "Checkout" at bounding box center [1158, 678] width 432 height 29
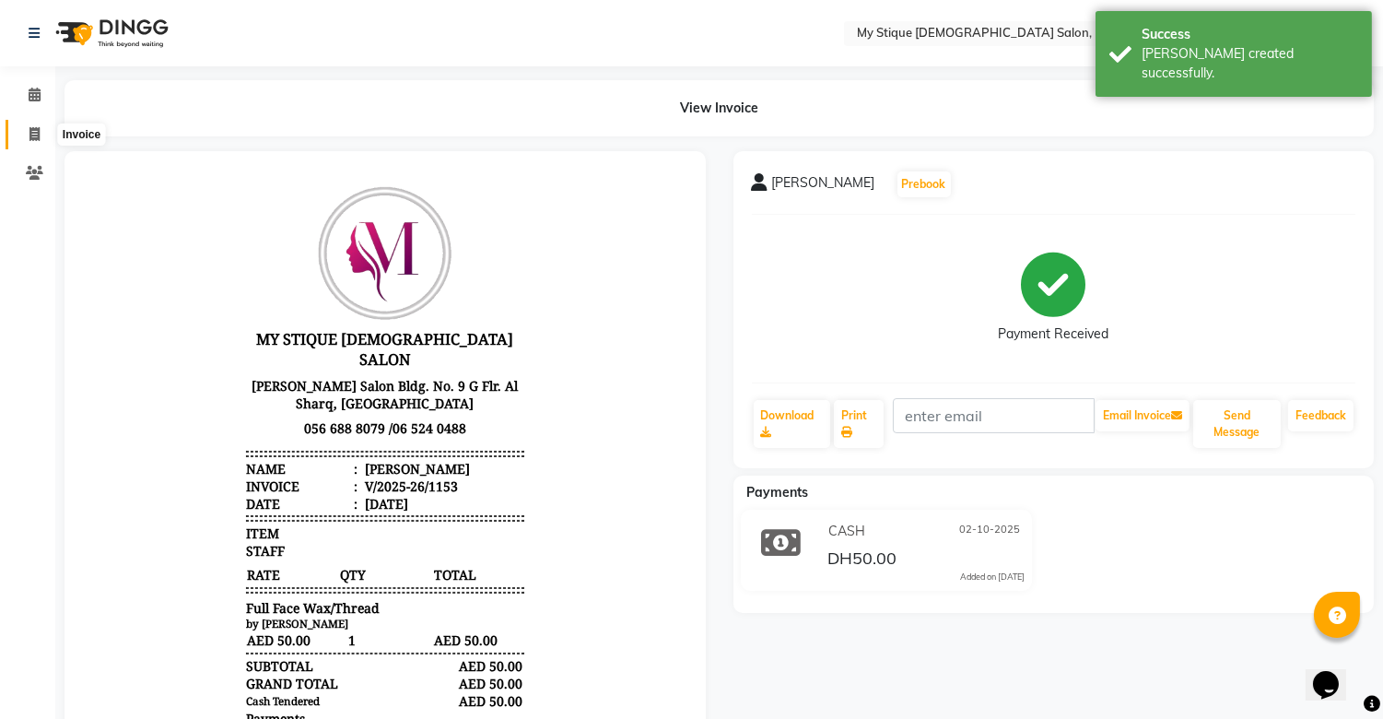
click at [32, 125] on span at bounding box center [34, 134] width 32 height 21
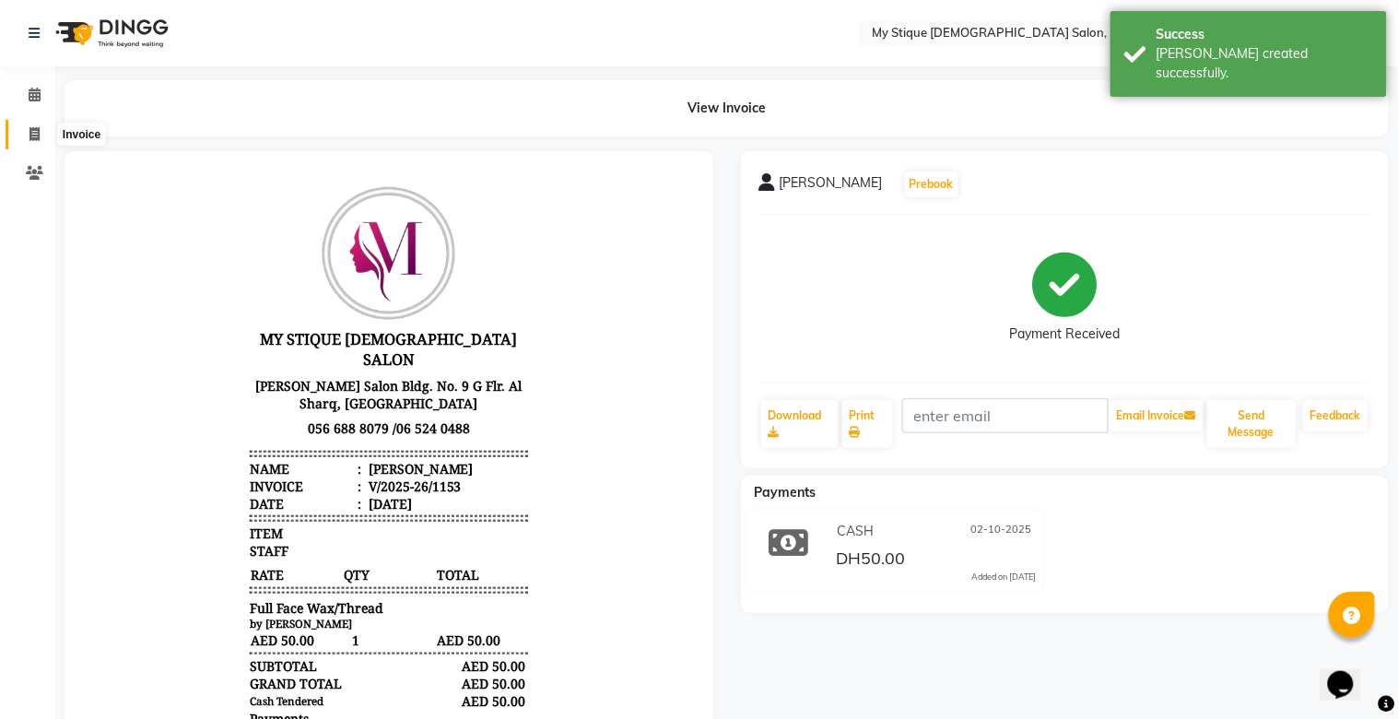
select select "service"
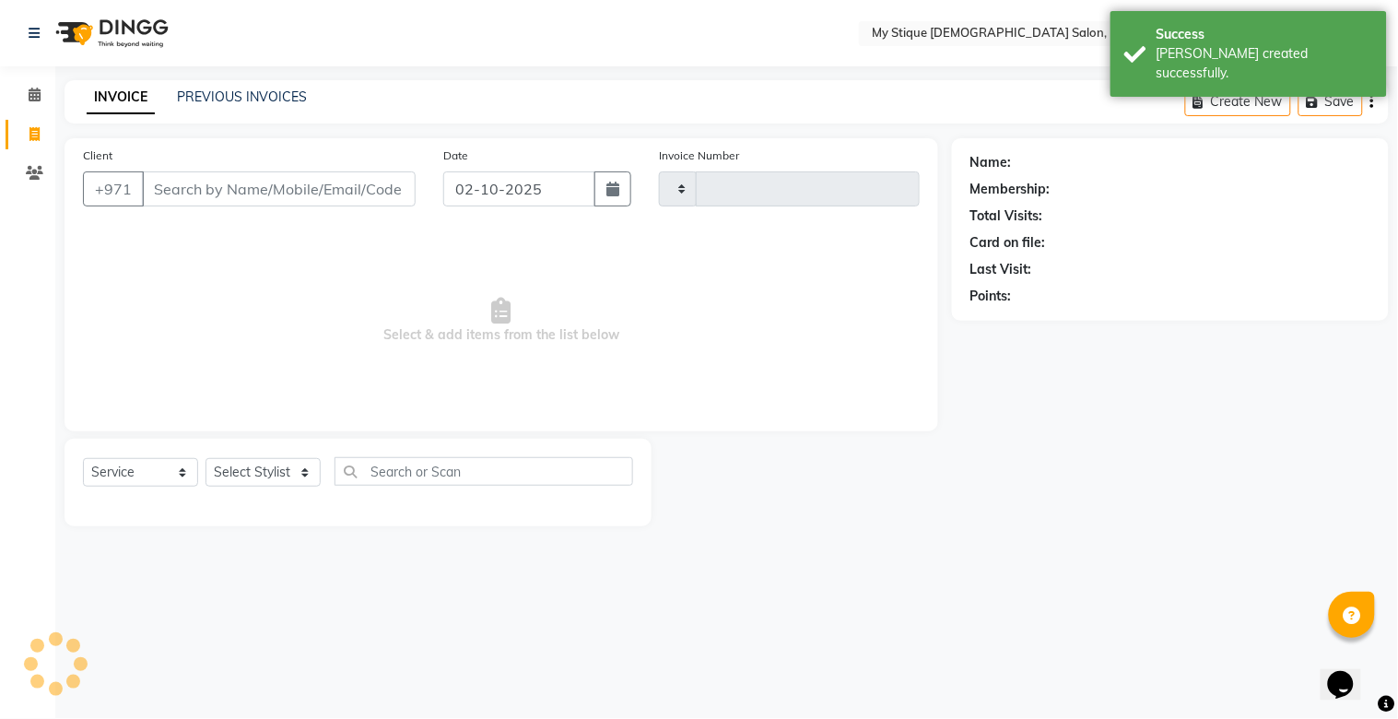
type input "1154"
select select "7457"
click at [259, 184] on input "Client" at bounding box center [279, 188] width 274 height 35
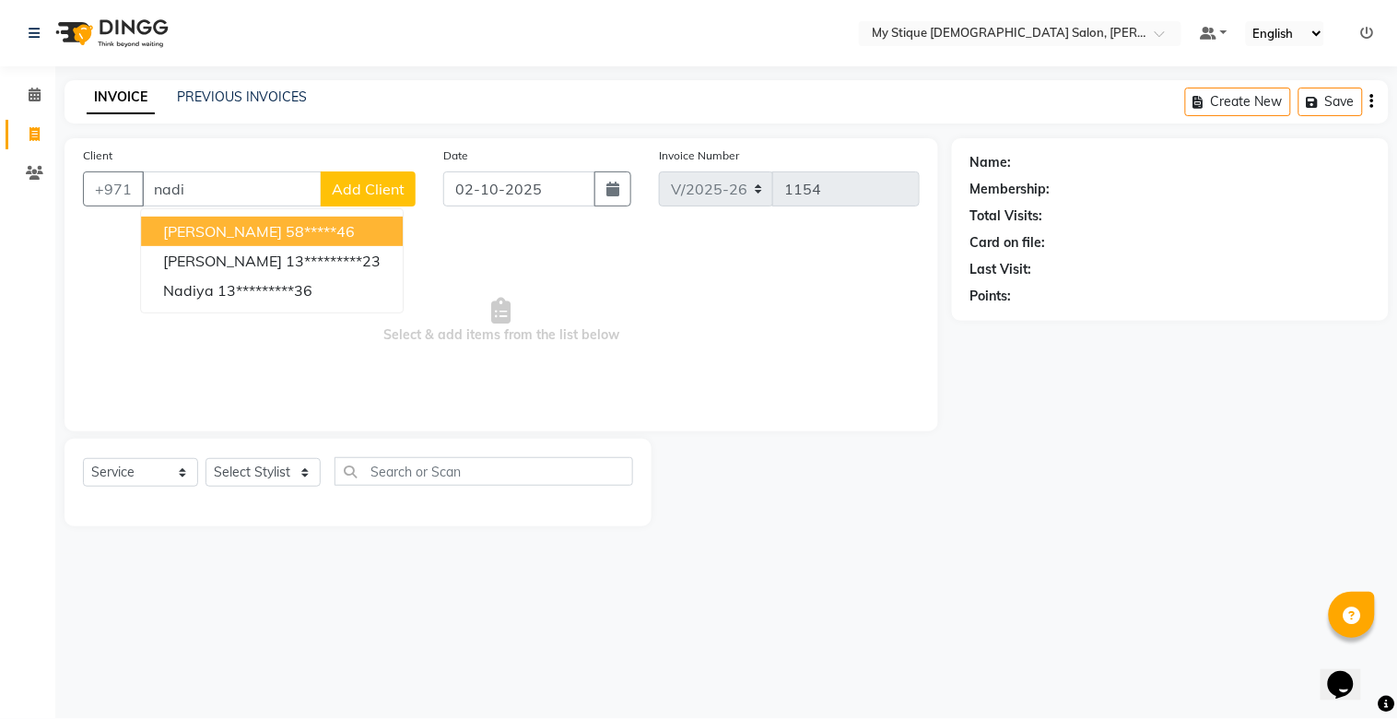
click at [226, 228] on span "[PERSON_NAME]" at bounding box center [222, 231] width 119 height 18
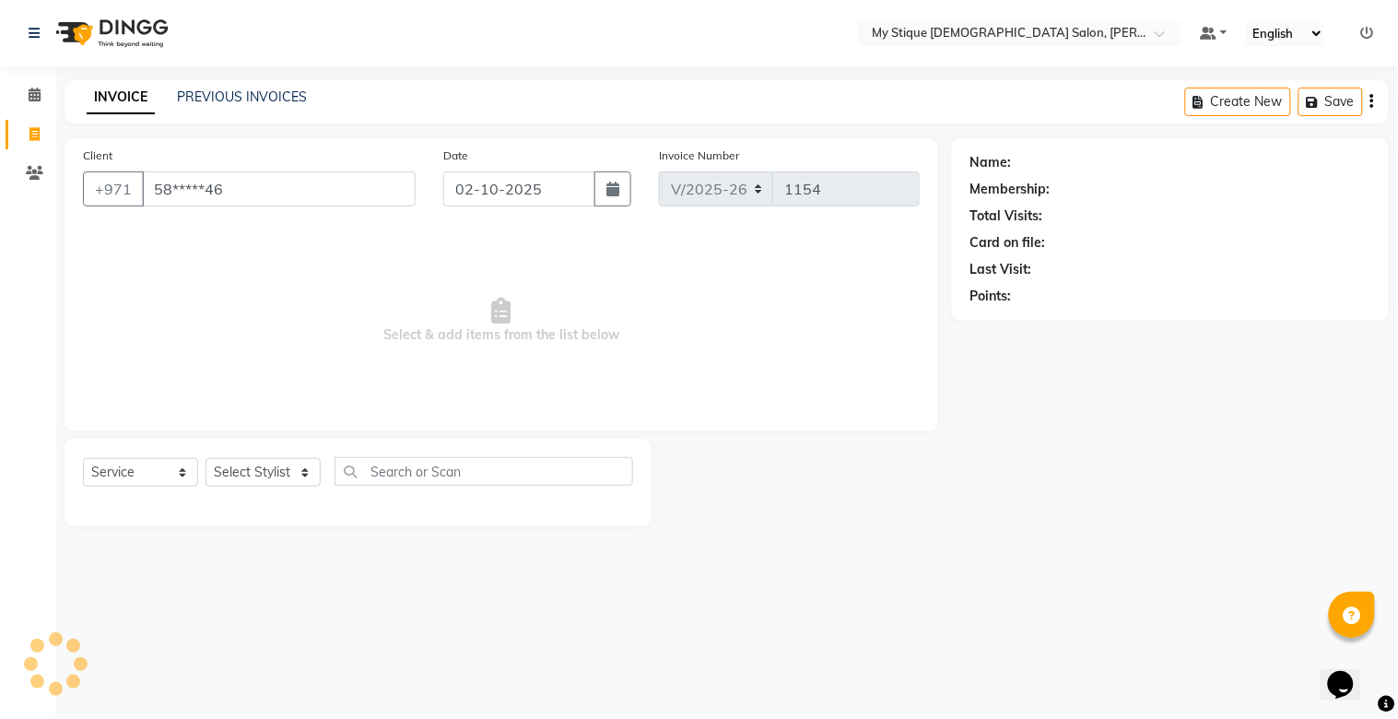
type input "58*****46"
click at [146, 457] on div "Select Service Product Membership Package Voucher Prepaid Gift Card Select Styl…" at bounding box center [358, 478] width 550 height 43
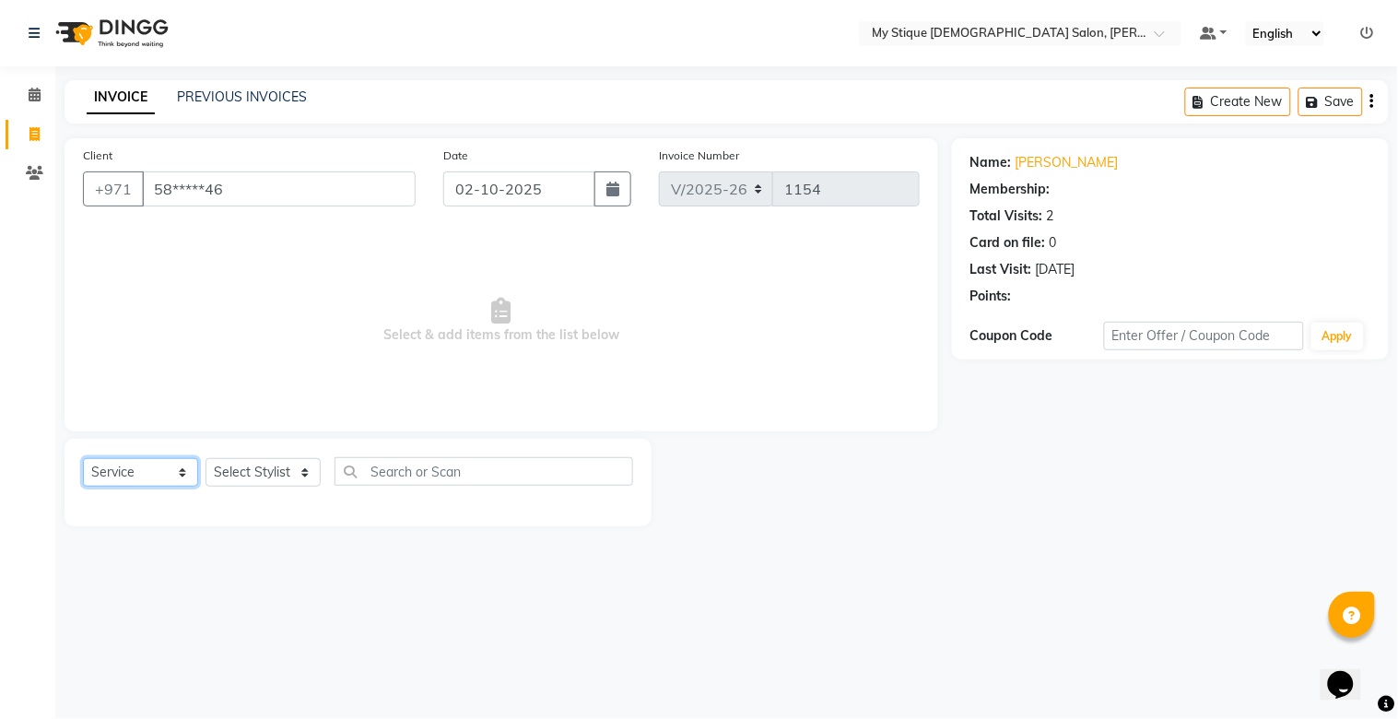
click at [146, 466] on select "Select Service Product Membership Package Voucher Prepaid Gift Card" at bounding box center [140, 472] width 115 height 29
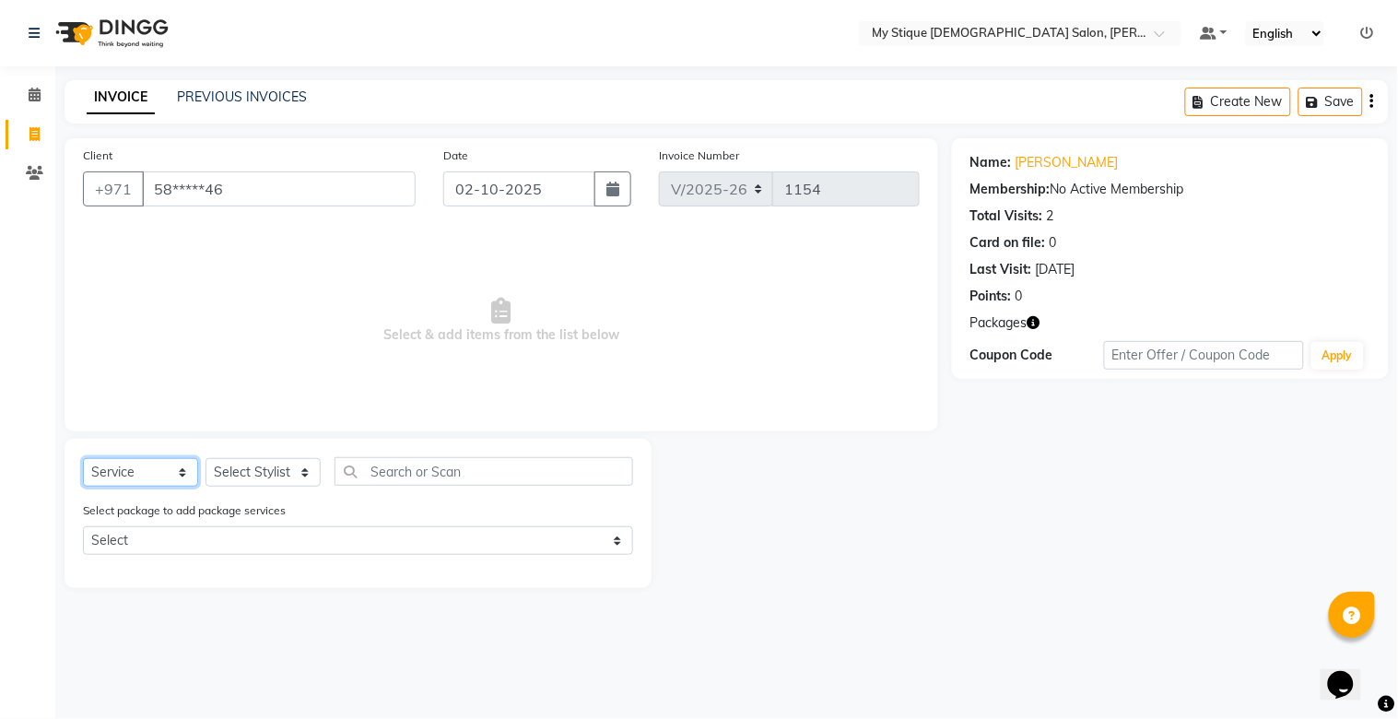
click at [83, 459] on select "Select Service Product Membership Package Voucher Prepaid Gift Card" at bounding box center [140, 472] width 115 height 29
drag, startPoint x: 253, startPoint y: 472, endPoint x: 253, endPoint y: 486, distance: 13.8
click at [253, 472] on select "Select Stylist [PERSON_NAME] Reshma [PERSON_NAME] Sales [PERSON_NAME] TEMP STAFF" at bounding box center [263, 472] width 115 height 29
select select "83492"
click at [206, 459] on select "Select Stylist [PERSON_NAME] Reshma [PERSON_NAME] Sales [PERSON_NAME] TEMP STAFF" at bounding box center [263, 472] width 115 height 29
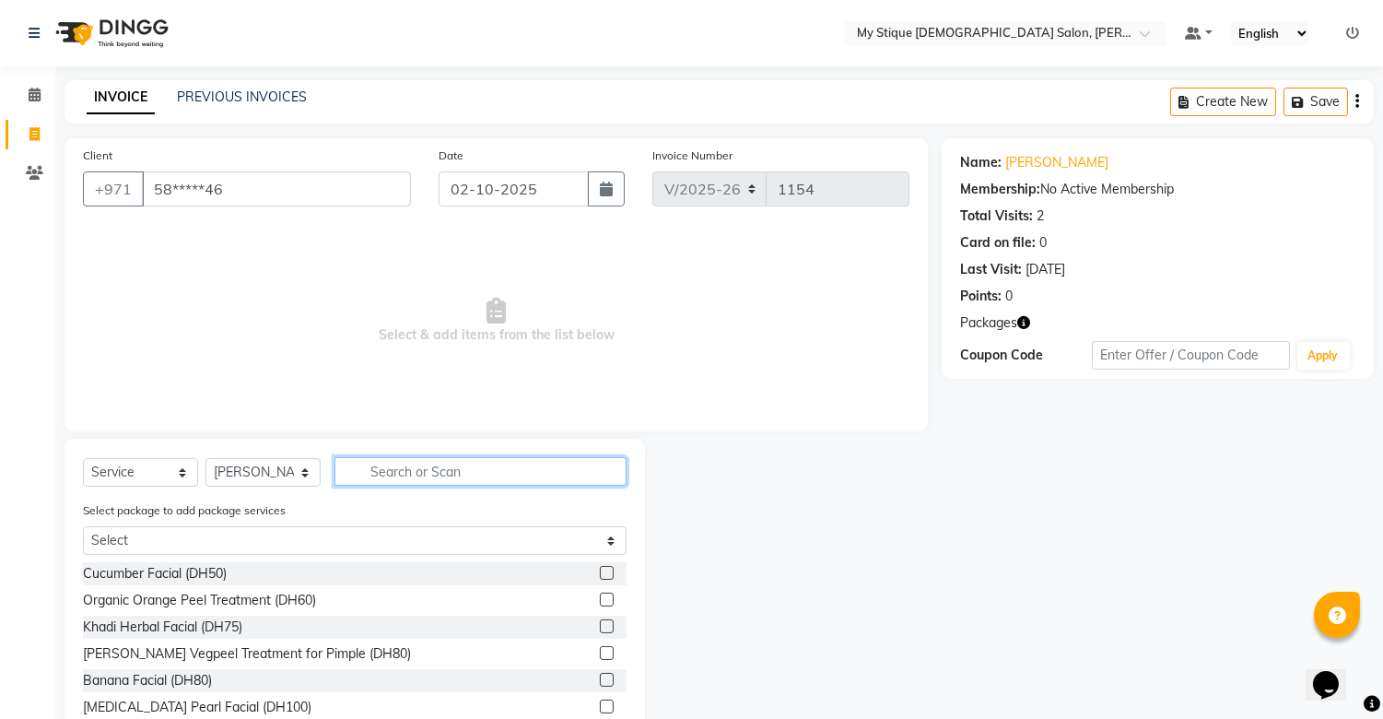
click at [417, 463] on input "text" at bounding box center [481, 471] width 292 height 29
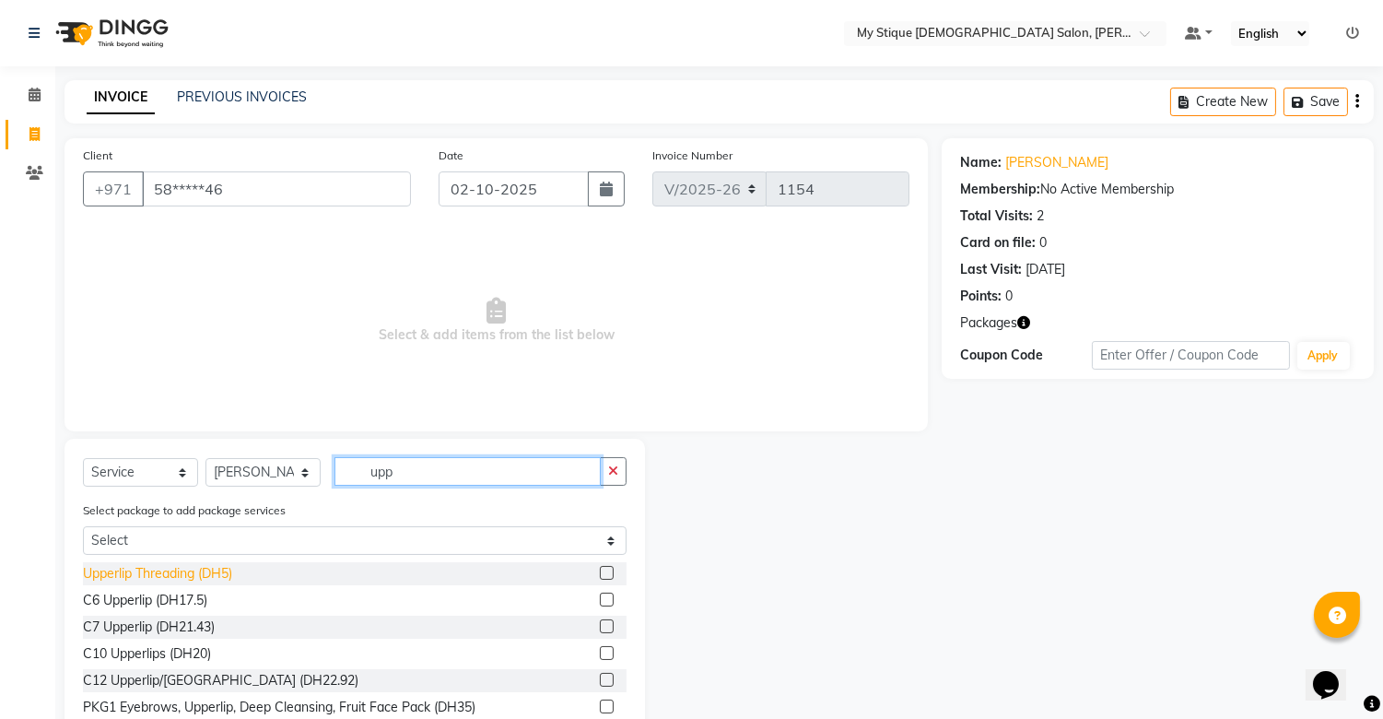
type input "upp"
click at [167, 576] on div "Upperlip Threading (DH5)" at bounding box center [157, 573] width 149 height 19
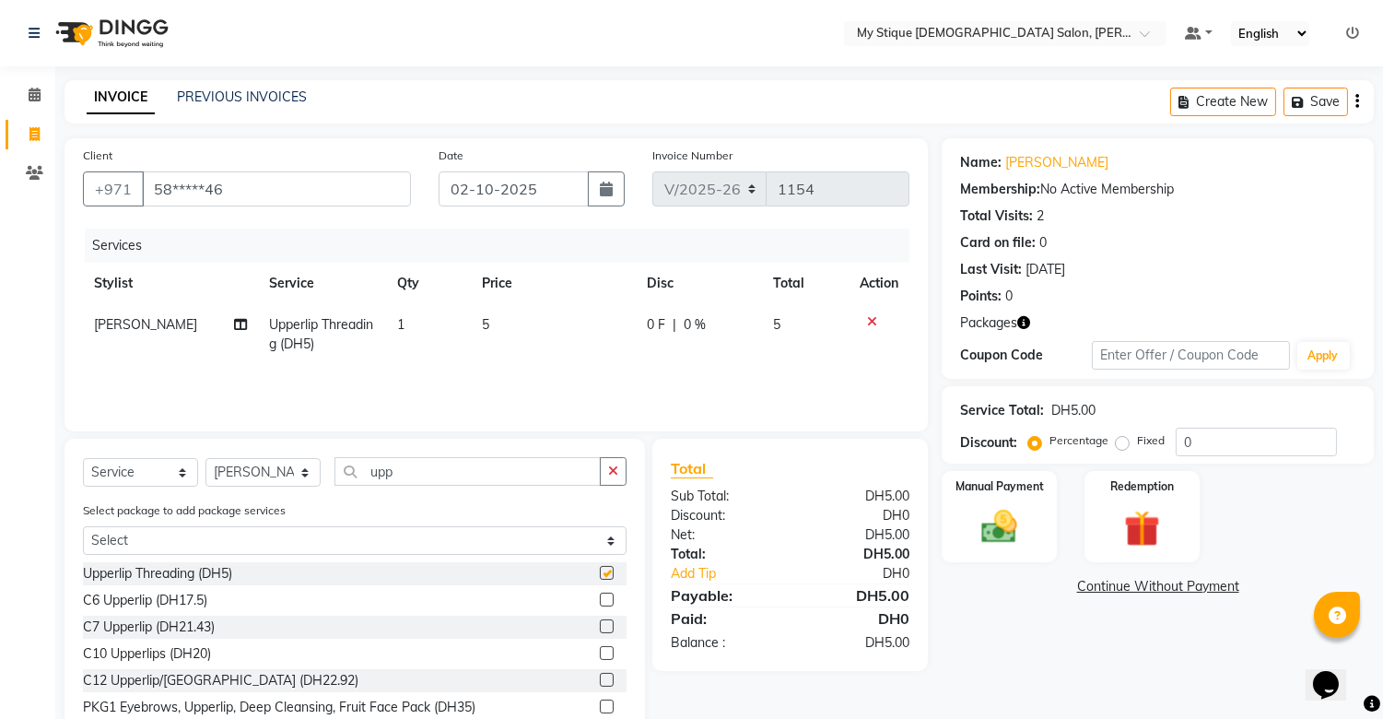
checkbox input "false"
click at [1004, 521] on img at bounding box center [999, 527] width 61 height 43
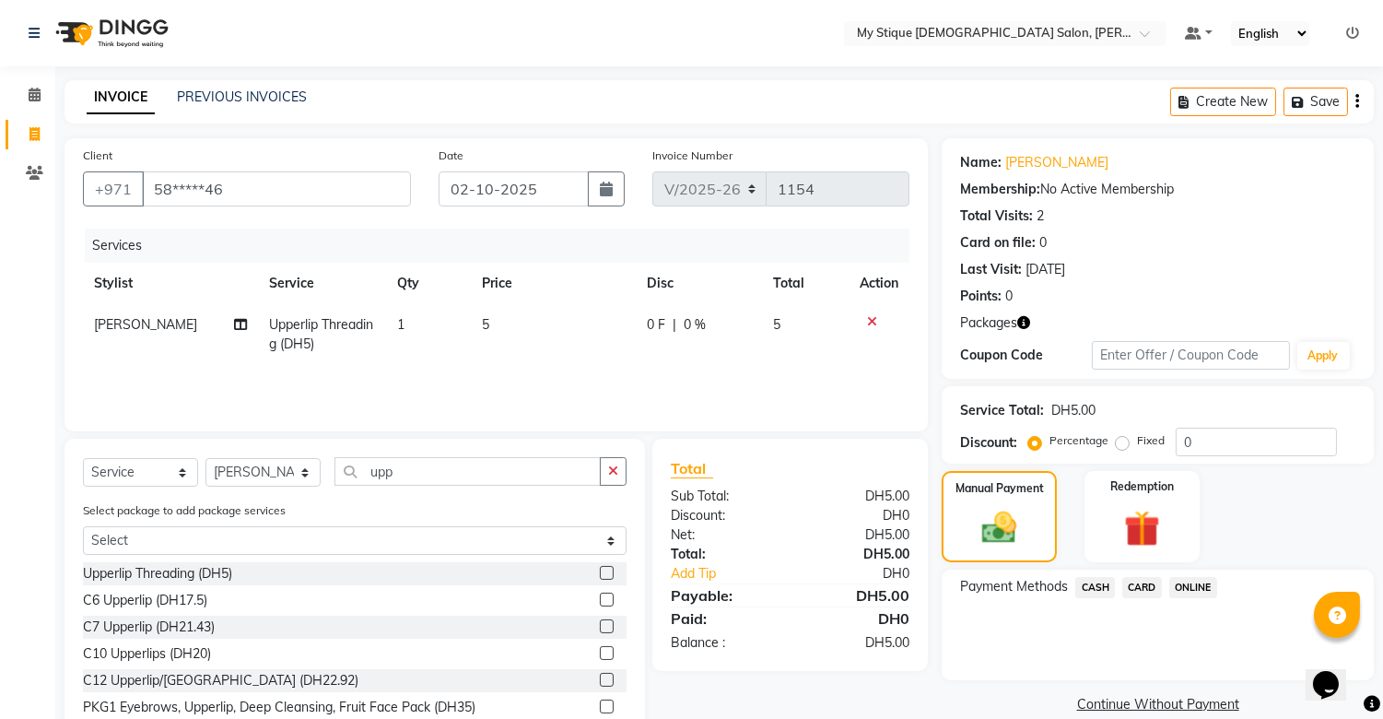
click at [1090, 590] on span "CASH" at bounding box center [1095, 587] width 40 height 21
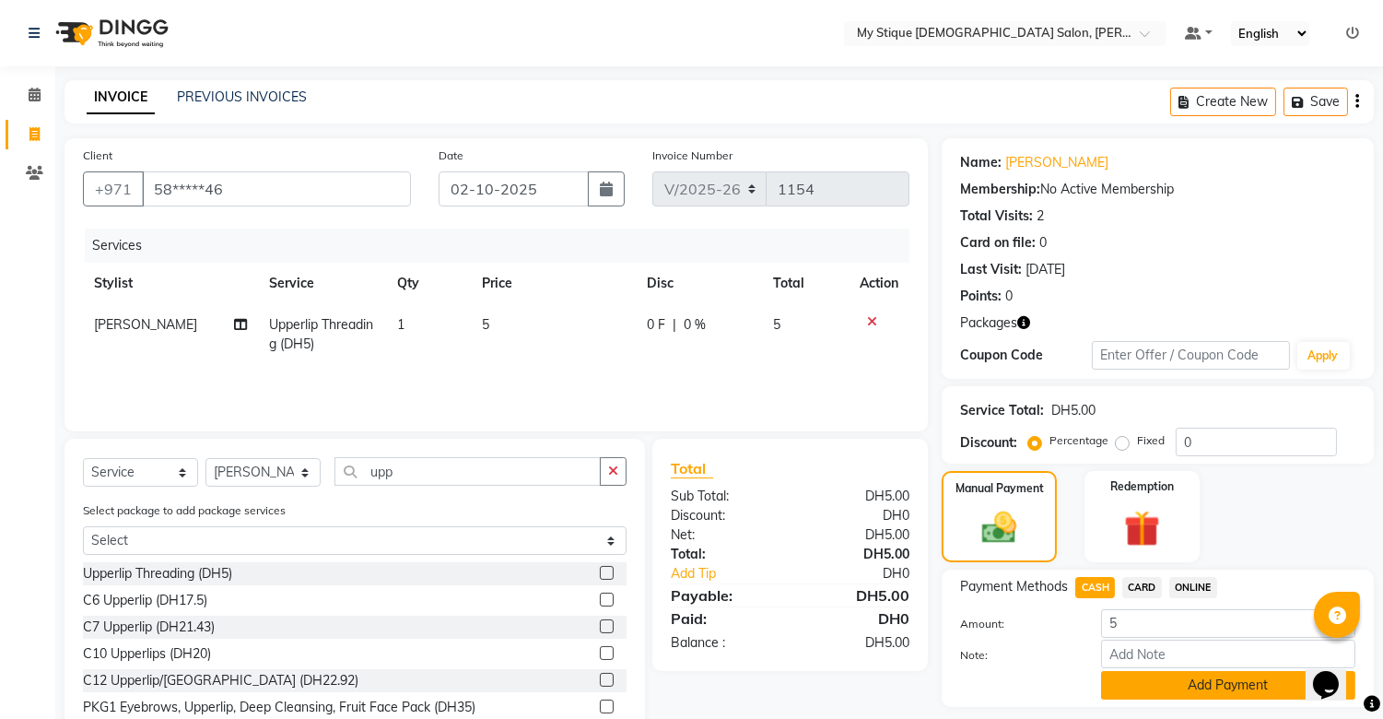
click at [1166, 678] on button "Add Payment" at bounding box center [1228, 685] width 254 height 29
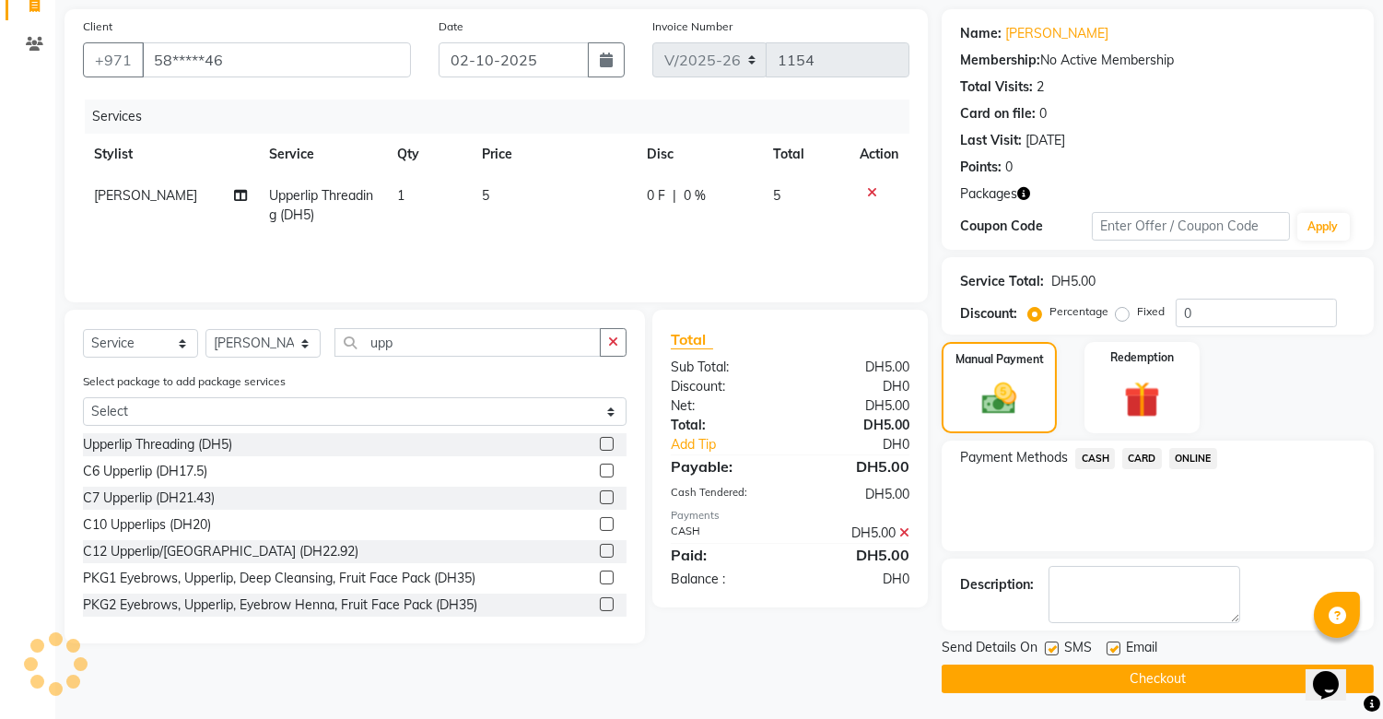
scroll to position [130, 0]
click at [1172, 688] on button "Checkout" at bounding box center [1158, 678] width 432 height 29
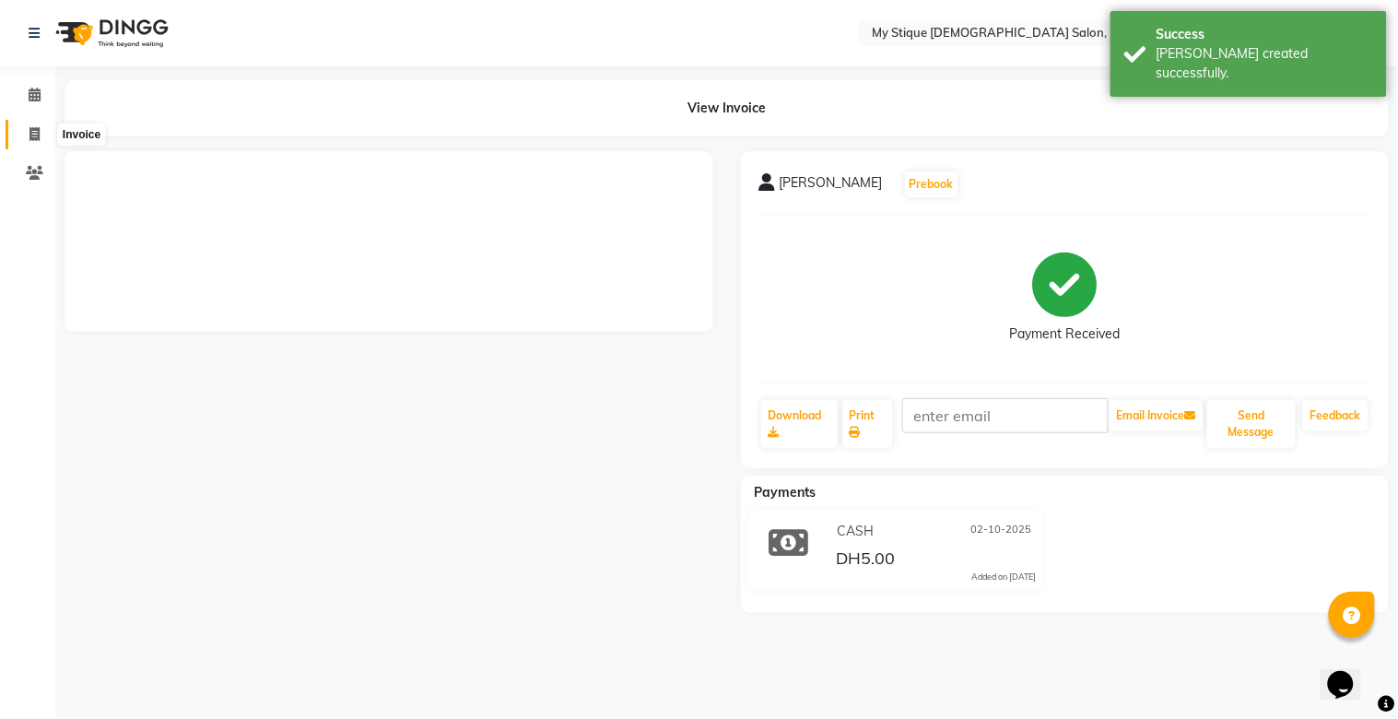
click at [42, 139] on span at bounding box center [34, 134] width 32 height 21
select select "service"
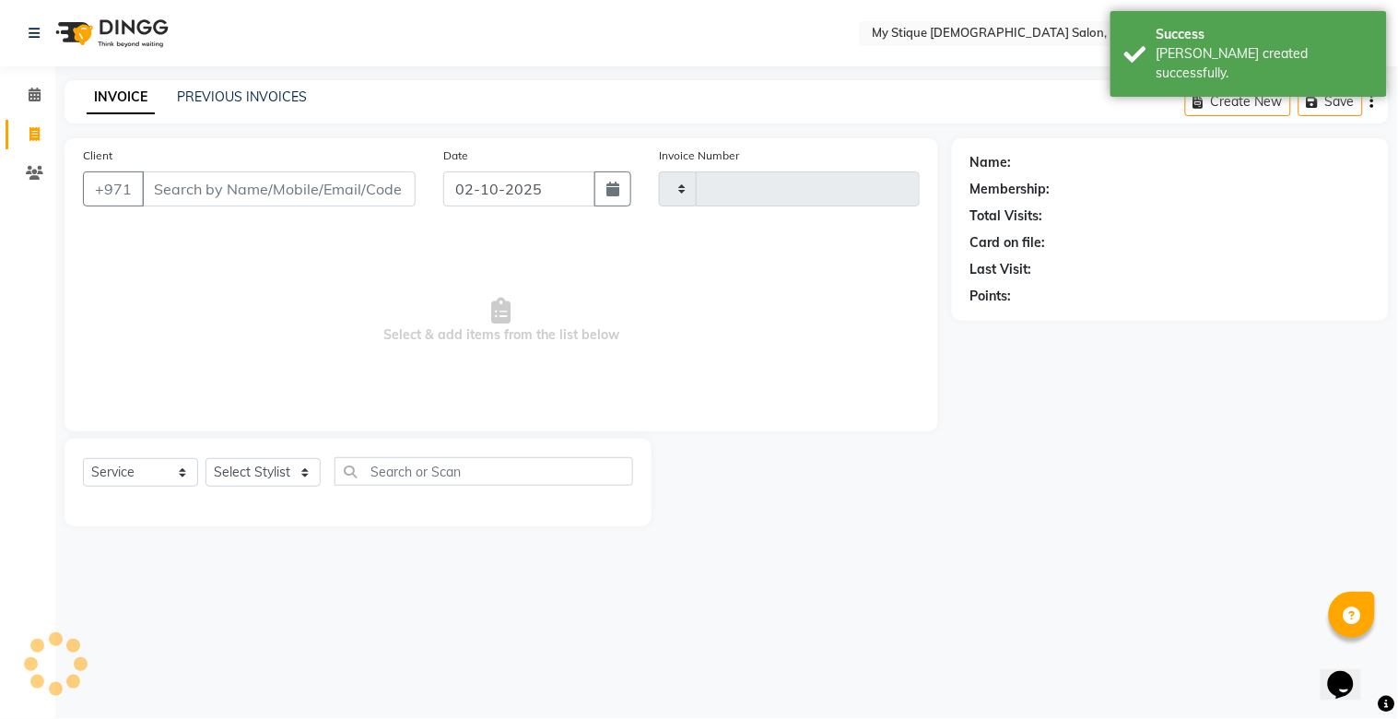
type input "1155"
select select "7457"
click at [311, 188] on input "Client" at bounding box center [279, 188] width 274 height 35
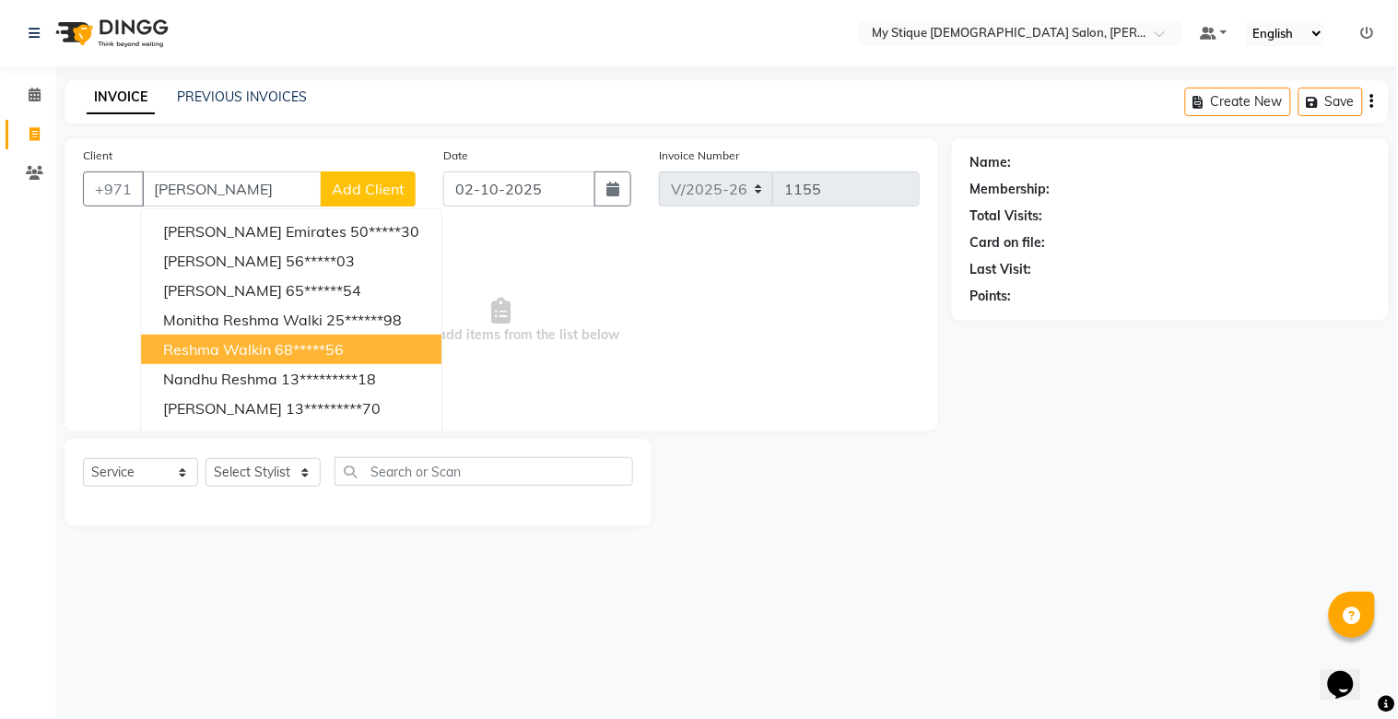
click at [272, 353] on button "reshma walkin 68*****56" at bounding box center [291, 349] width 300 height 29
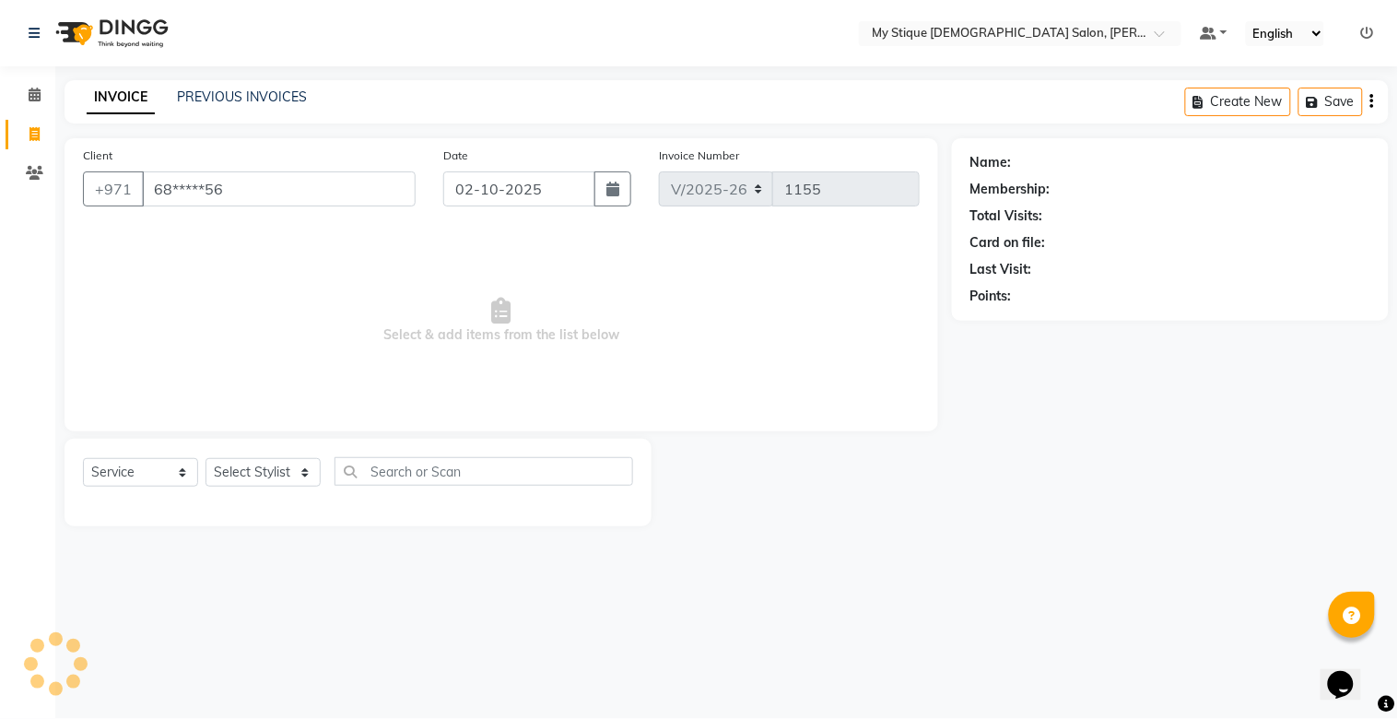
type input "68*****56"
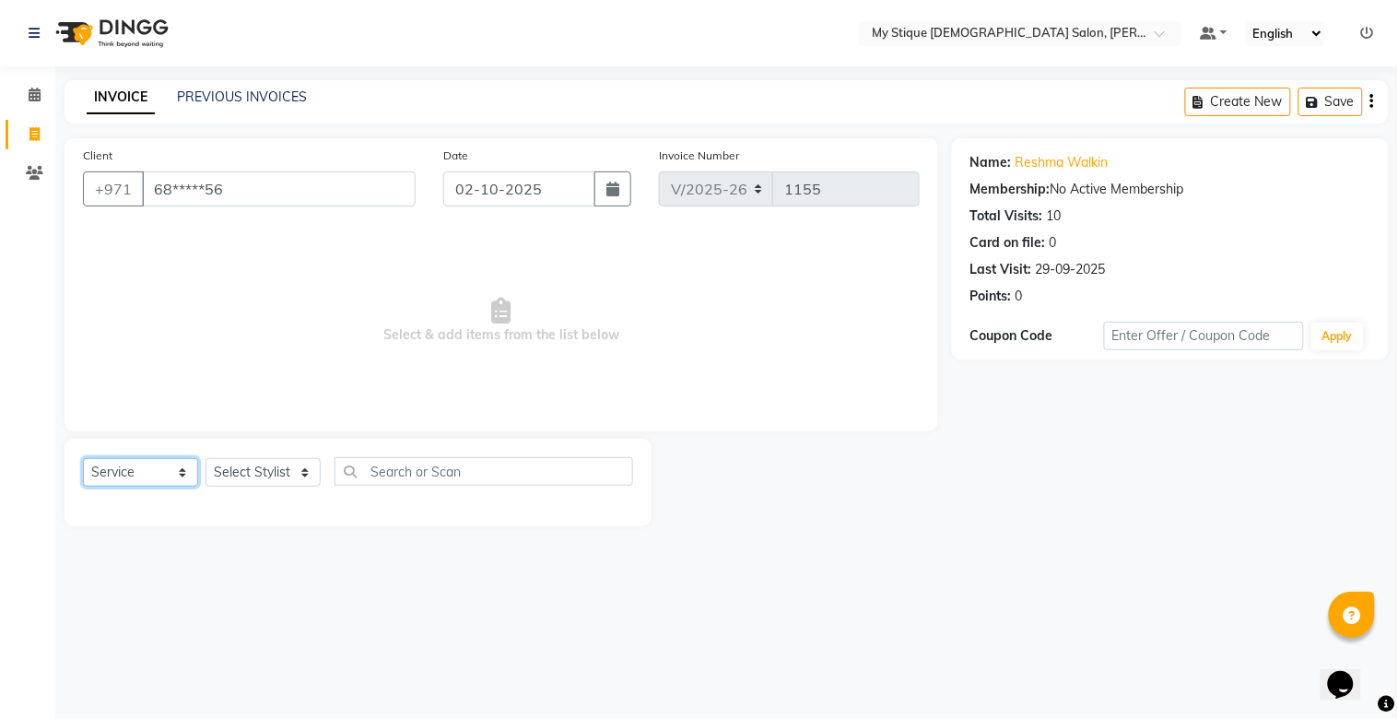
click at [148, 464] on select "Select Service Product Membership Package Voucher Prepaid Gift Card" at bounding box center [140, 472] width 115 height 29
click at [83, 459] on select "Select Service Product Membership Package Voucher Prepaid Gift Card" at bounding box center [140, 472] width 115 height 29
click at [282, 464] on select "Select Stylist [PERSON_NAME] Reshma [PERSON_NAME] Sales [PERSON_NAME] TEMP STAFF" at bounding box center [263, 472] width 115 height 29
select select "65420"
click at [206, 459] on select "Select Stylist [PERSON_NAME] Reshma [PERSON_NAME] Sales [PERSON_NAME] TEMP STAFF" at bounding box center [263, 472] width 115 height 29
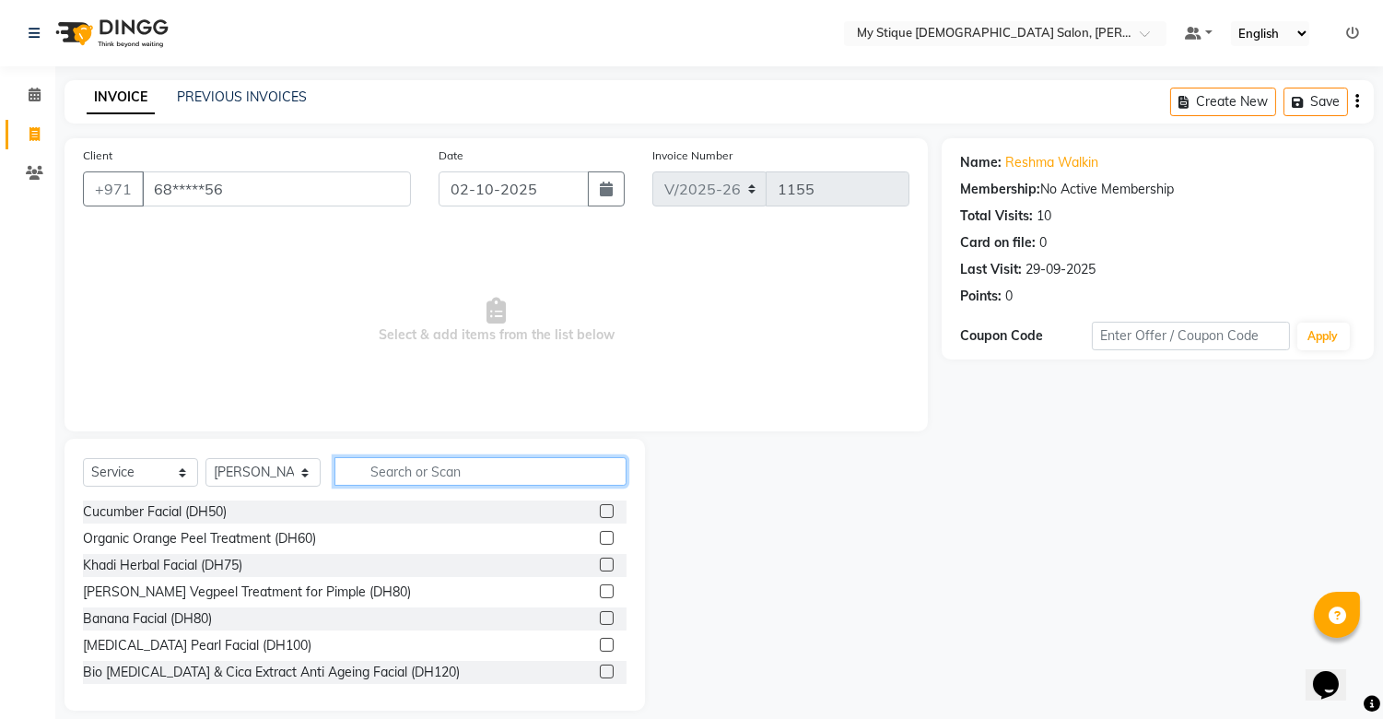
click at [438, 476] on input "text" at bounding box center [481, 471] width 292 height 29
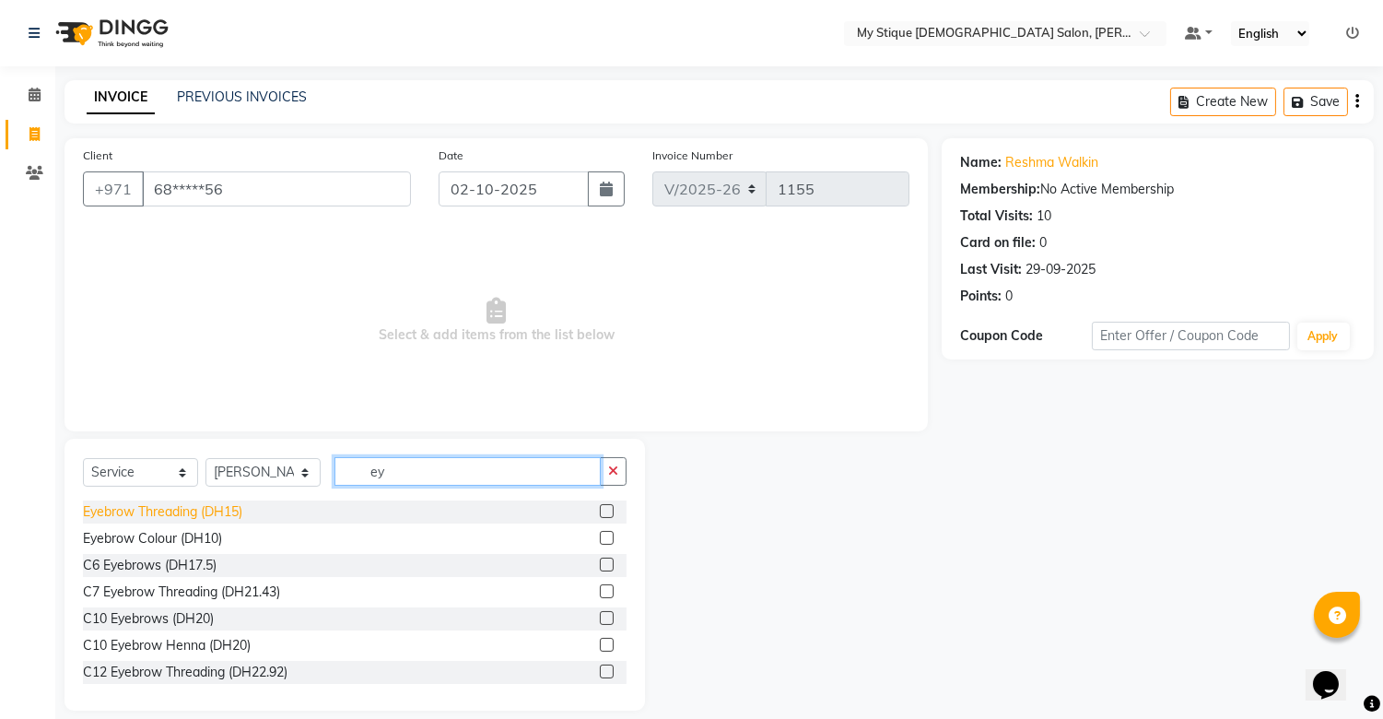
type input "ey"
click at [219, 513] on div "Eyebrow Threading (DH15)" at bounding box center [162, 511] width 159 height 19
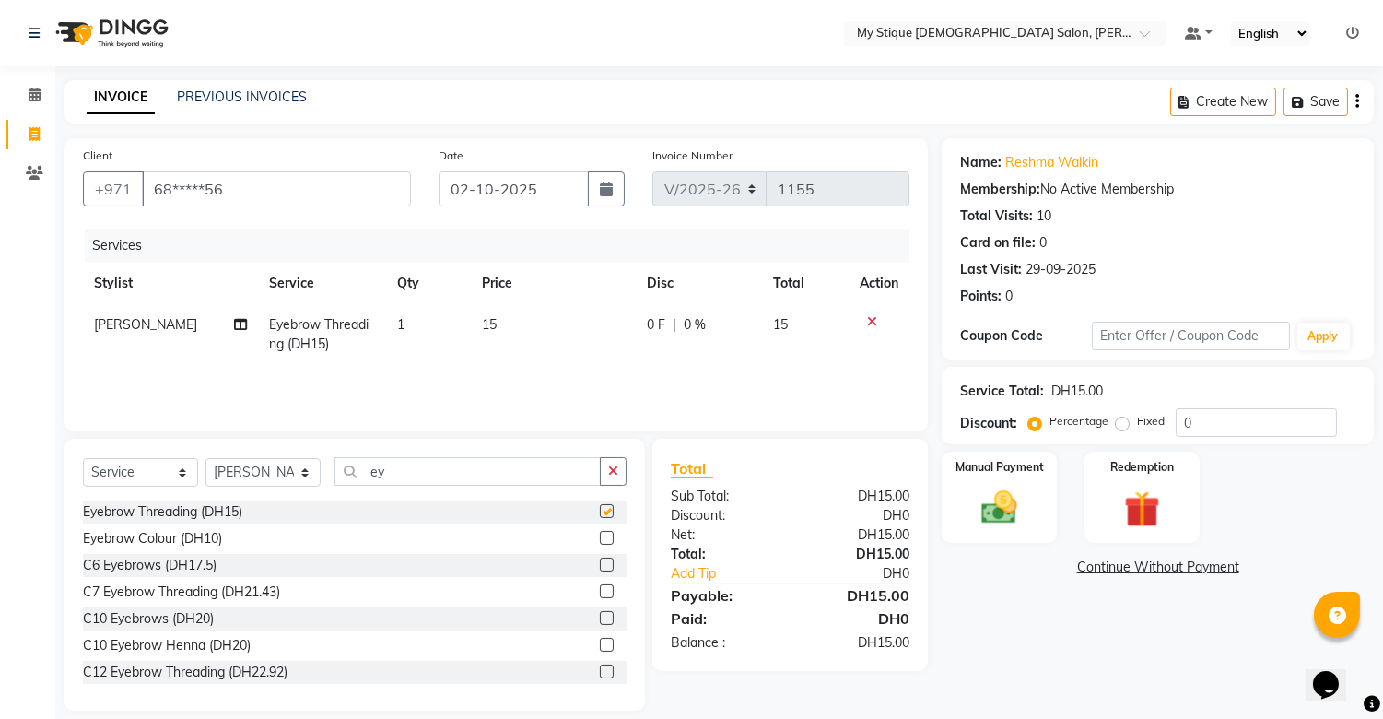
checkbox input "false"
drag, startPoint x: 613, startPoint y: 464, endPoint x: 596, endPoint y: 467, distance: 16.8
click at [612, 465] on icon "button" at bounding box center [613, 470] width 10 height 13
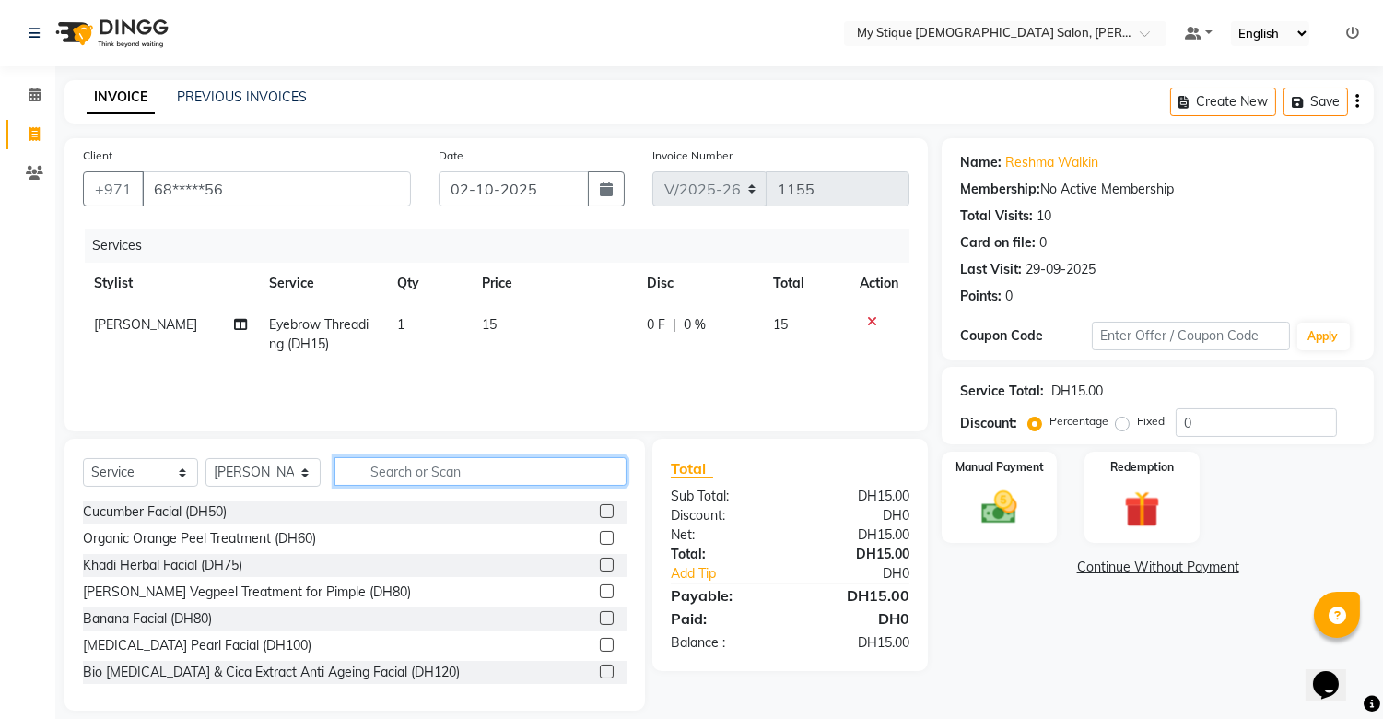
click at [595, 467] on input "text" at bounding box center [481, 471] width 292 height 29
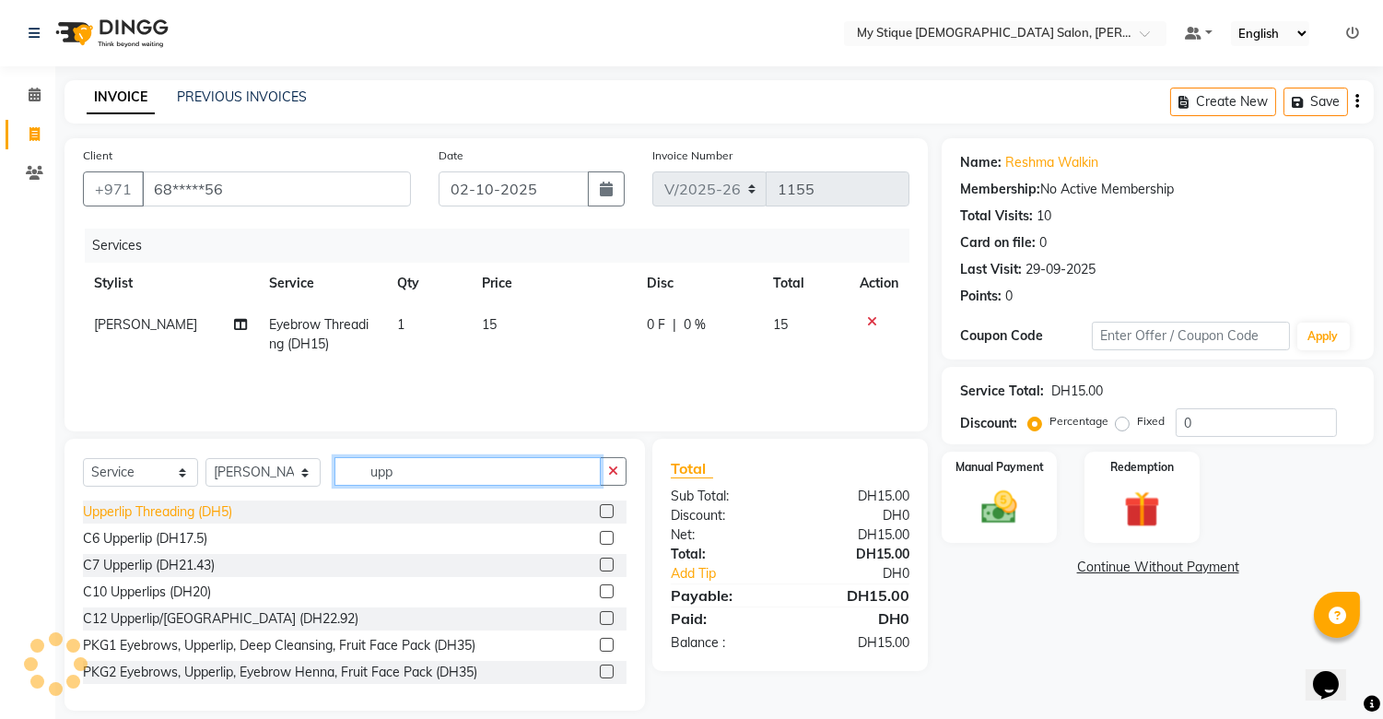
type input "upp"
click at [169, 513] on div "Upperlip Threading (DH5)" at bounding box center [157, 511] width 149 height 19
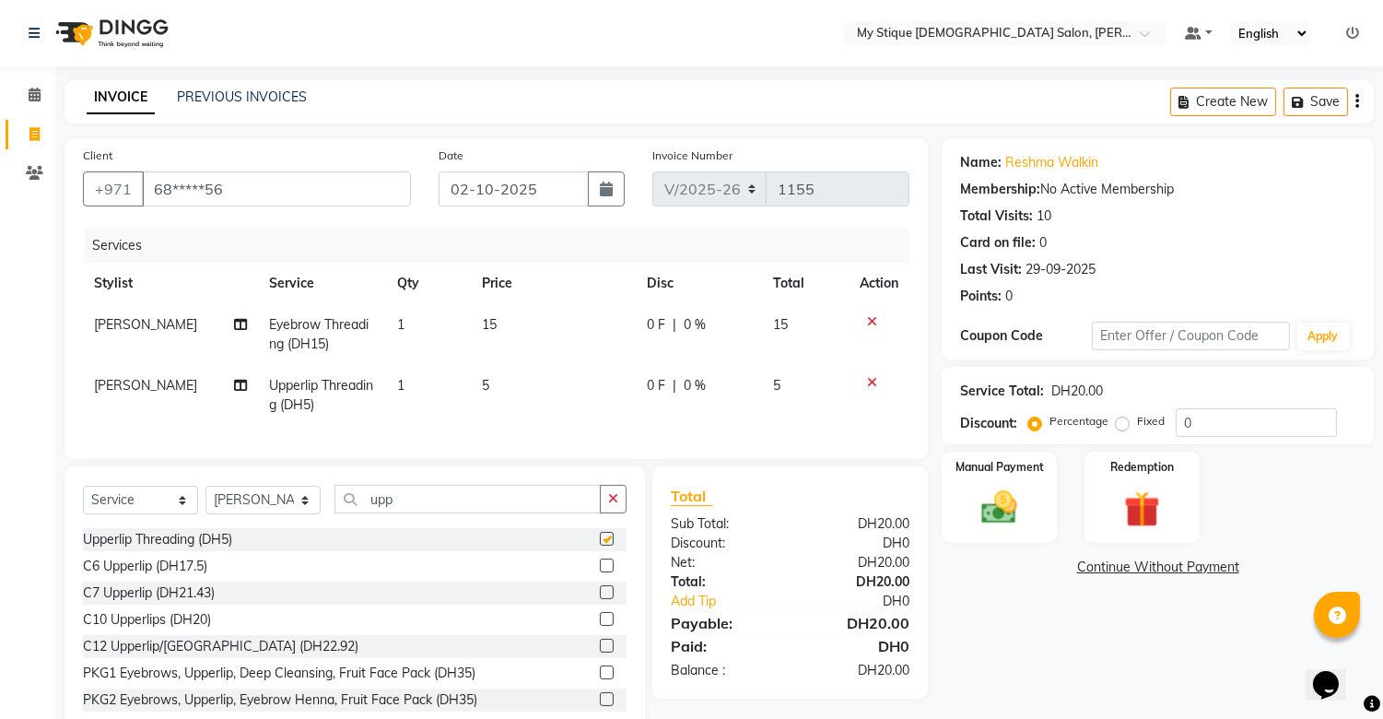
checkbox input "false"
click at [962, 464] on label "Manual Payment" at bounding box center [1000, 466] width 92 height 18
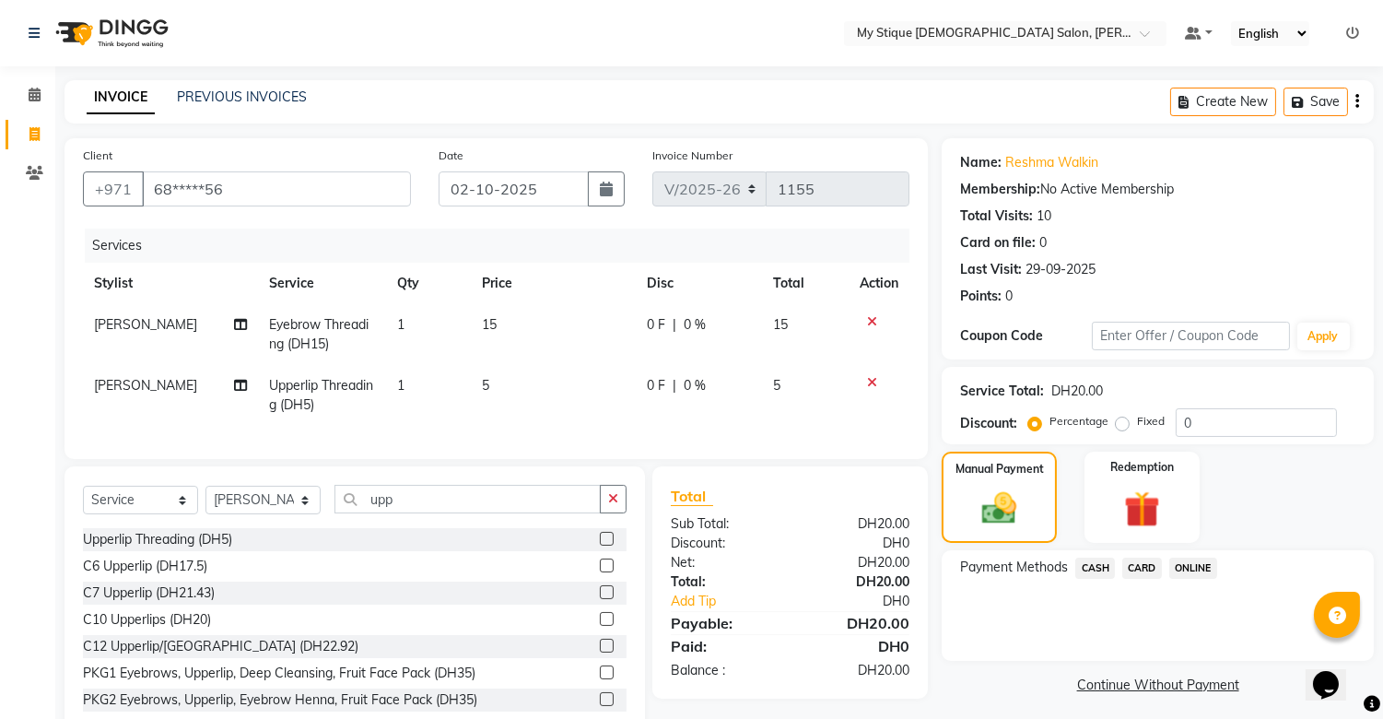
click at [1092, 564] on span "CASH" at bounding box center [1095, 568] width 40 height 21
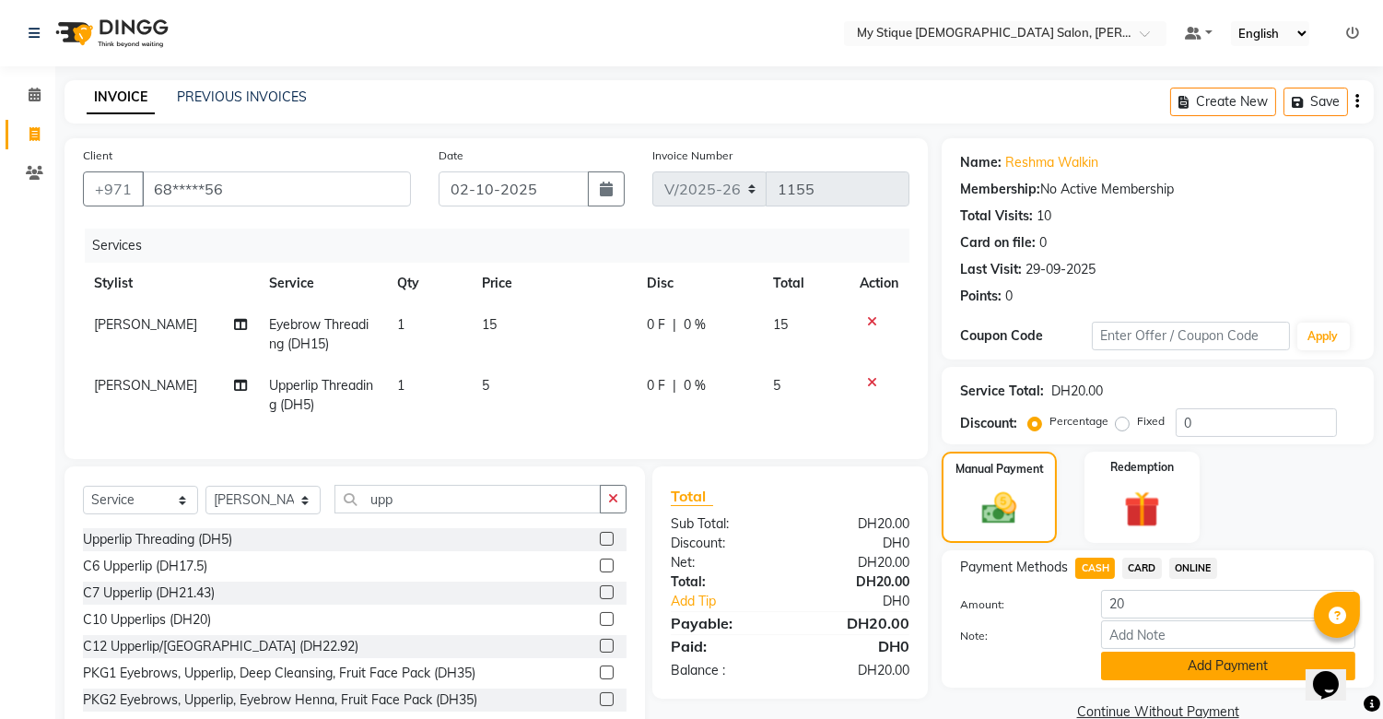
click at [1211, 654] on button "Add Payment" at bounding box center [1228, 666] width 254 height 29
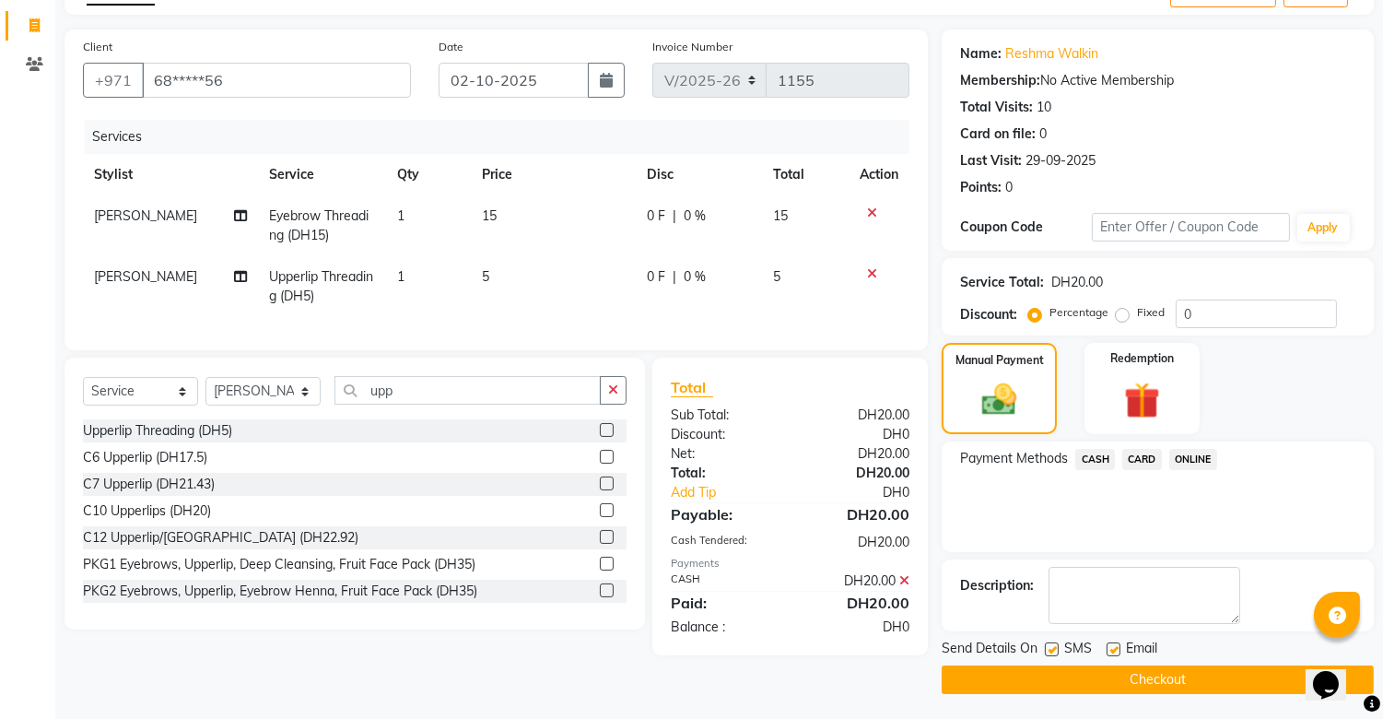
scroll to position [111, 0]
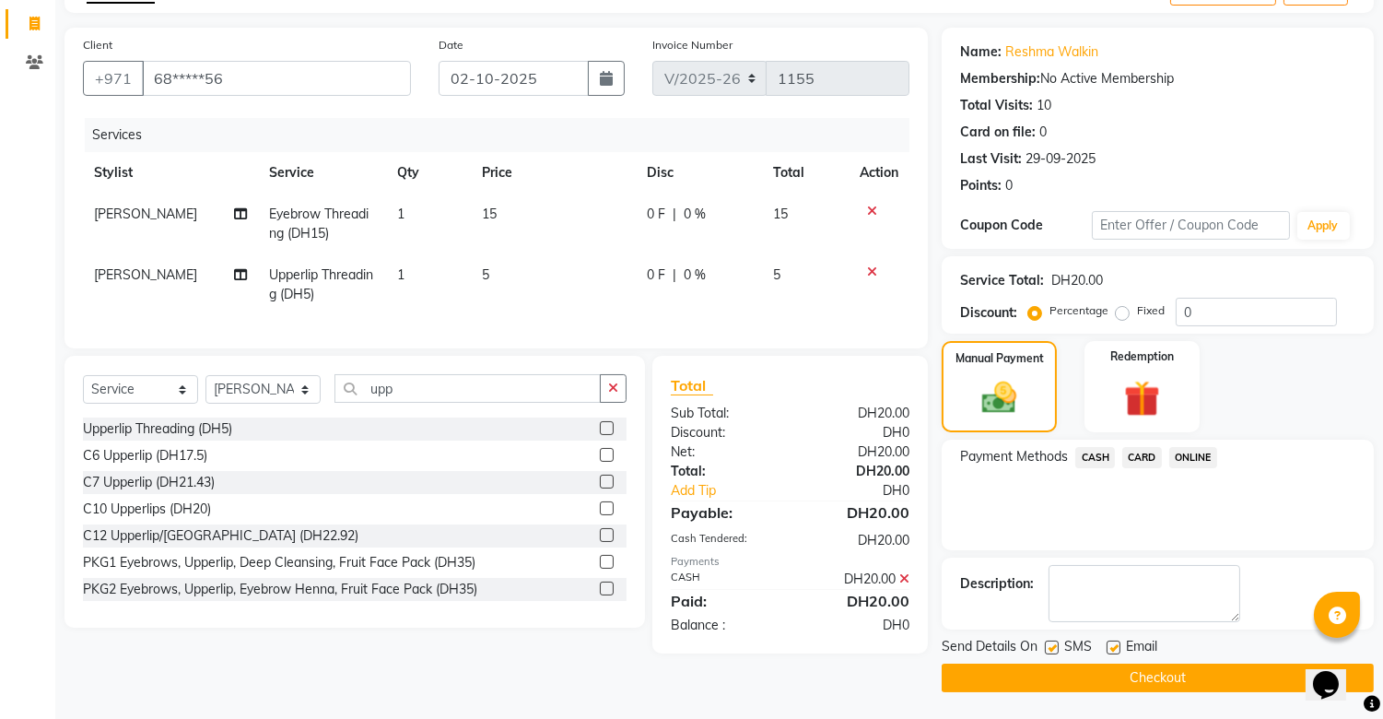
click at [1212, 678] on button "Checkout" at bounding box center [1158, 678] width 432 height 29
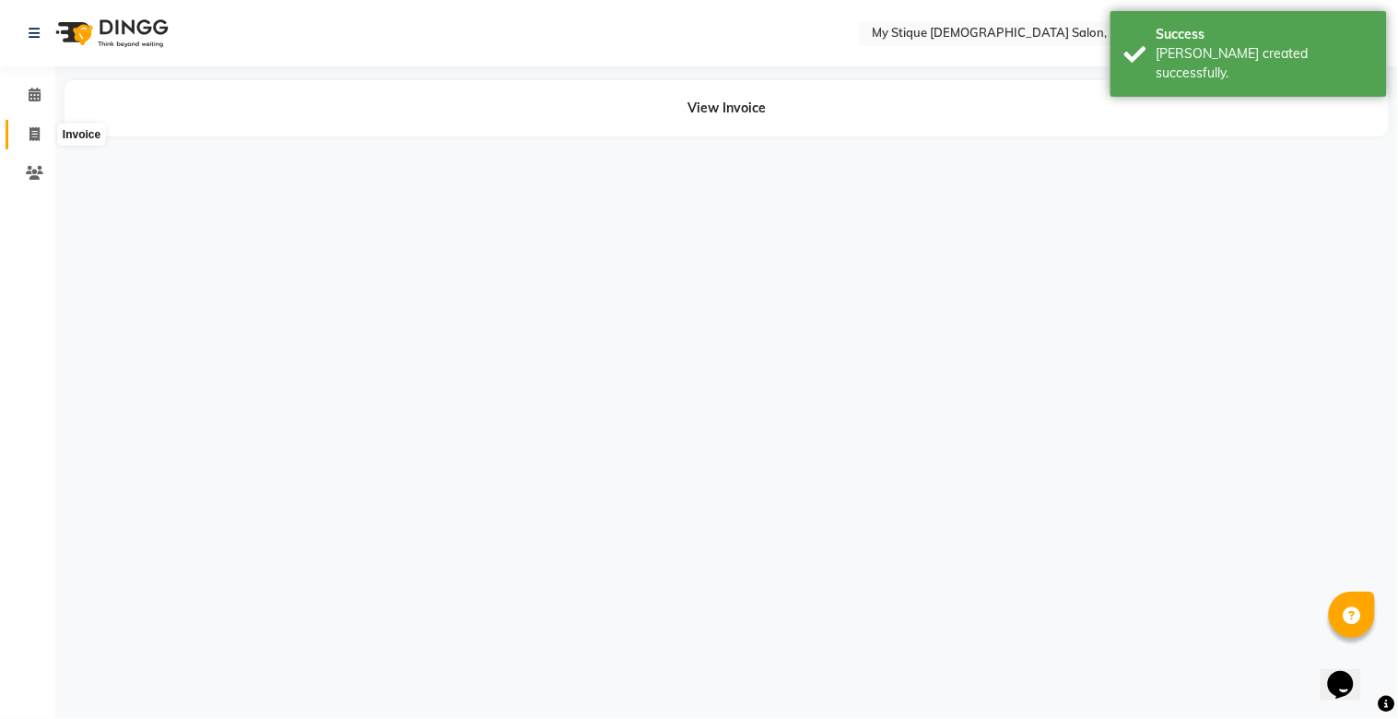
click at [39, 132] on icon at bounding box center [34, 134] width 10 height 14
select select "service"
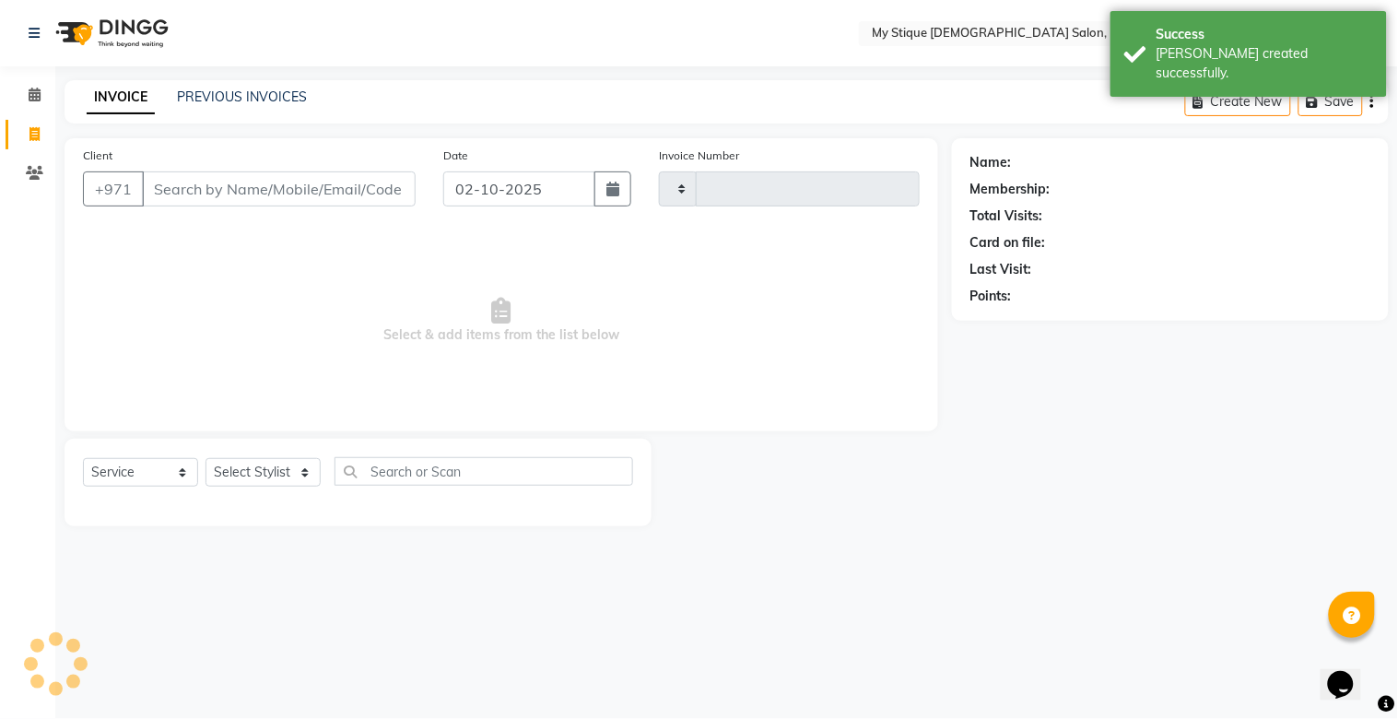
type input "1156"
select select "7457"
click at [217, 90] on link "PREVIOUS INVOICES" at bounding box center [242, 96] width 130 height 17
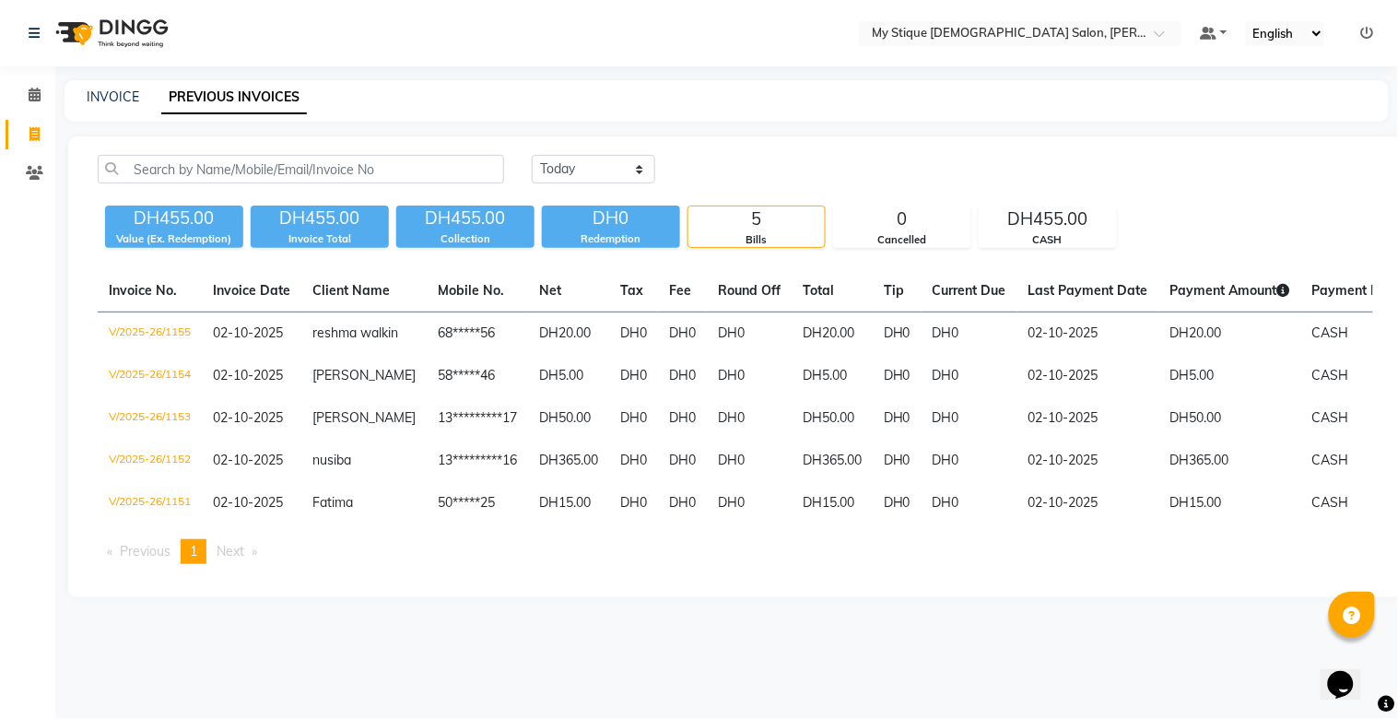
click at [97, 106] on div "INVOICE" at bounding box center [113, 97] width 53 height 19
click at [120, 93] on link "INVOICE" at bounding box center [113, 96] width 53 height 17
select select "service"
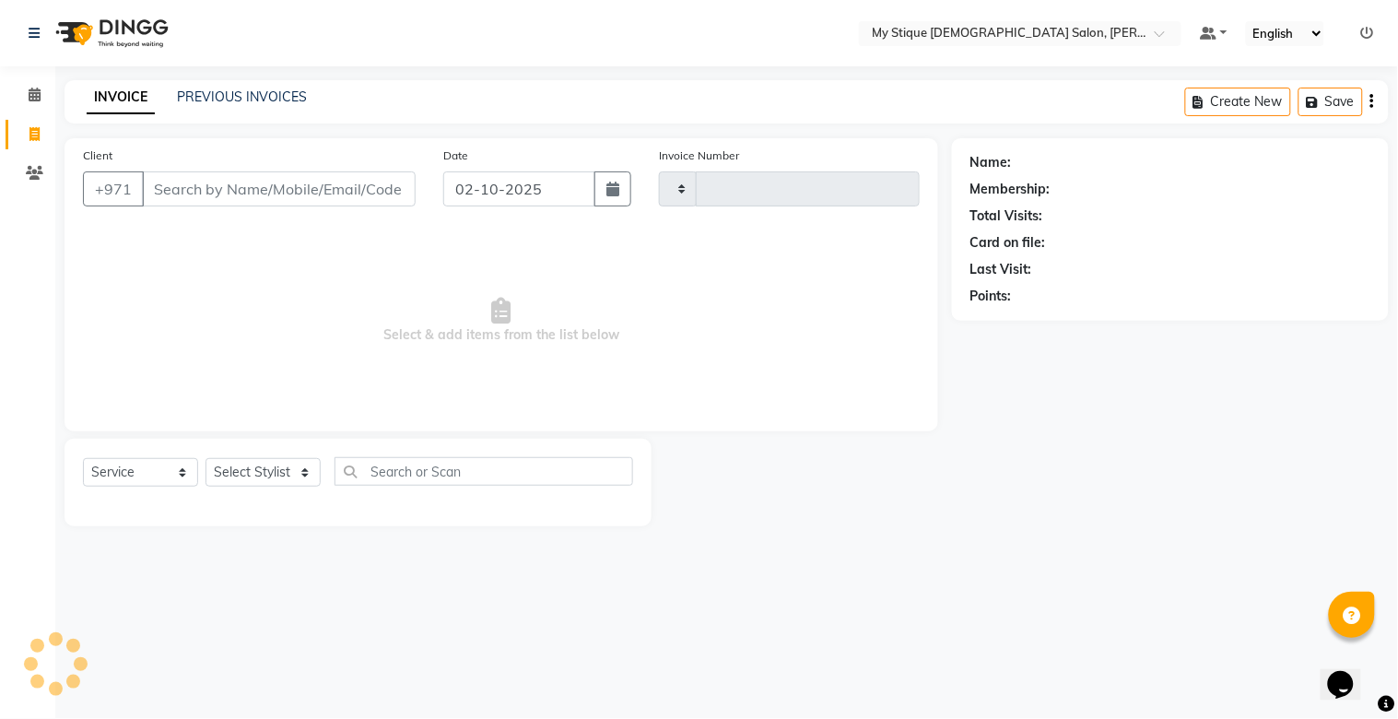
type input "1156"
select select "7457"
